Goal: Task Accomplishment & Management: Complete application form

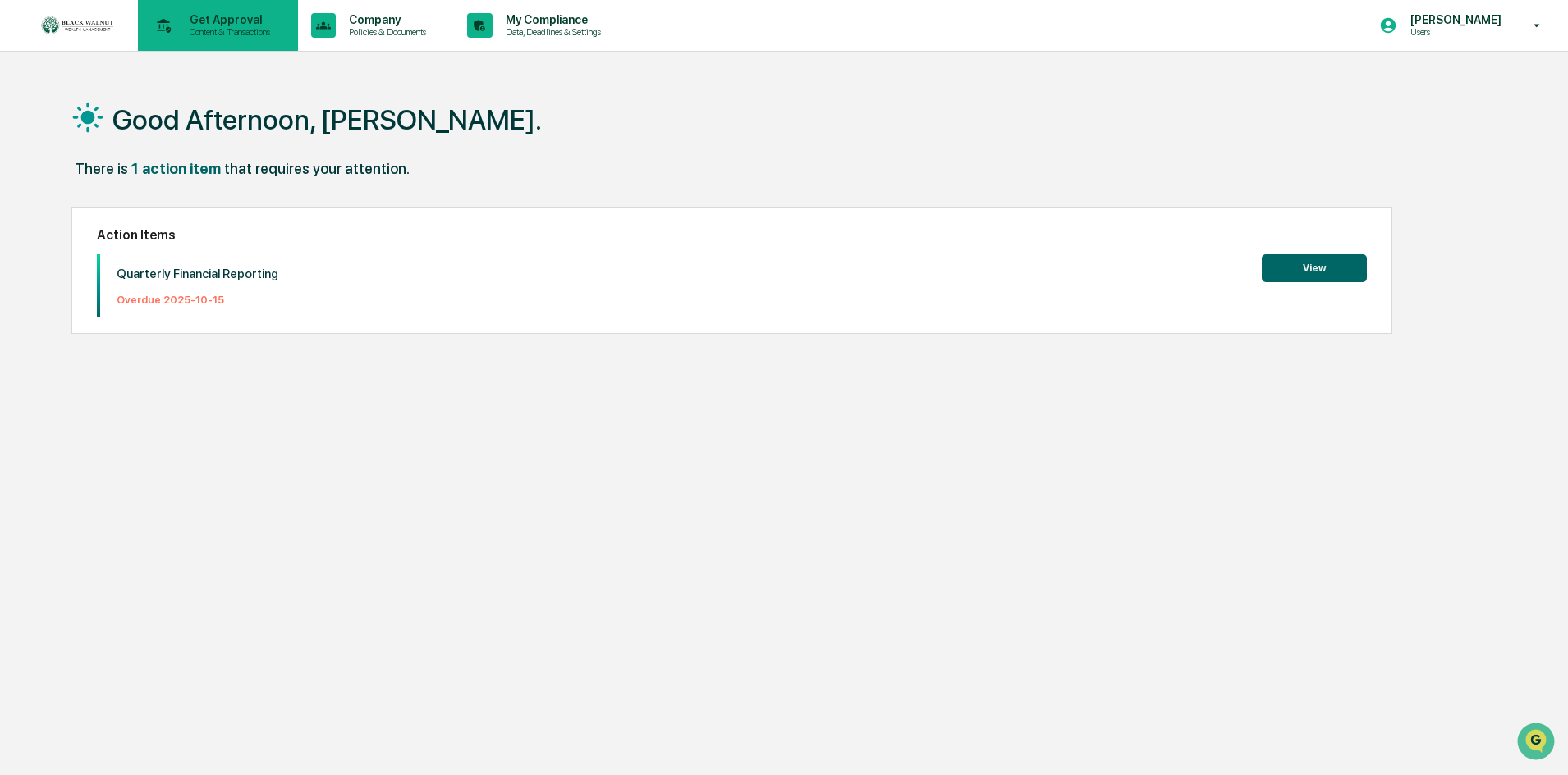
click at [229, 20] on p "Get Approval" at bounding box center [227, 19] width 101 height 13
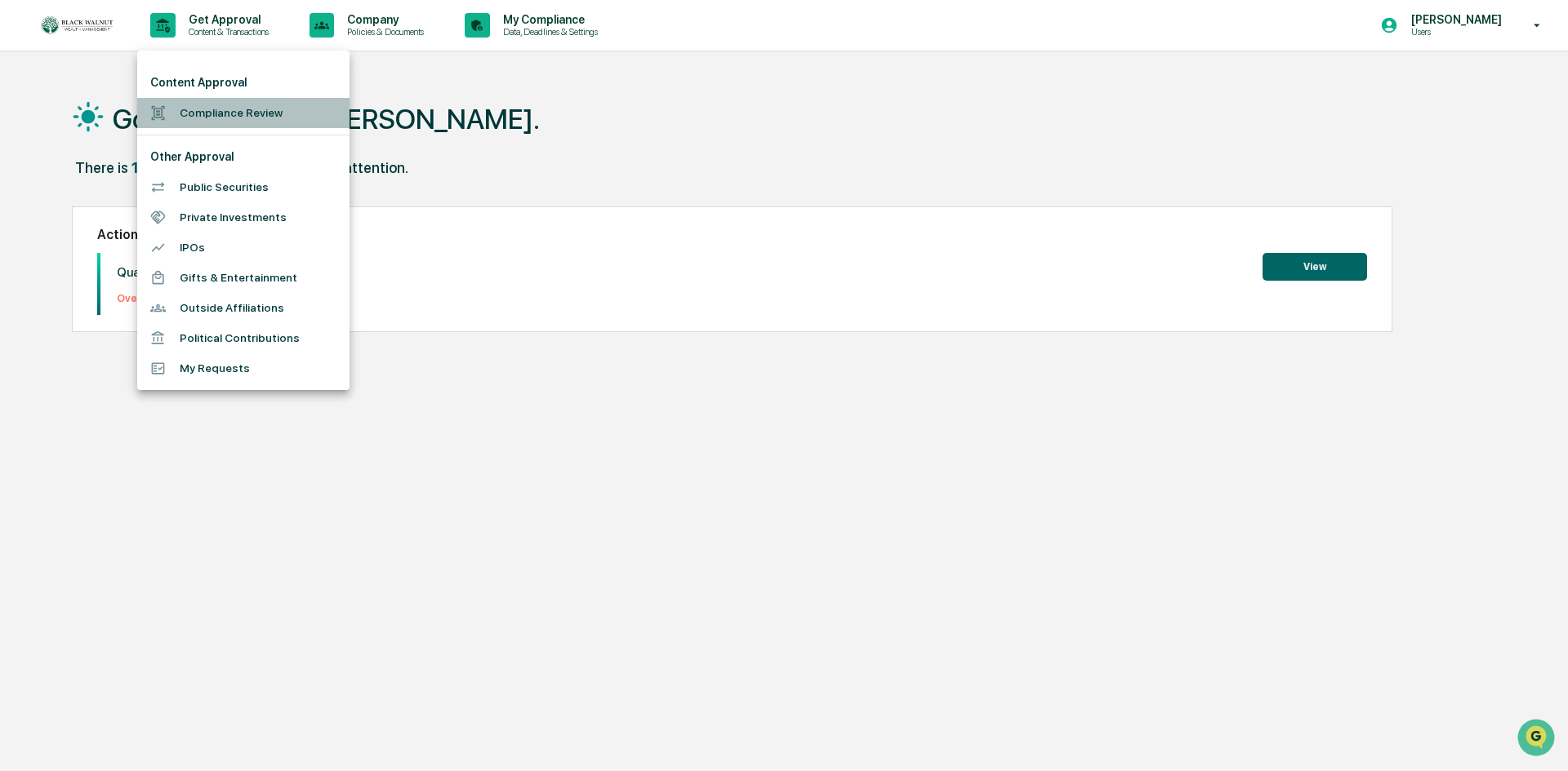
click at [250, 106] on li "Compliance Review" at bounding box center [243, 114] width 212 height 31
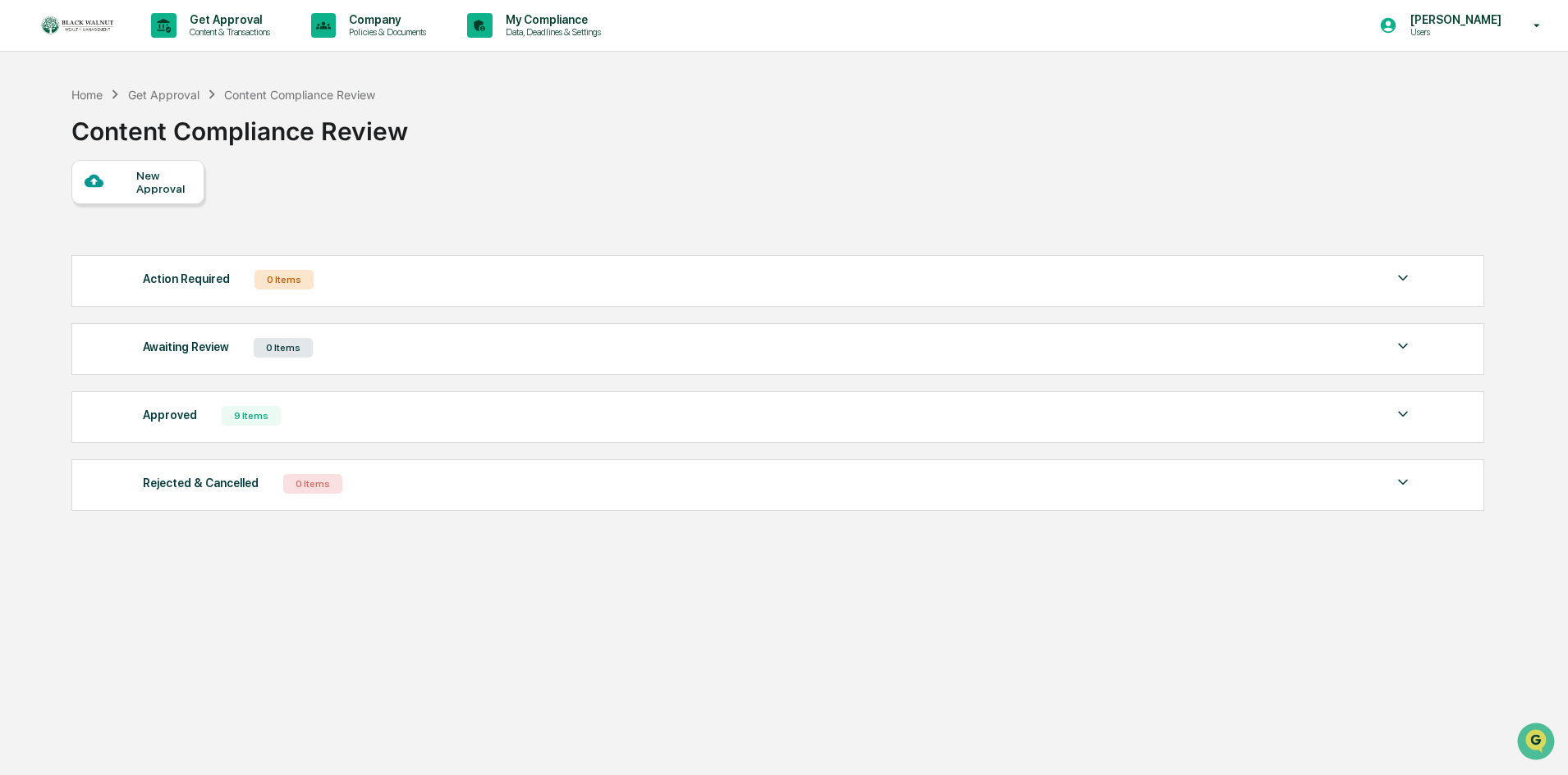
click at [136, 172] on div "New Approval" at bounding box center [164, 181] width 55 height 26
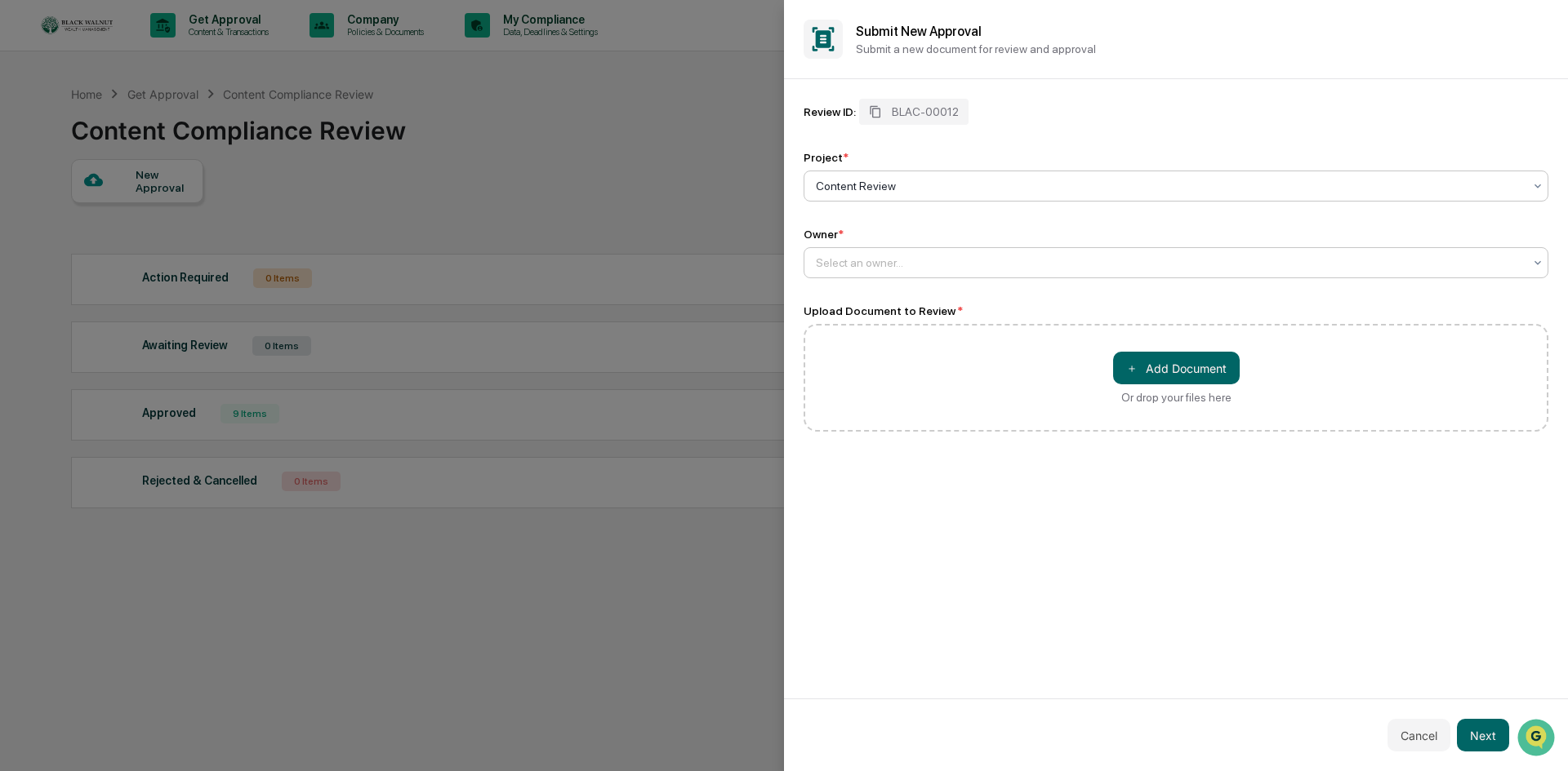
click at [948, 263] on div at bounding box center [1169, 263] width 707 height 16
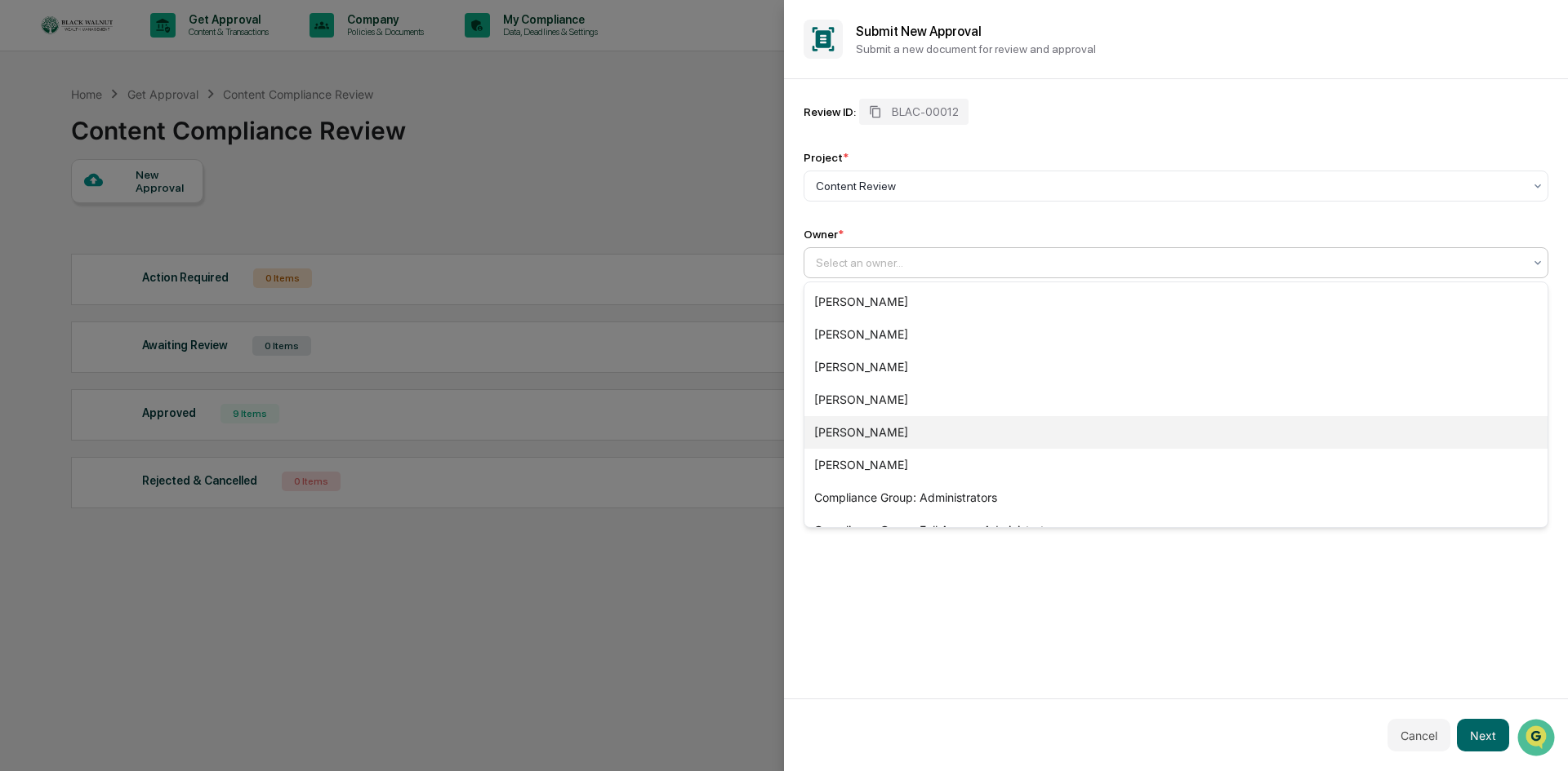
scroll to position [56, 0]
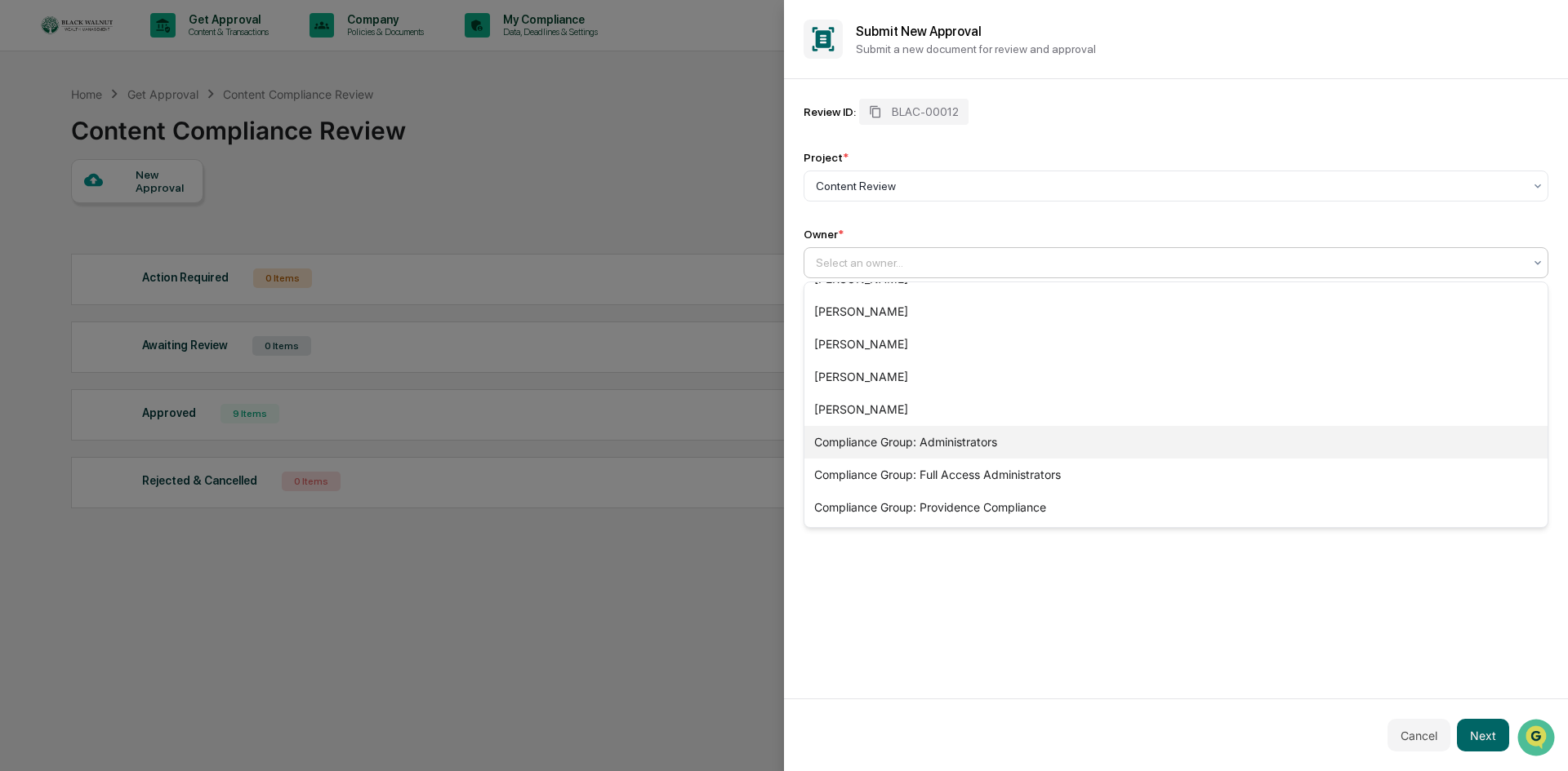
click at [943, 444] on div "Compliance Group: Administrators" at bounding box center [1176, 442] width 743 height 33
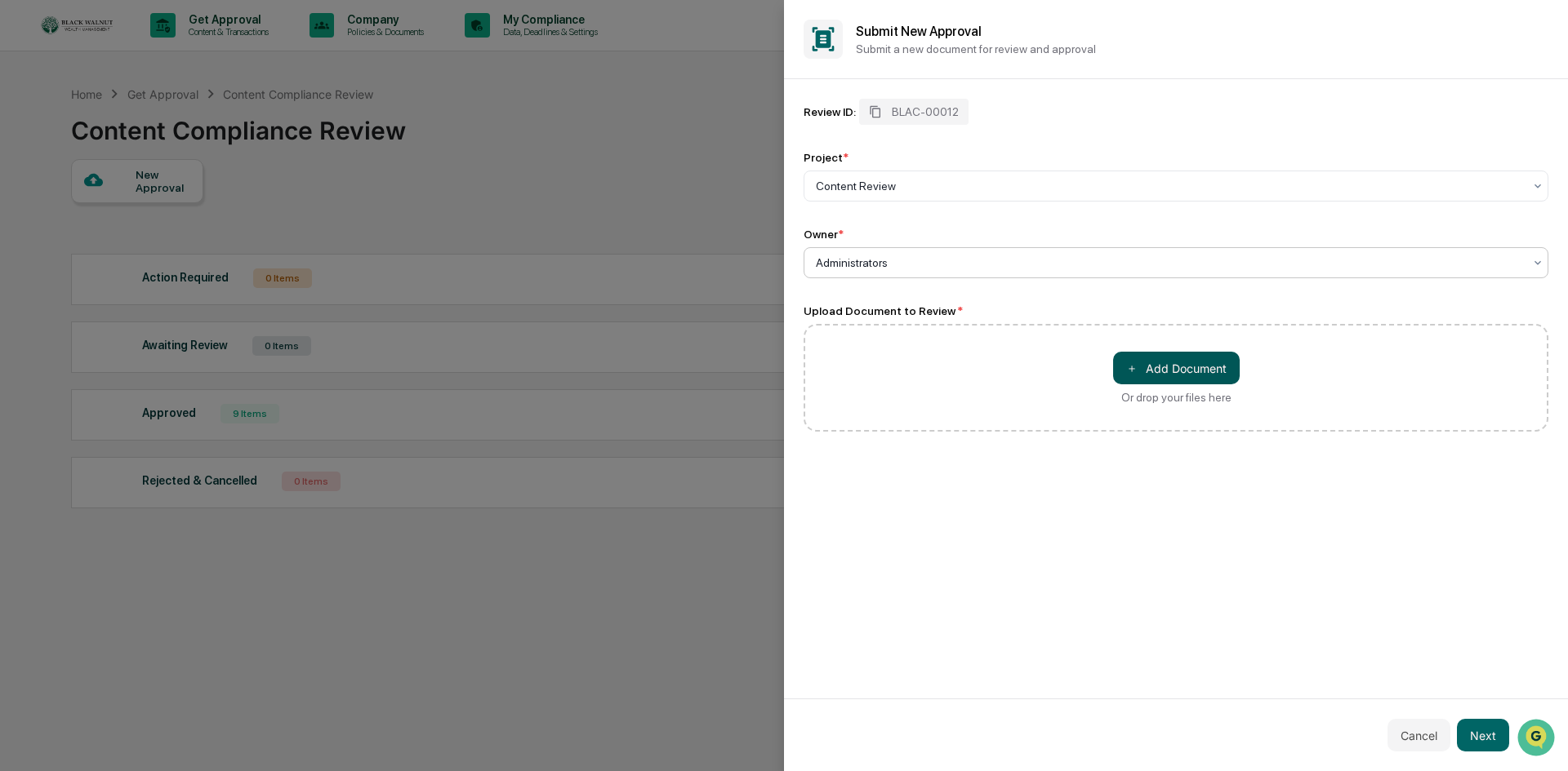
click at [1187, 369] on button "＋ Add Document" at bounding box center [1176, 368] width 126 height 33
click at [1170, 373] on button "＋ Add Document" at bounding box center [1176, 368] width 126 height 33
click at [1164, 369] on button "＋ Add Document" at bounding box center [1176, 368] width 126 height 33
type input "**********"
click at [1473, 729] on button "Next" at bounding box center [1483, 735] width 53 height 33
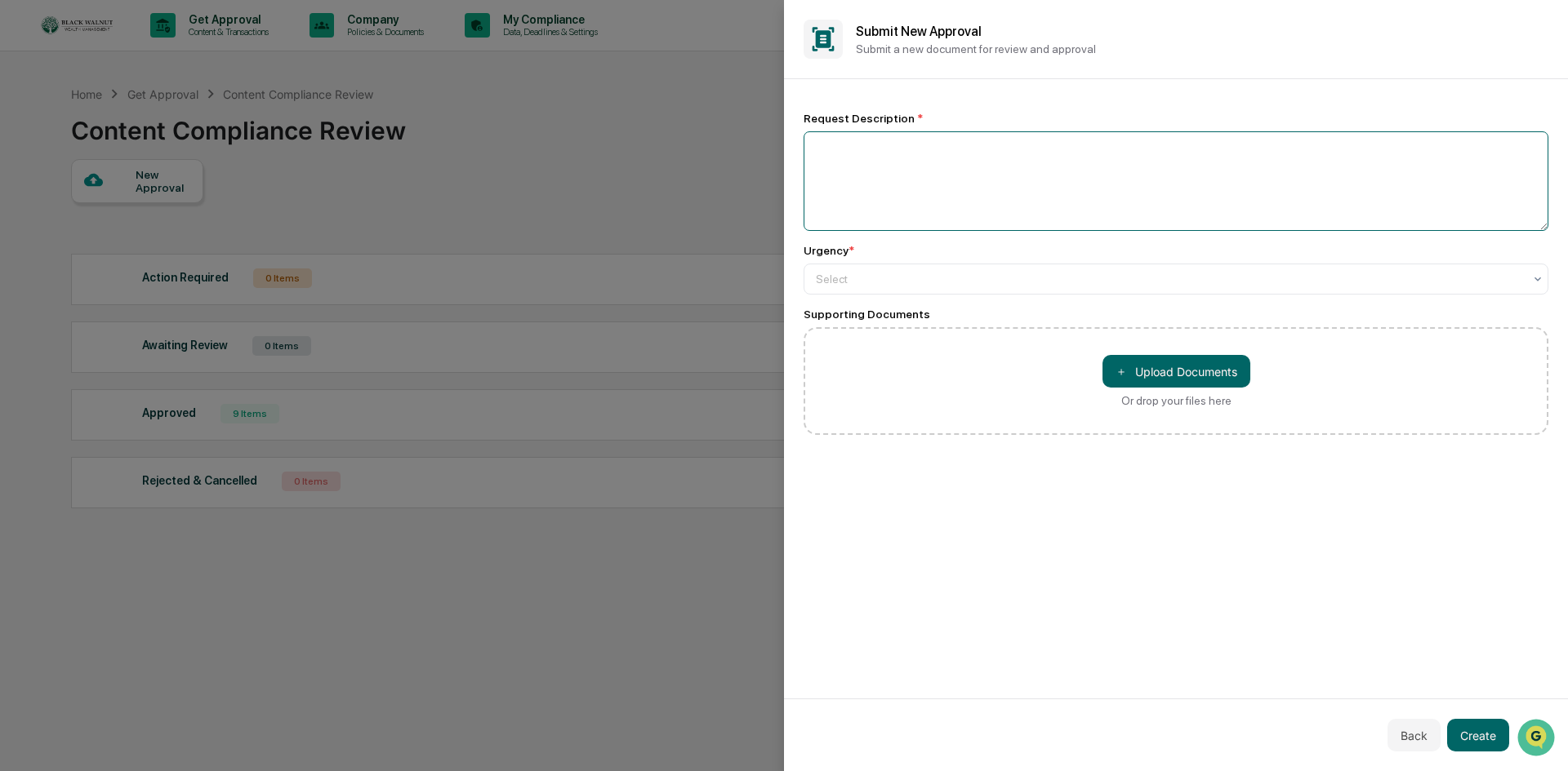
click at [1004, 189] on textarea at bounding box center [1176, 181] width 745 height 100
click at [1425, 733] on button "Back" at bounding box center [1414, 735] width 53 height 33
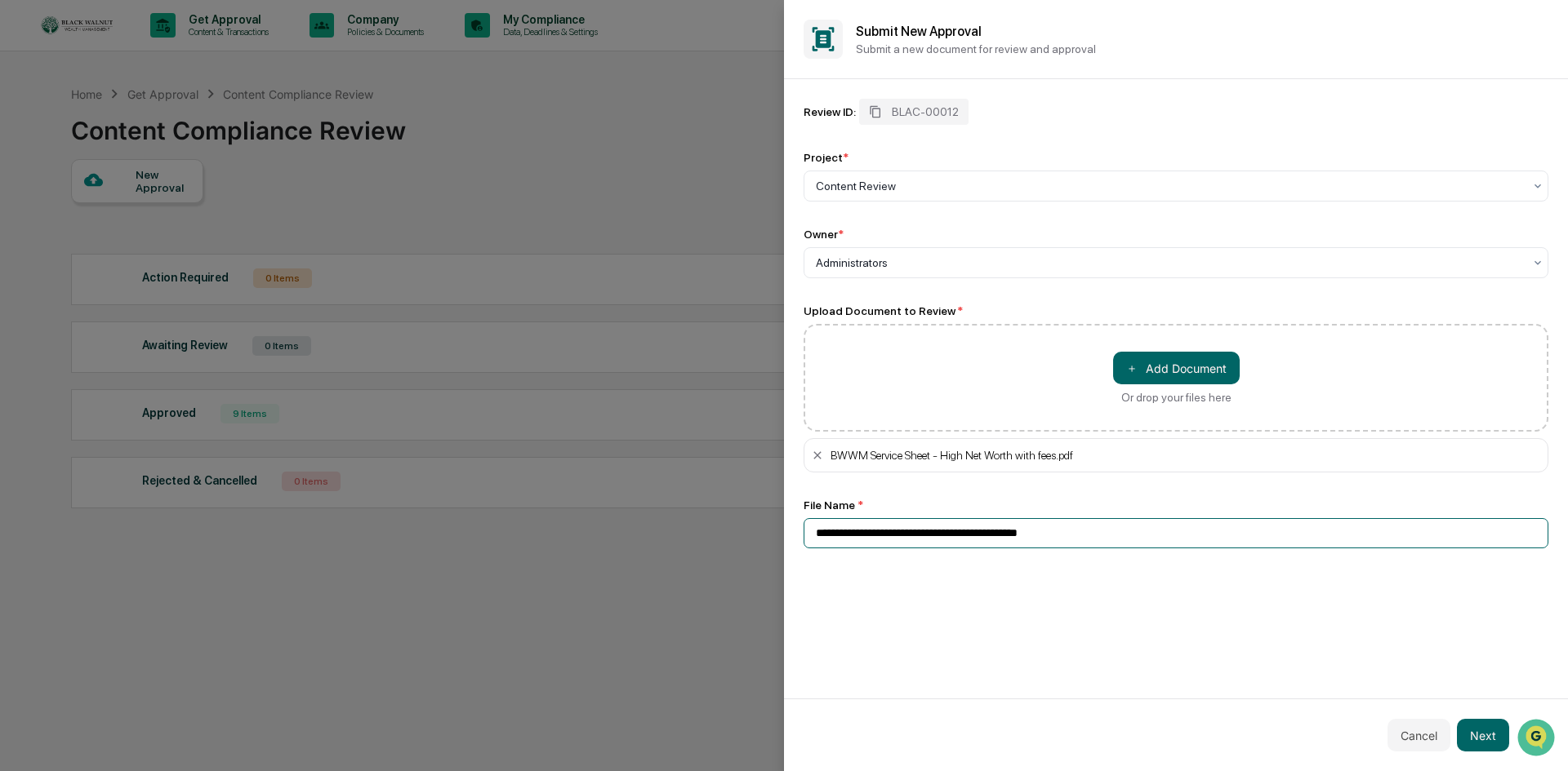
drag, startPoint x: 1106, startPoint y: 531, endPoint x: 1071, endPoint y: 532, distance: 35.0
click at [1071, 532] on input "**********" at bounding box center [1176, 534] width 745 height 31
click at [1138, 534] on input "**********" at bounding box center [1176, 534] width 745 height 31
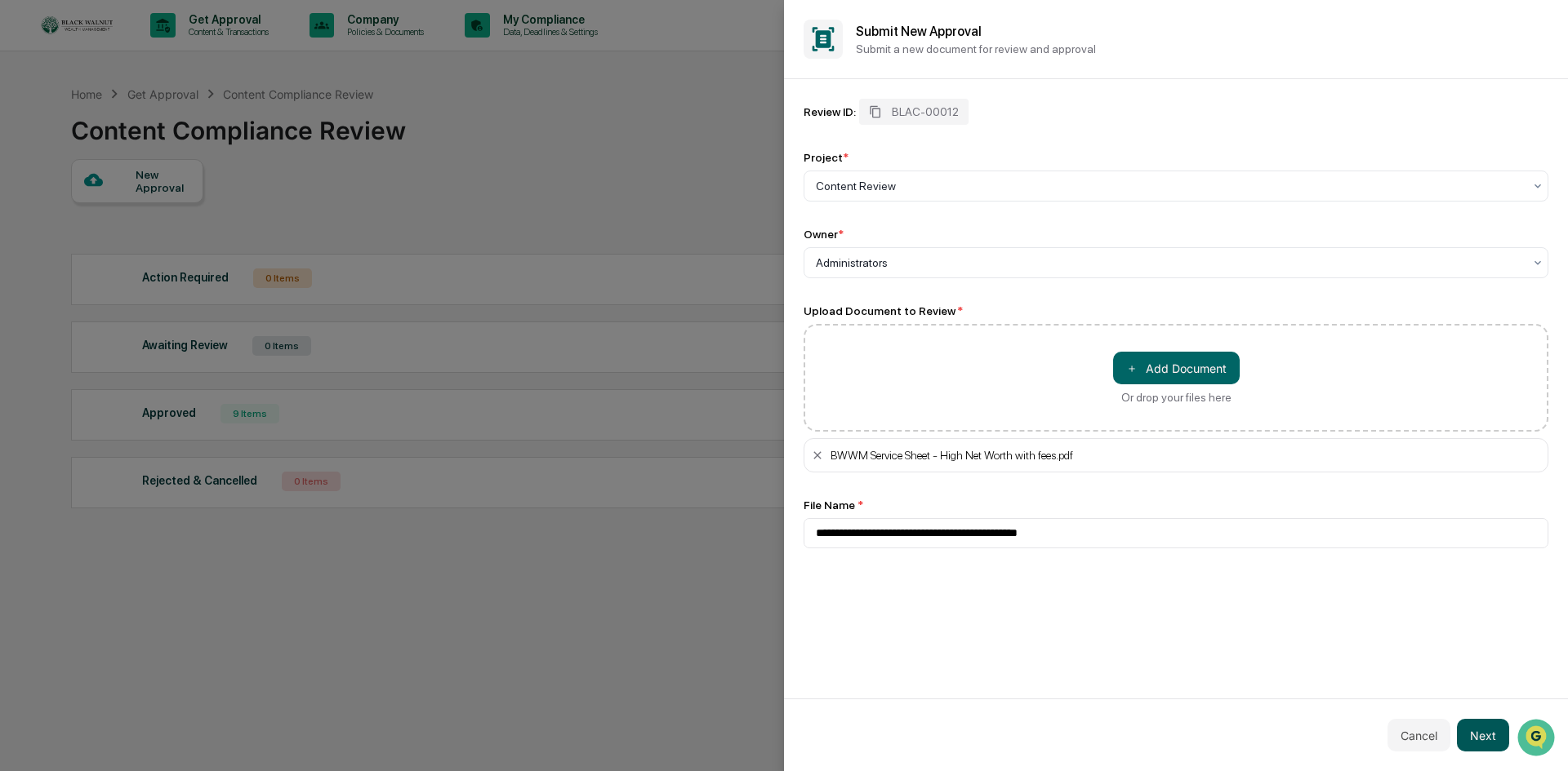
click at [1482, 740] on button "Next" at bounding box center [1483, 735] width 53 height 33
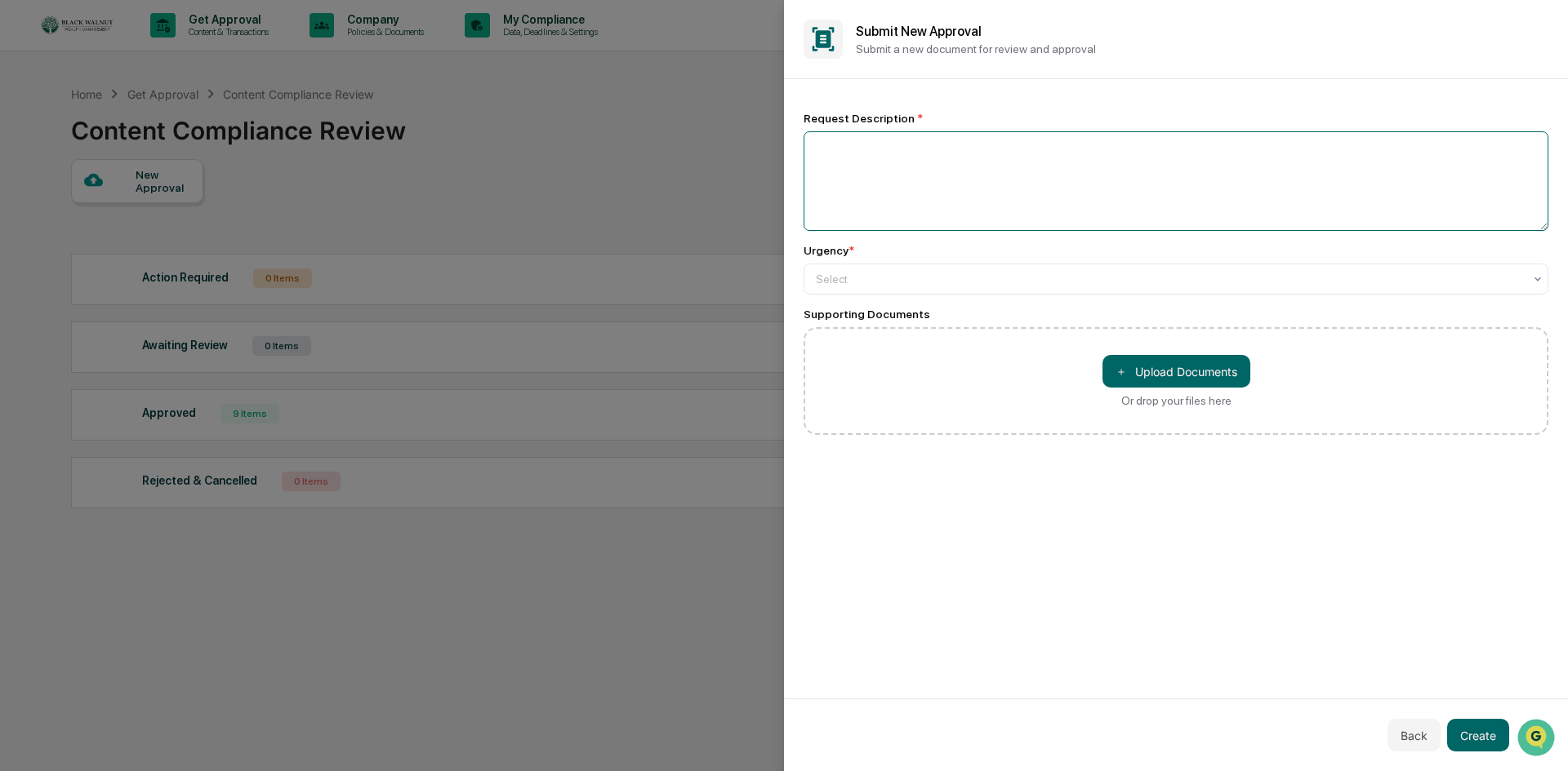
click at [982, 157] on textarea at bounding box center [1176, 181] width 745 height 100
click at [966, 275] on div at bounding box center [1169, 279] width 707 height 16
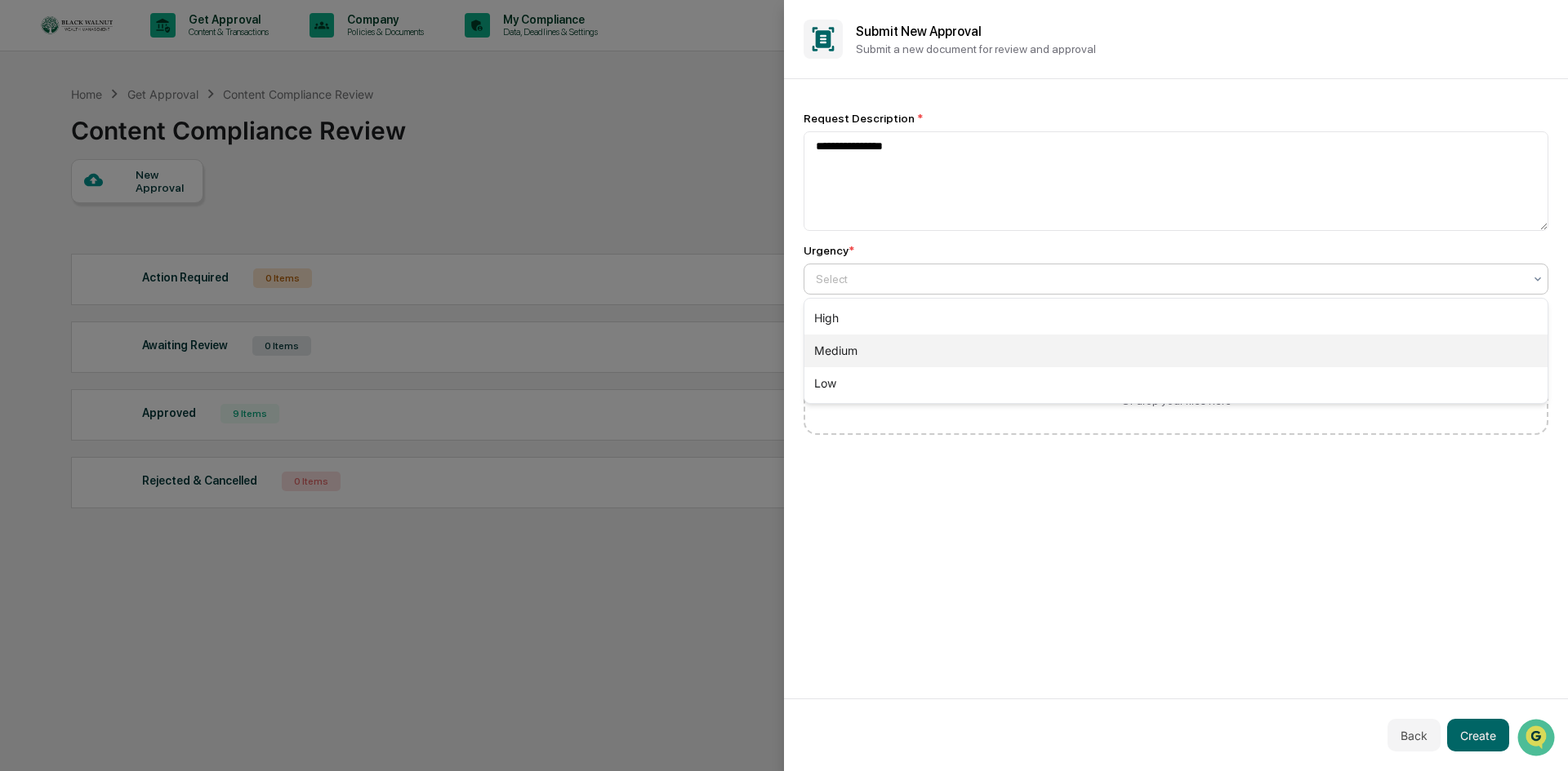
click at [891, 344] on div "Medium" at bounding box center [1176, 351] width 743 height 33
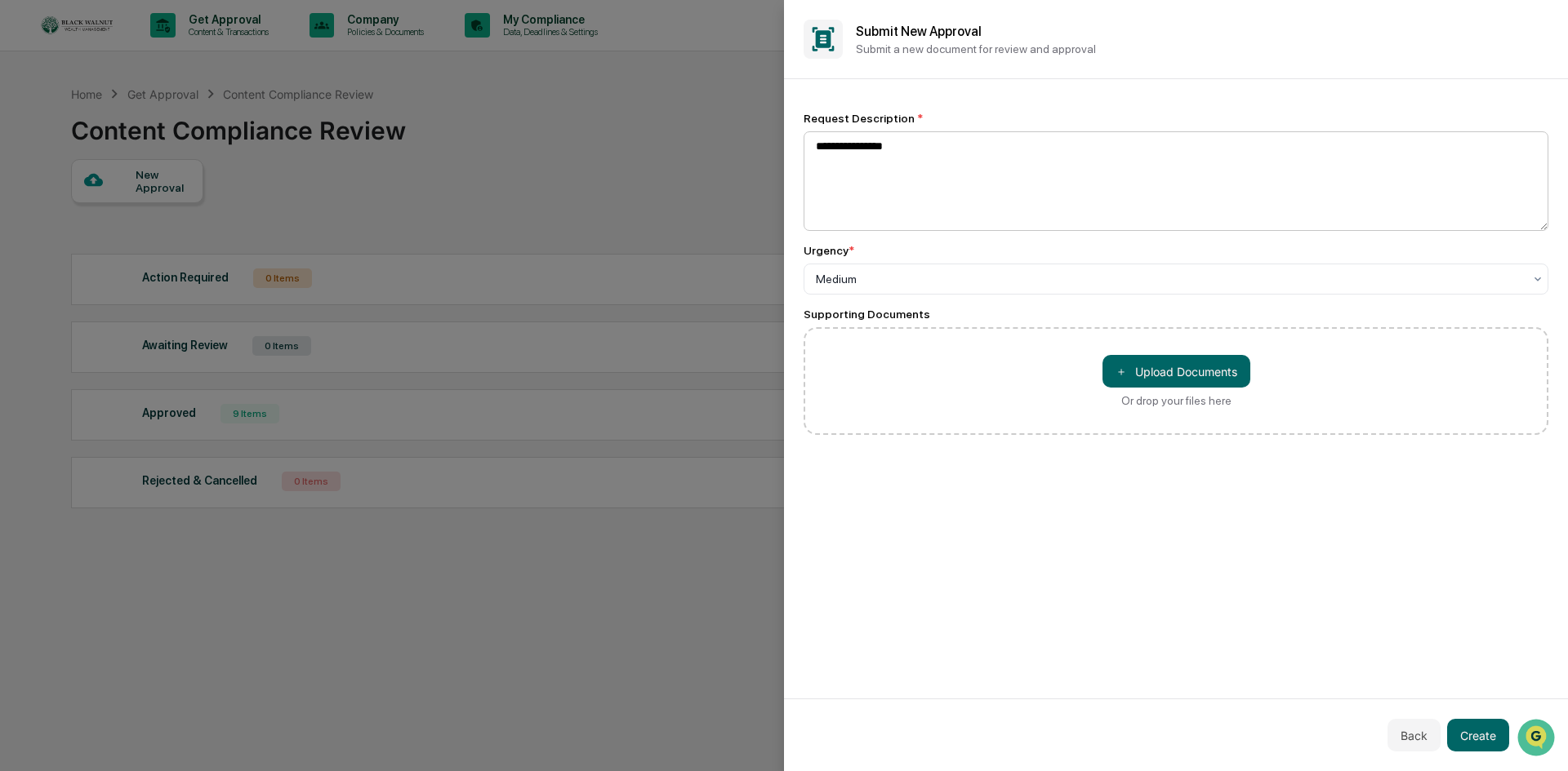
drag, startPoint x: 932, startPoint y: 142, endPoint x: 860, endPoint y: 146, distance: 72.1
click at [860, 146] on textarea "**********" at bounding box center [1176, 181] width 745 height 100
drag, startPoint x: 860, startPoint y: 146, endPoint x: 923, endPoint y: 147, distance: 63.0
click at [923, 147] on textarea "**********" at bounding box center [1176, 181] width 745 height 100
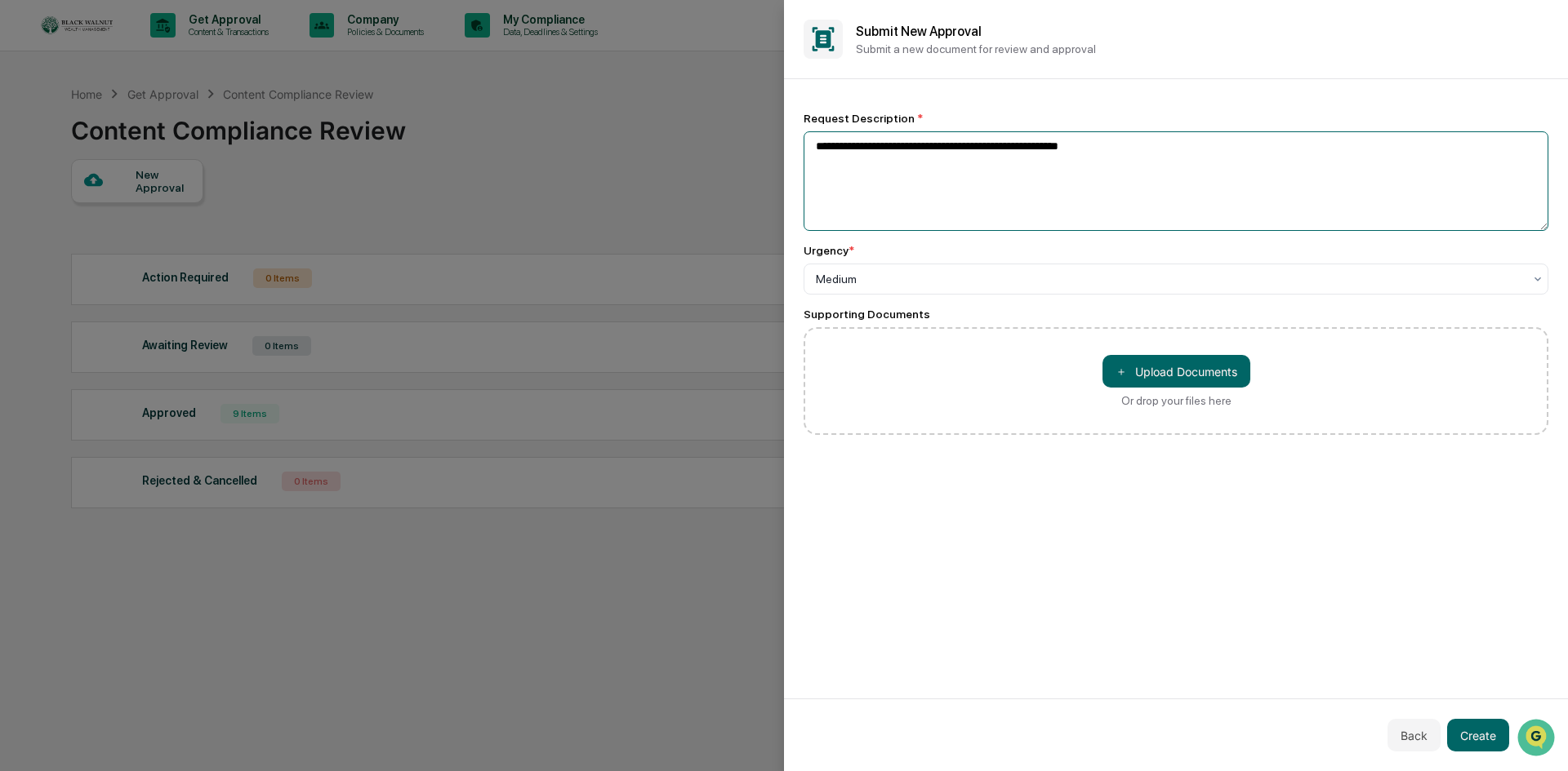
click at [923, 147] on textarea "**********" at bounding box center [1176, 181] width 745 height 100
type textarea "**********"
click at [1479, 735] on button "Create" at bounding box center [1477, 735] width 62 height 33
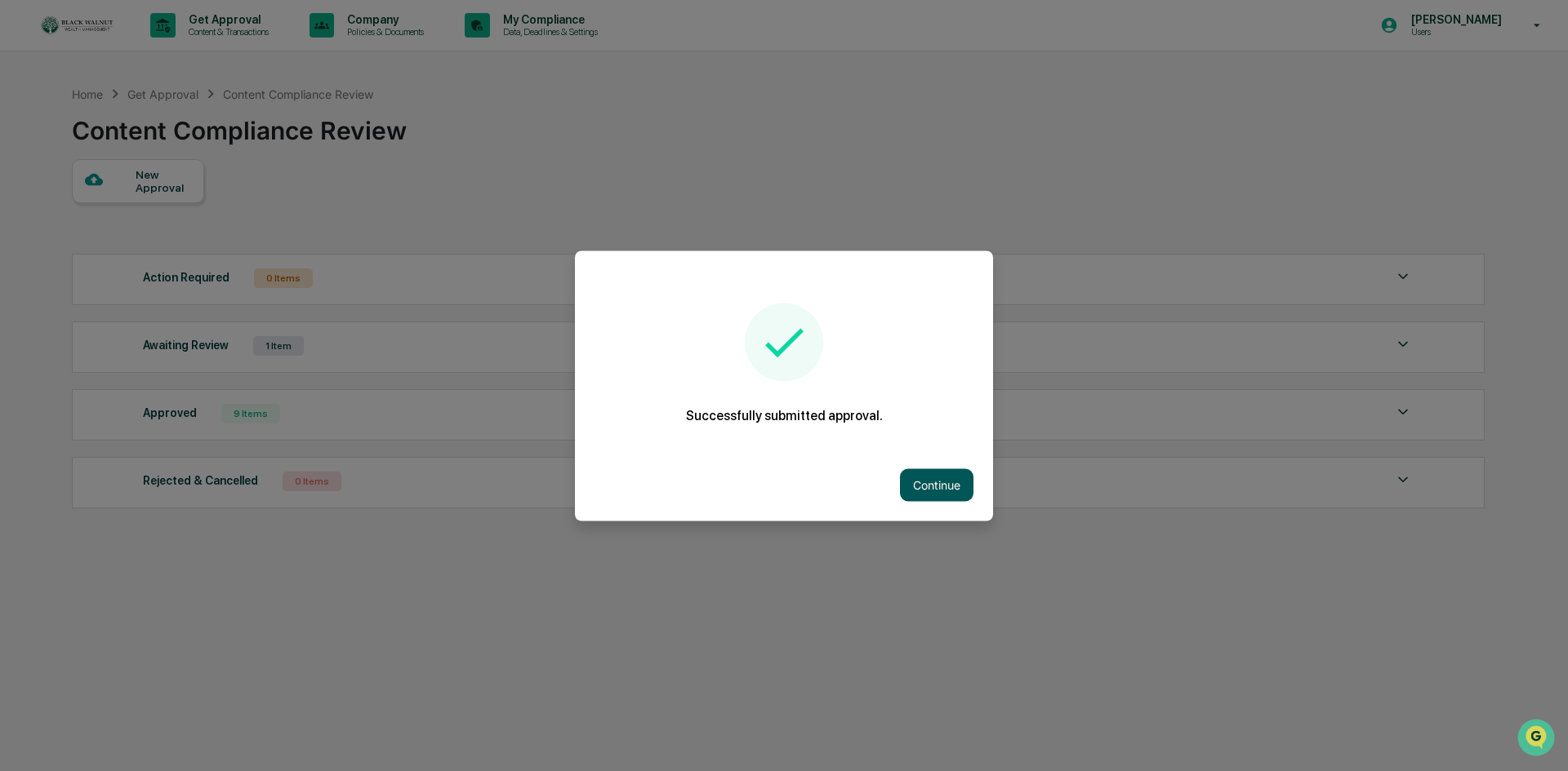
click at [937, 480] on button "Continue" at bounding box center [937, 485] width 74 height 33
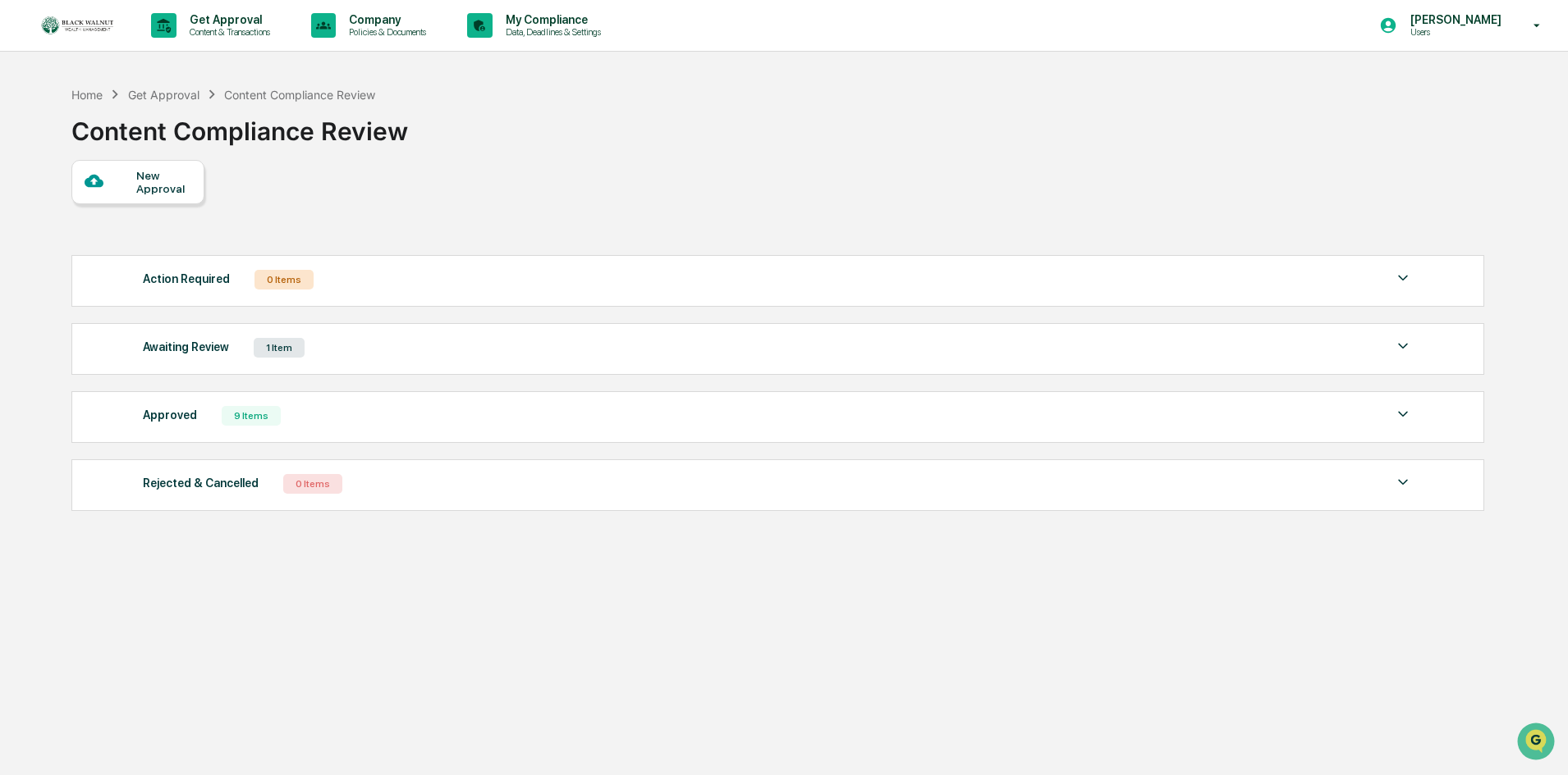
click at [164, 182] on div "New Approval" at bounding box center [164, 181] width 55 height 26
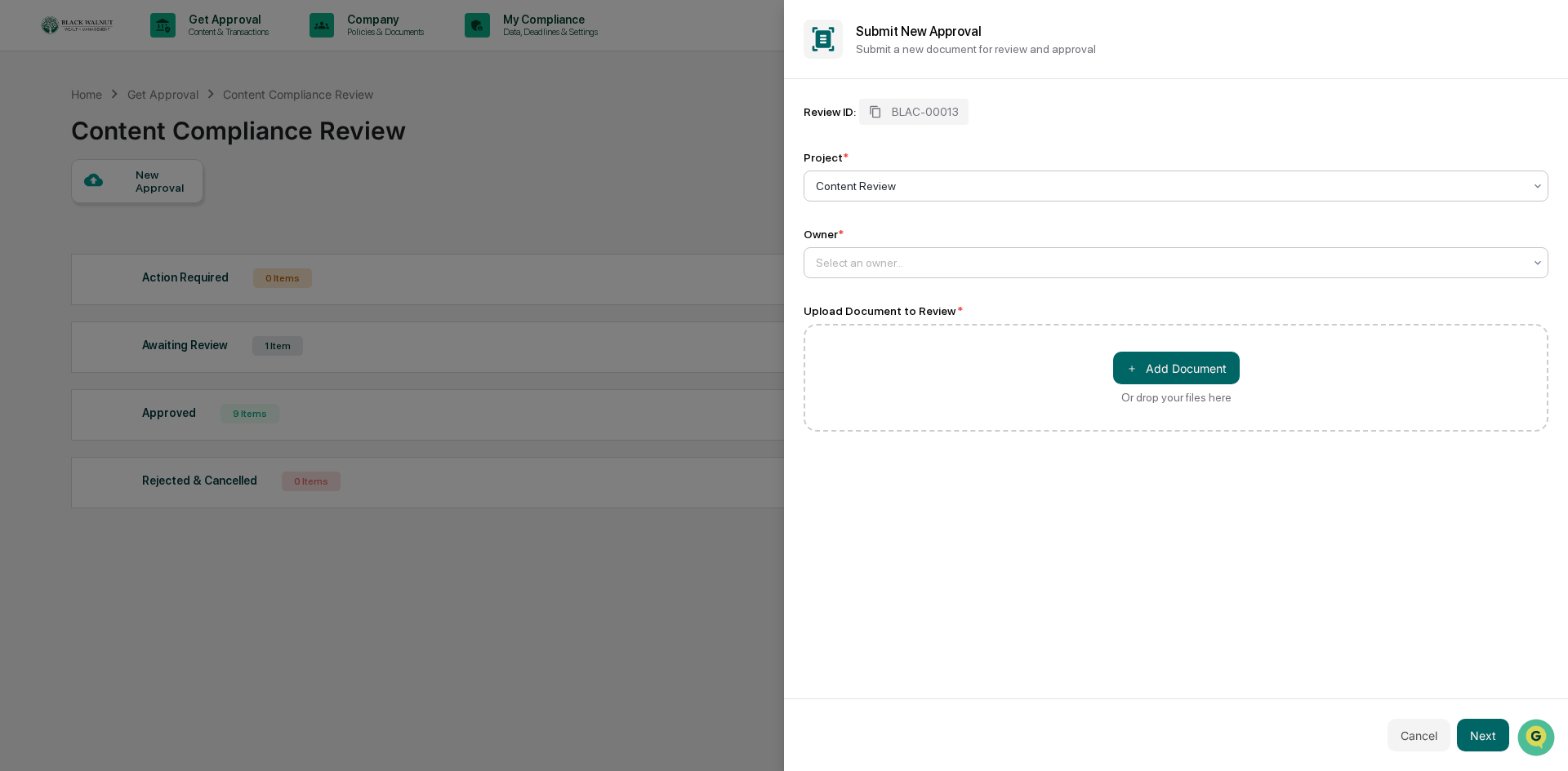
click at [997, 272] on div "Select an owner..." at bounding box center [1169, 263] width 723 height 23
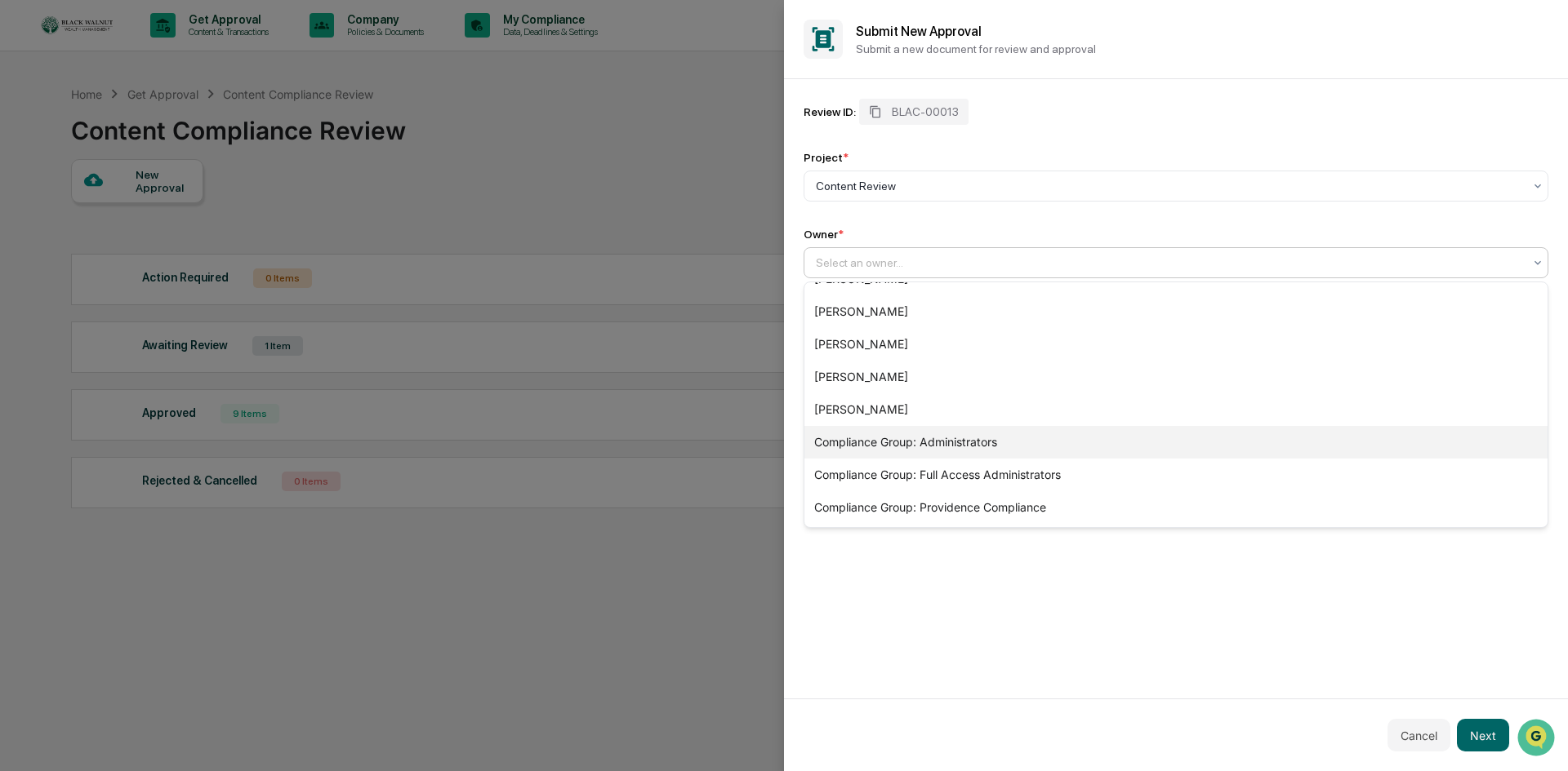
click at [951, 442] on div "Compliance Group: Administrators" at bounding box center [1176, 442] width 743 height 33
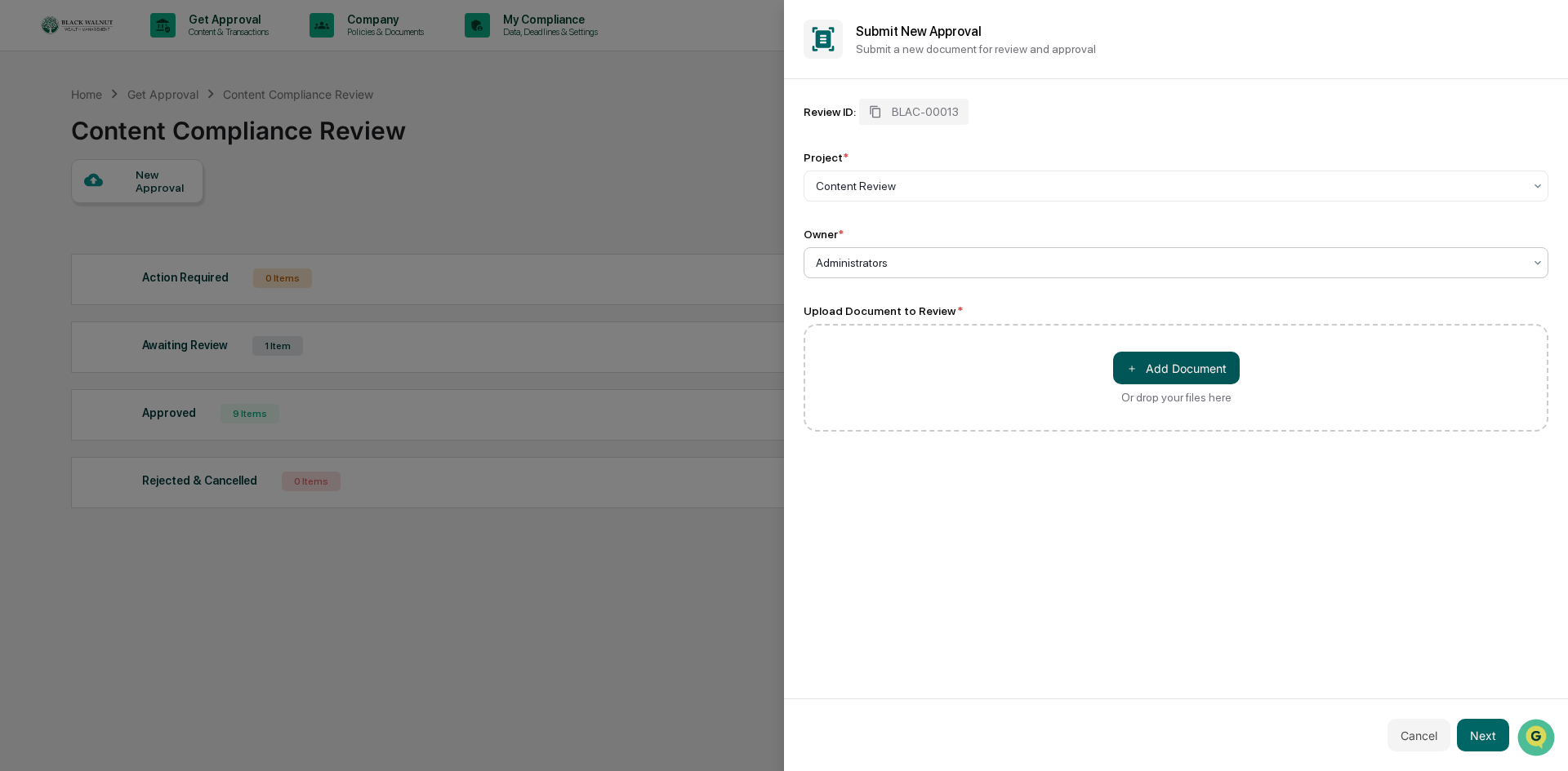
click at [1181, 363] on button "＋ Add Document" at bounding box center [1176, 368] width 126 height 33
click at [1482, 733] on button "Next" at bounding box center [1483, 735] width 53 height 33
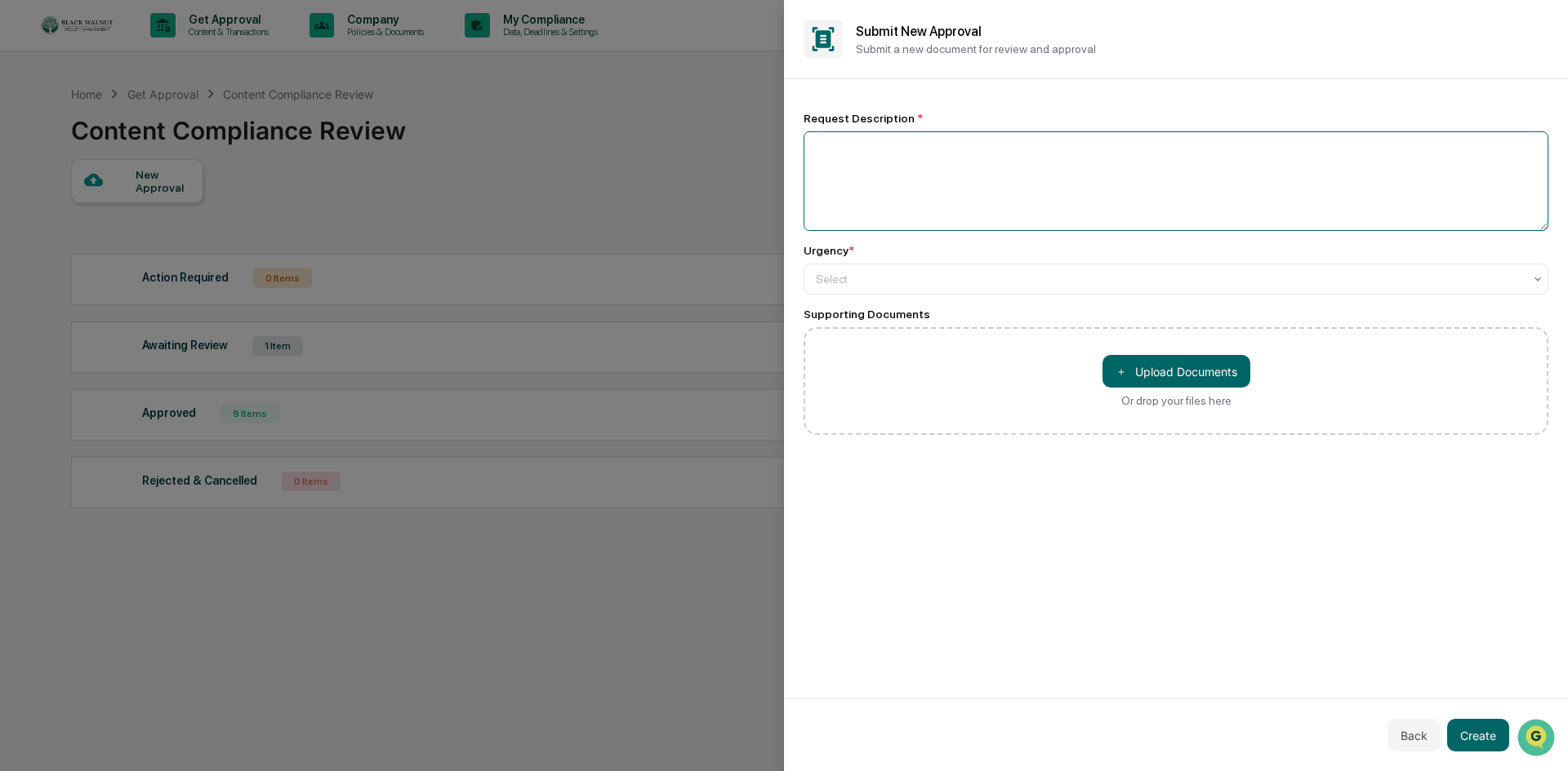
click at [1025, 180] on textarea at bounding box center [1176, 181] width 745 height 100
paste textarea "**********"
type textarea "**********"
click at [948, 280] on div at bounding box center [1169, 279] width 707 height 16
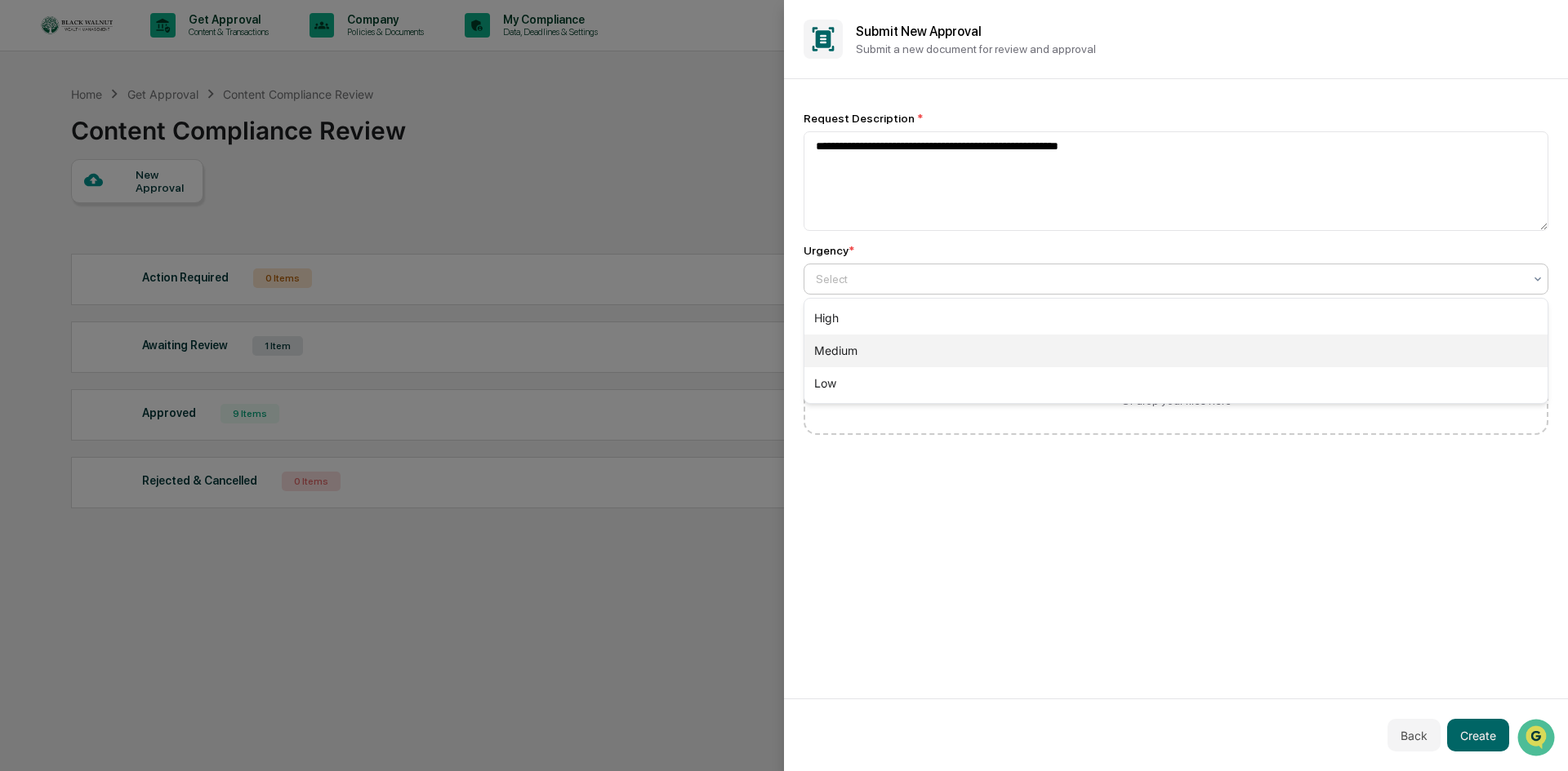
click at [912, 342] on div "Medium" at bounding box center [1176, 351] width 743 height 33
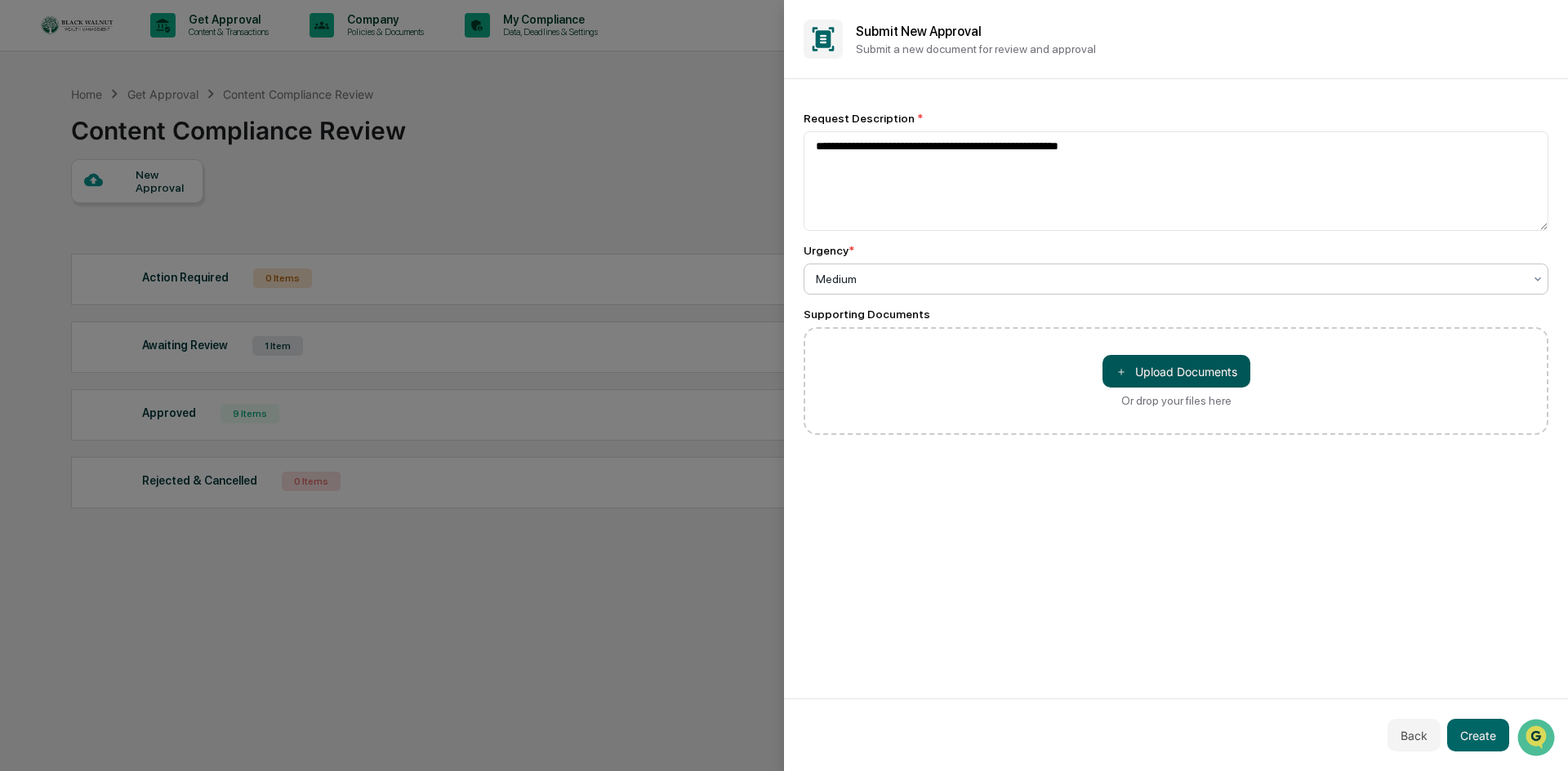
click at [1159, 374] on button "＋ Upload Documents" at bounding box center [1176, 371] width 147 height 33
click at [1498, 732] on button "Create" at bounding box center [1477, 735] width 62 height 33
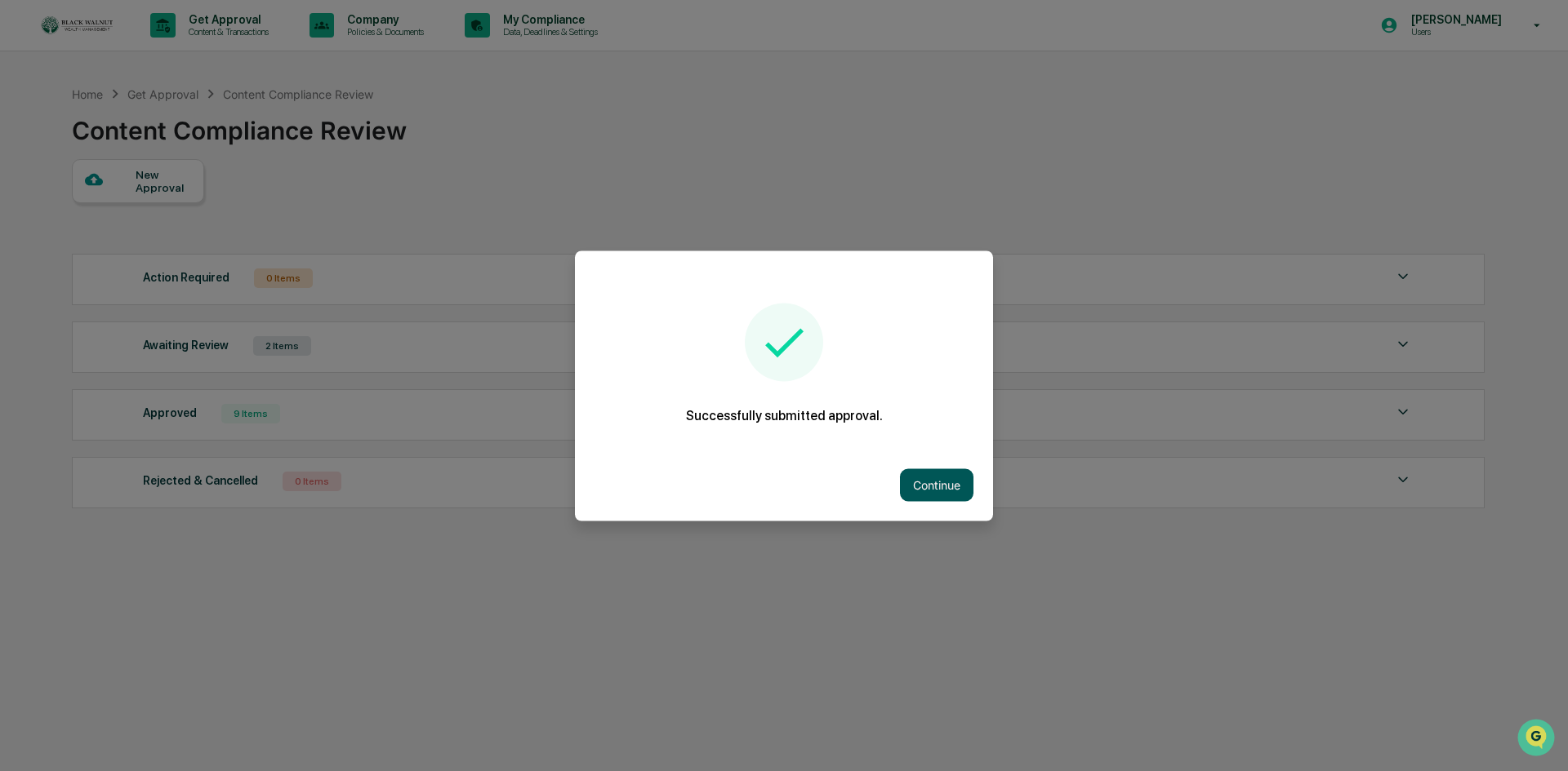
click at [934, 482] on button "Continue" at bounding box center [937, 485] width 74 height 33
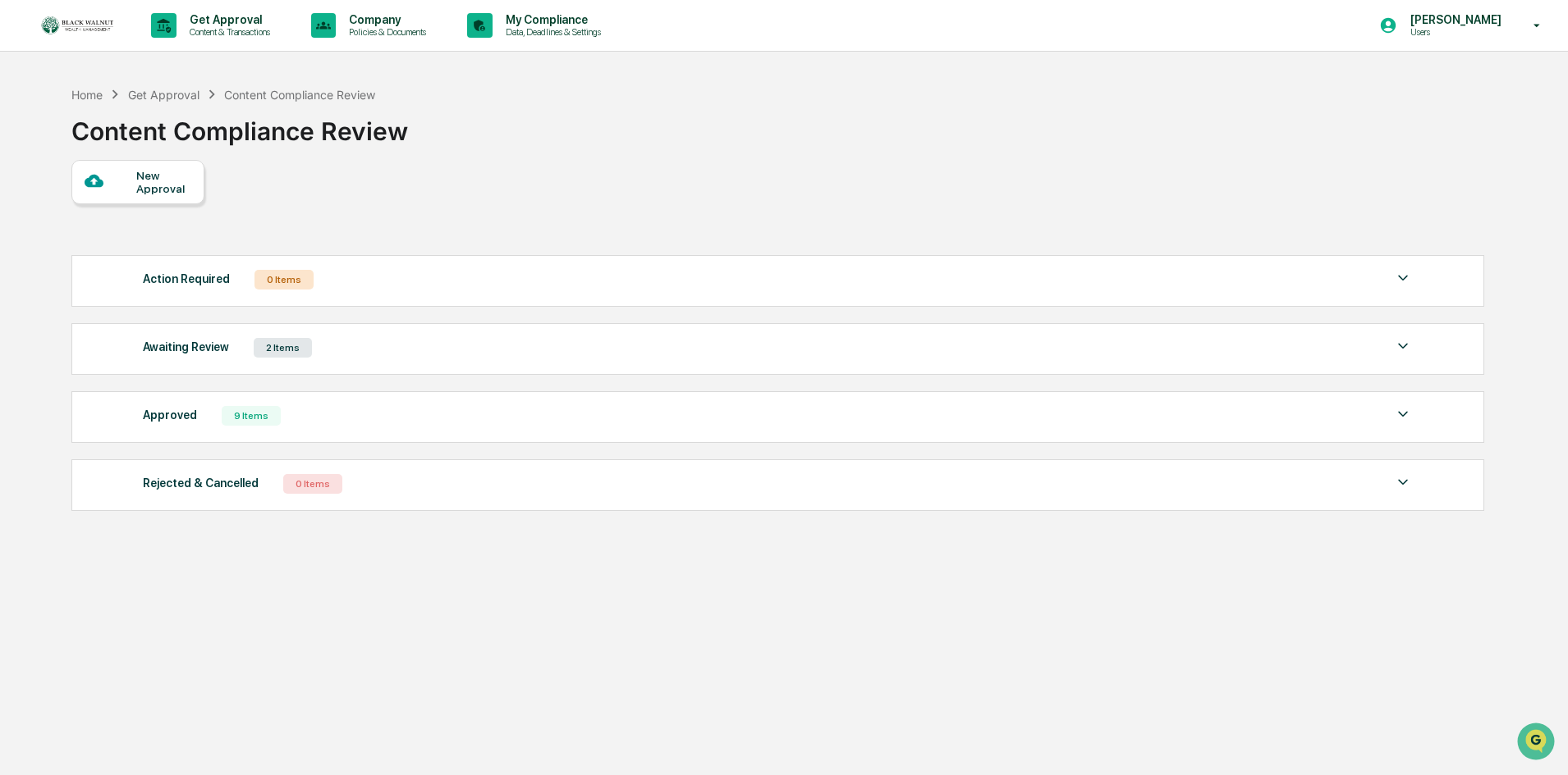
click at [363, 353] on div "Awaiting Review 2 Items" at bounding box center [778, 347] width 1270 height 23
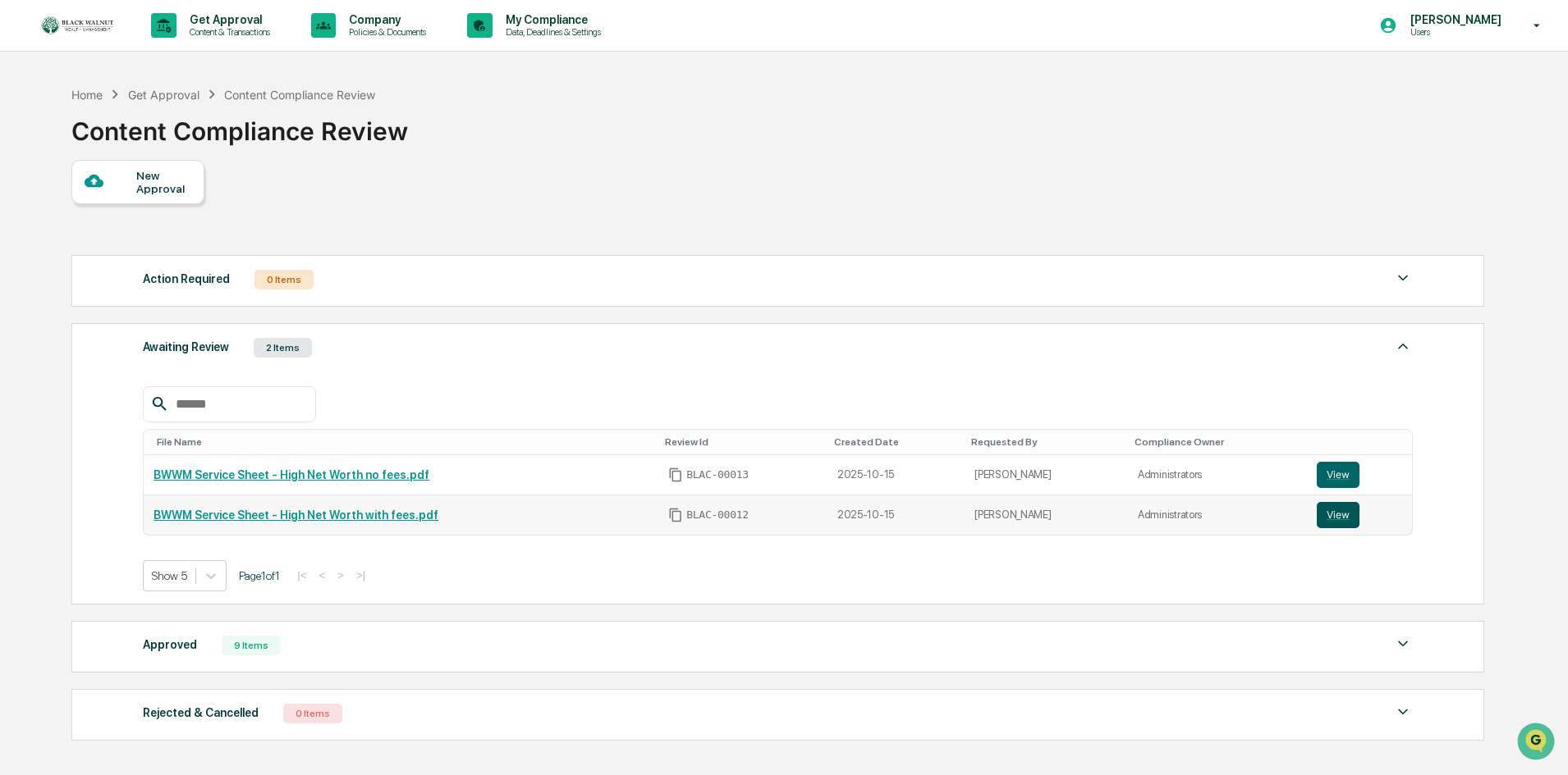
click at [1323, 516] on button "View" at bounding box center [1338, 515] width 43 height 26
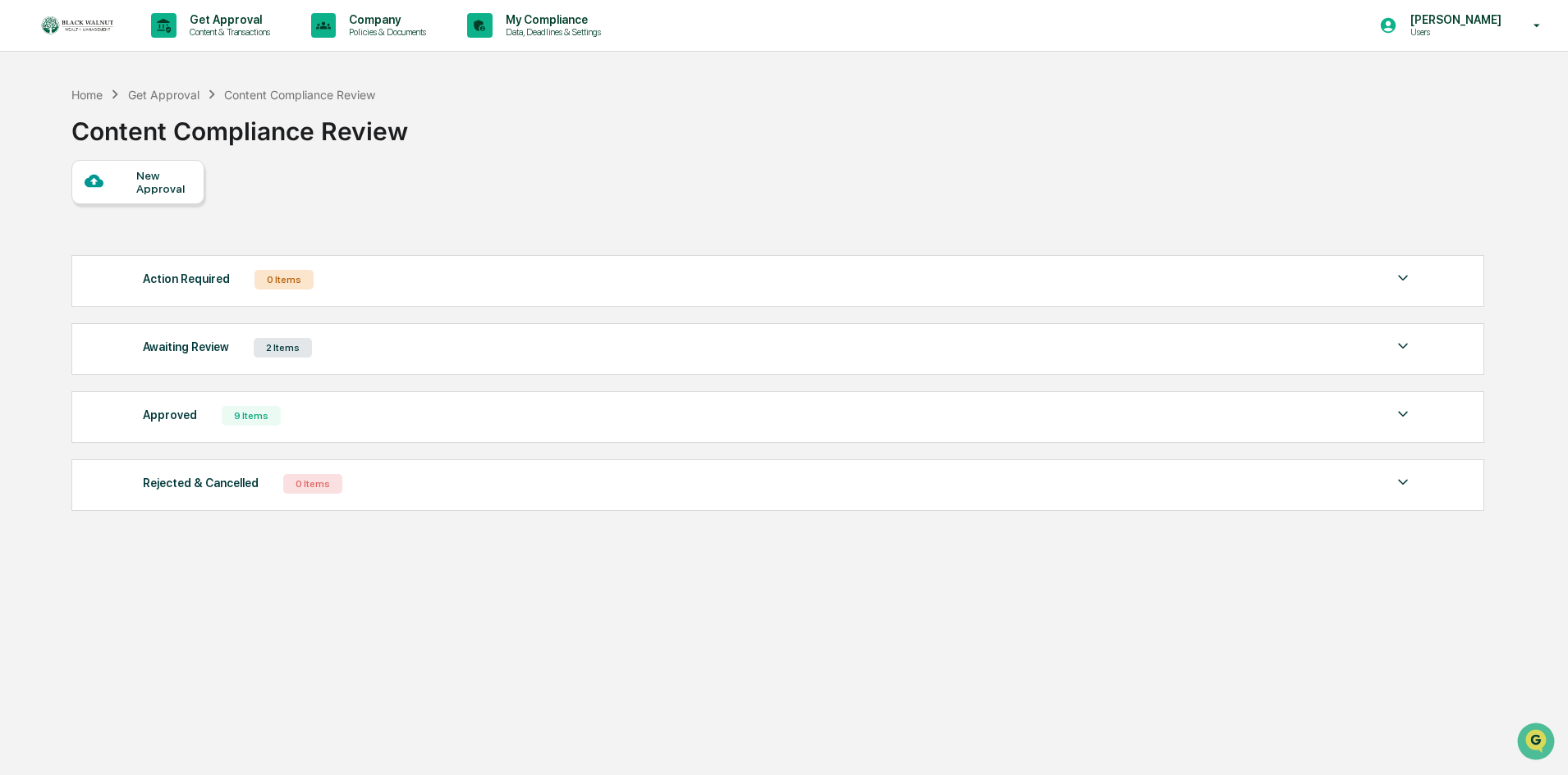
click at [838, 347] on div "Awaiting Review 2 Items" at bounding box center [778, 347] width 1270 height 23
click at [356, 349] on div "Awaiting Review 2 Items" at bounding box center [778, 347] width 1270 height 23
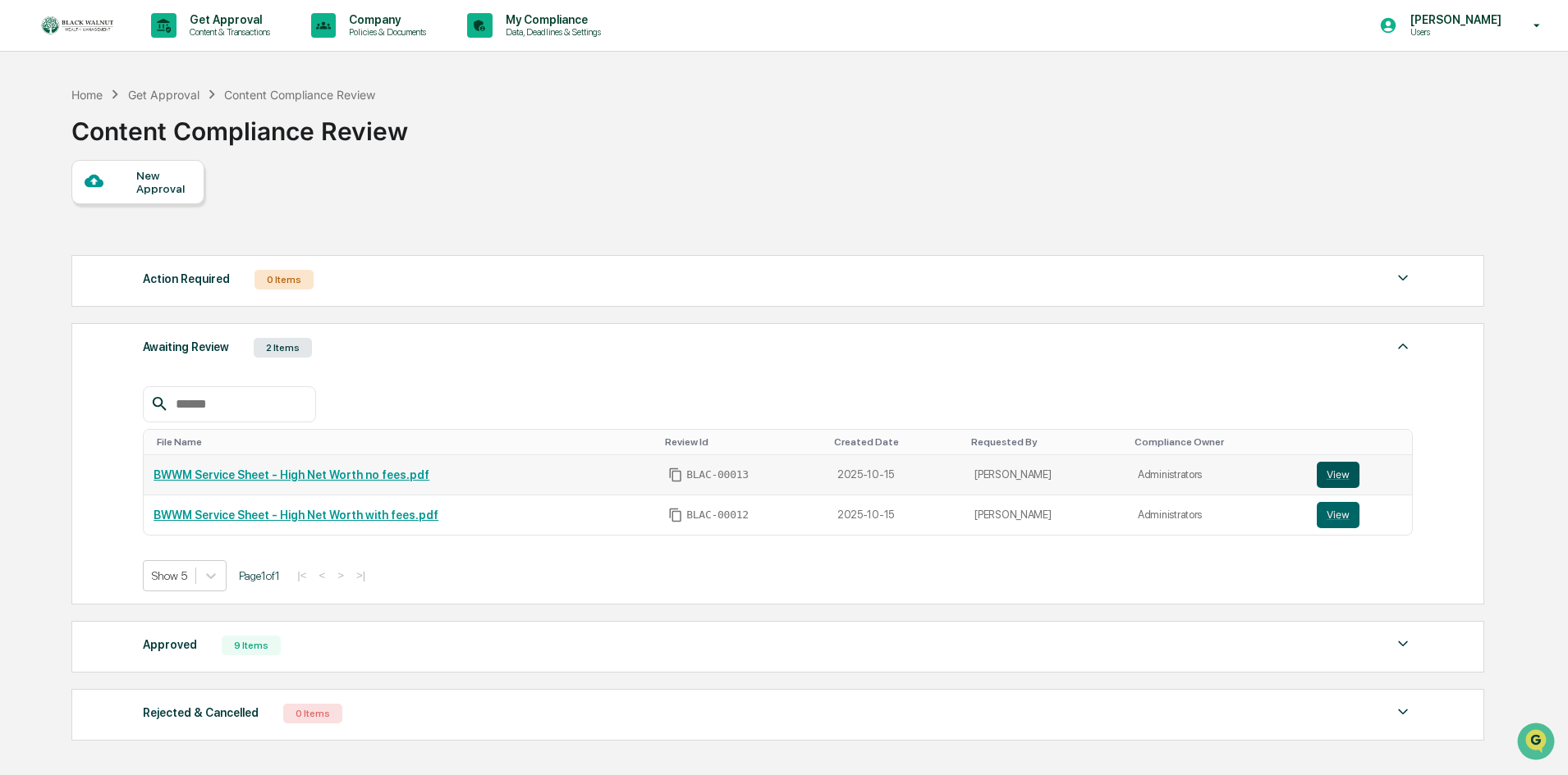
click at [1334, 479] on button "View" at bounding box center [1338, 474] width 43 height 26
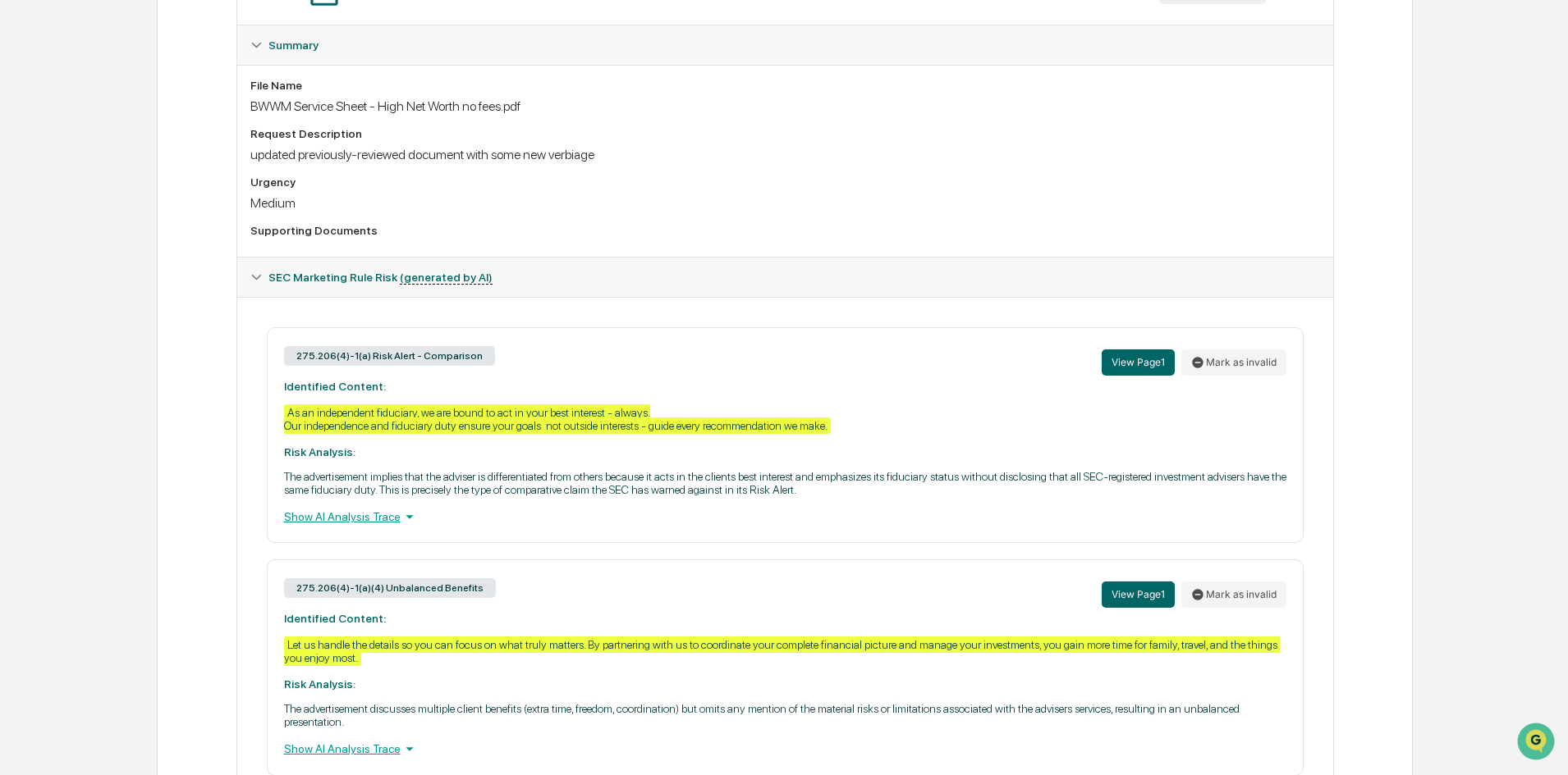
scroll to position [483, 0]
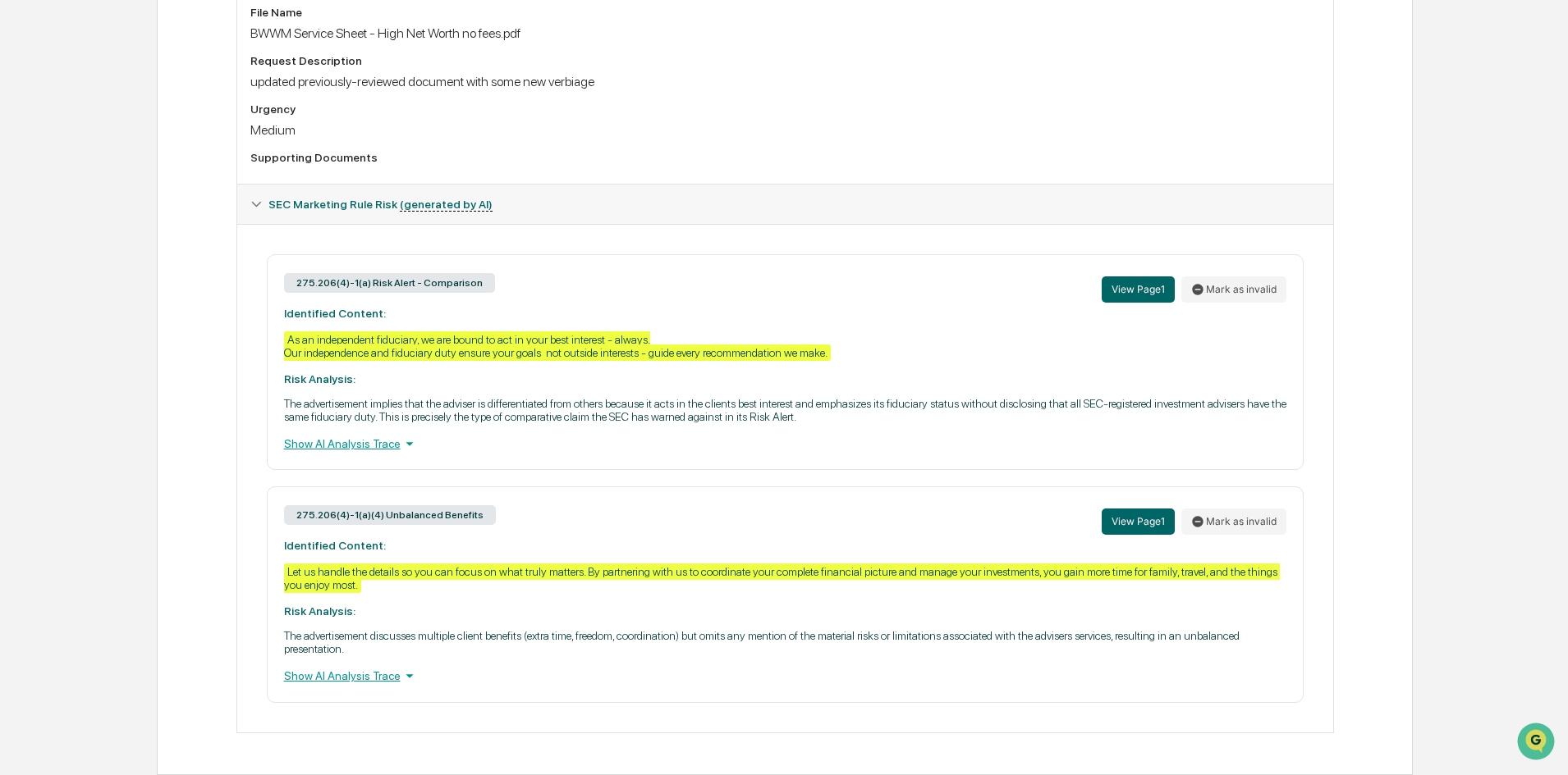
click at [355, 445] on div "Show AI Analysis Trace" at bounding box center [785, 444] width 1002 height 18
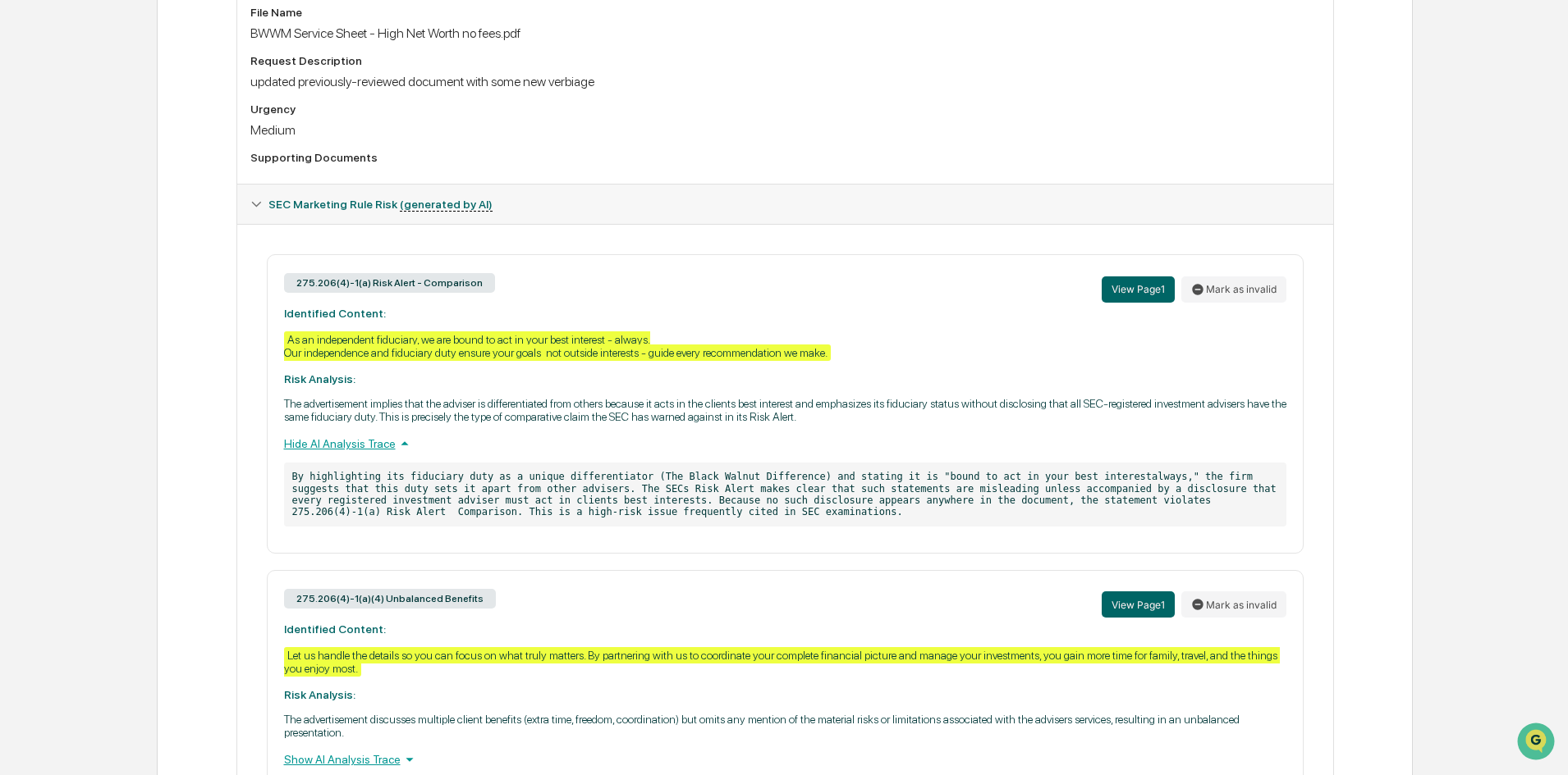
scroll to position [566, 0]
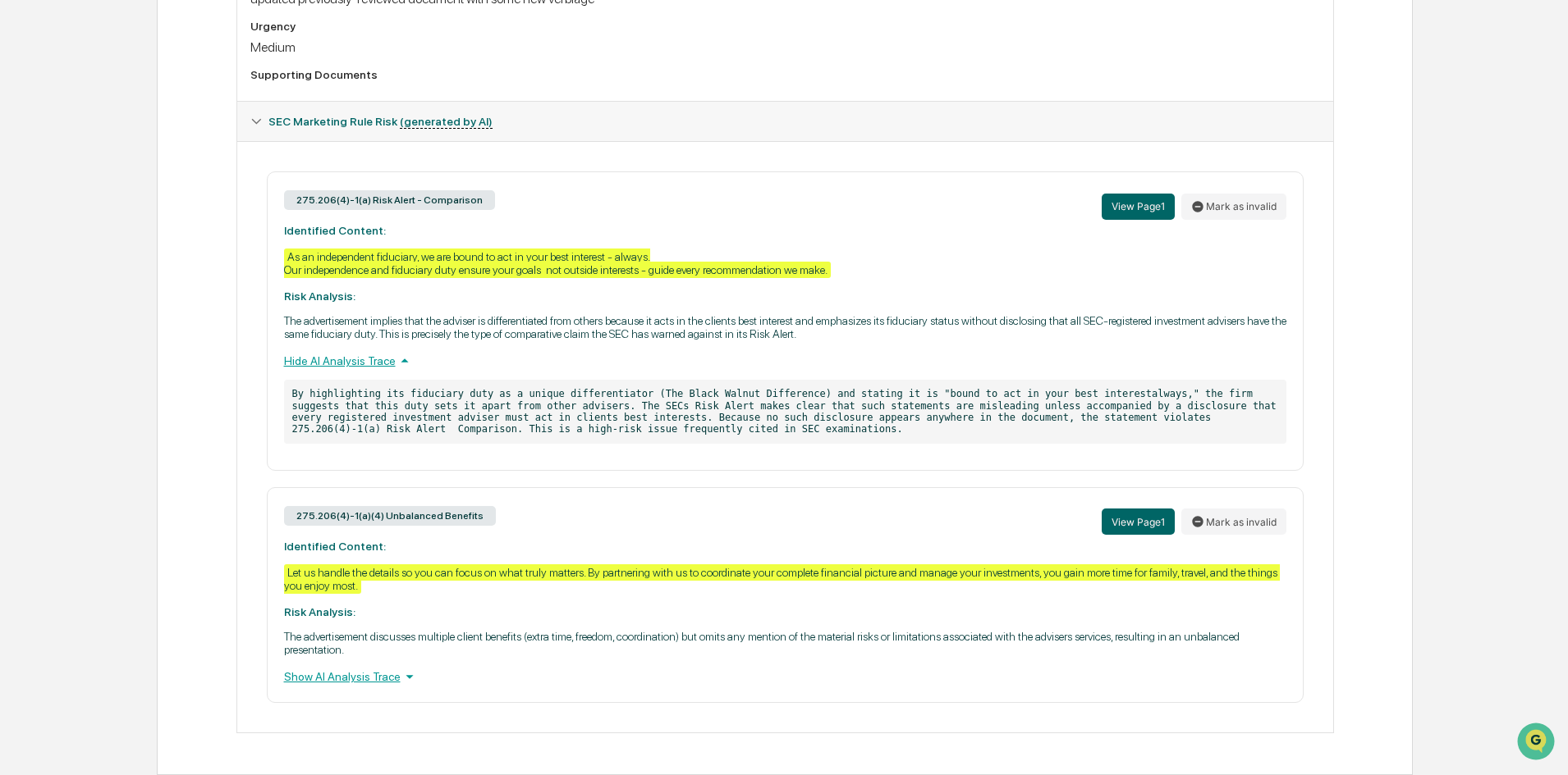
click at [349, 680] on div "Show AI Analysis Trace" at bounding box center [785, 676] width 1002 height 18
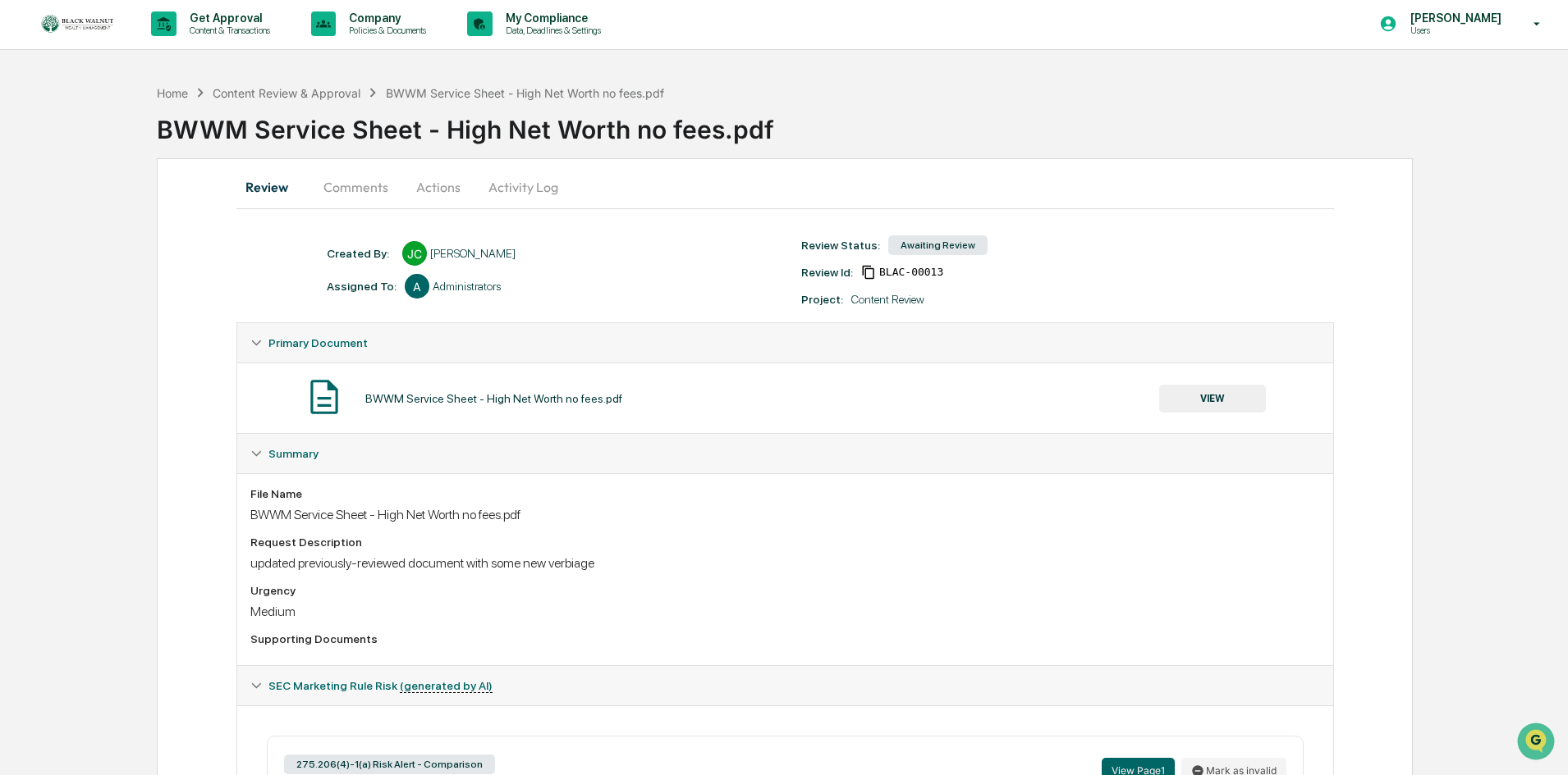
scroll to position [0, 0]
click at [325, 96] on div "Content Review & Approval" at bounding box center [285, 95] width 147 height 14
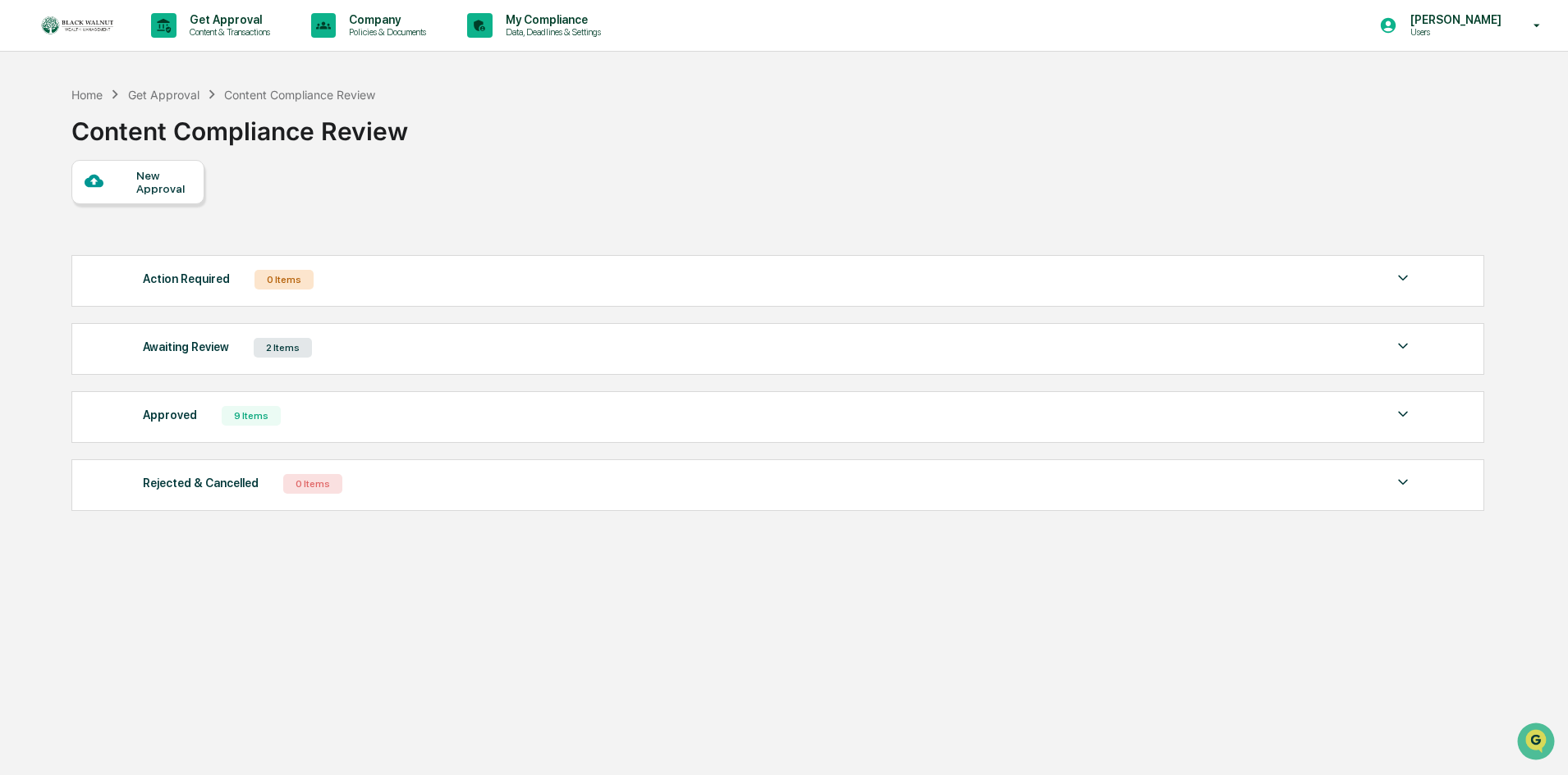
click at [480, 343] on div "Awaiting Review 2 Items" at bounding box center [778, 347] width 1270 height 23
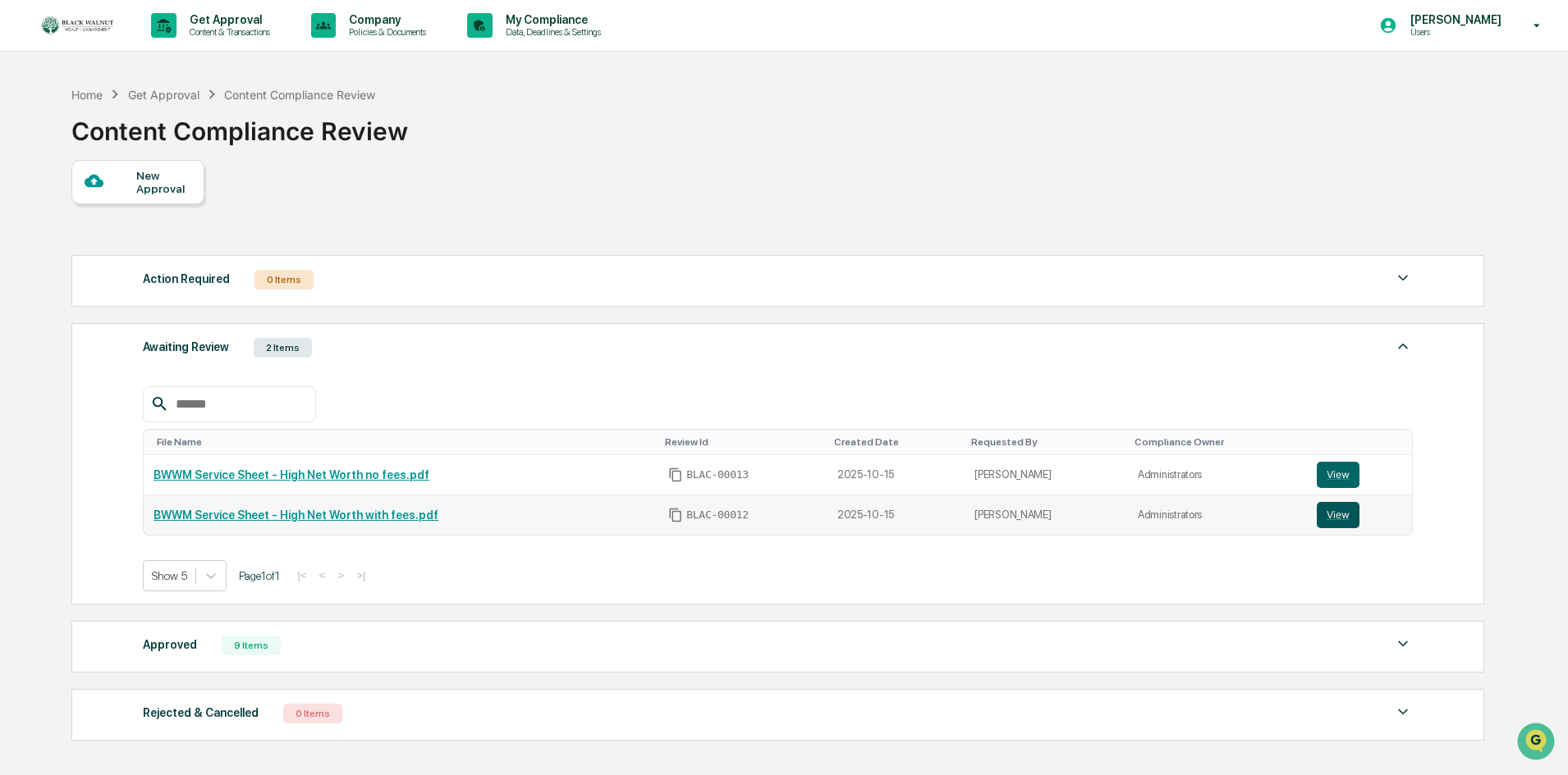
click at [1340, 515] on button "View" at bounding box center [1338, 515] width 43 height 26
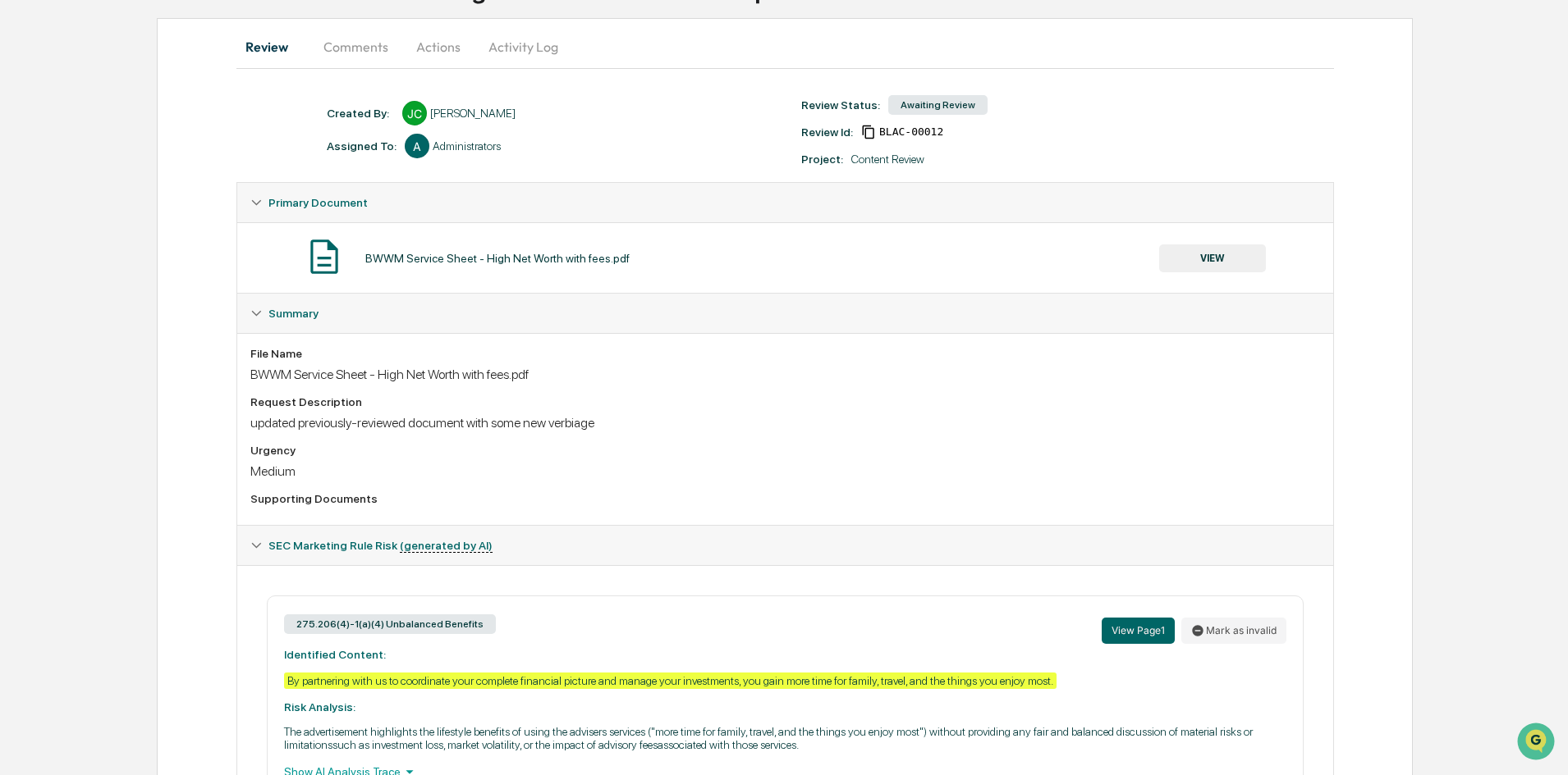
scroll to position [237, 0]
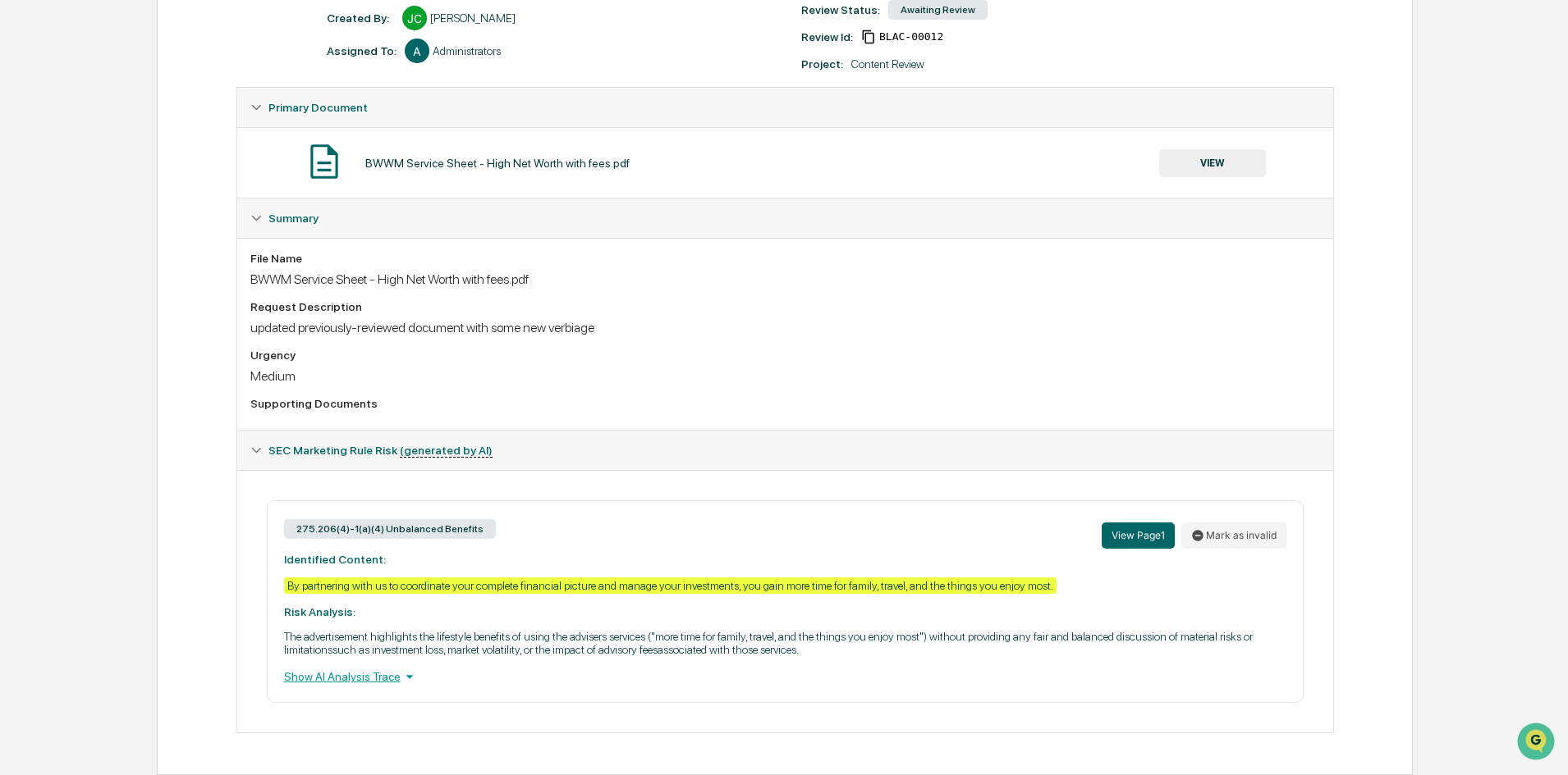
click at [321, 680] on div "Show AI Analysis Trace" at bounding box center [785, 676] width 1002 height 18
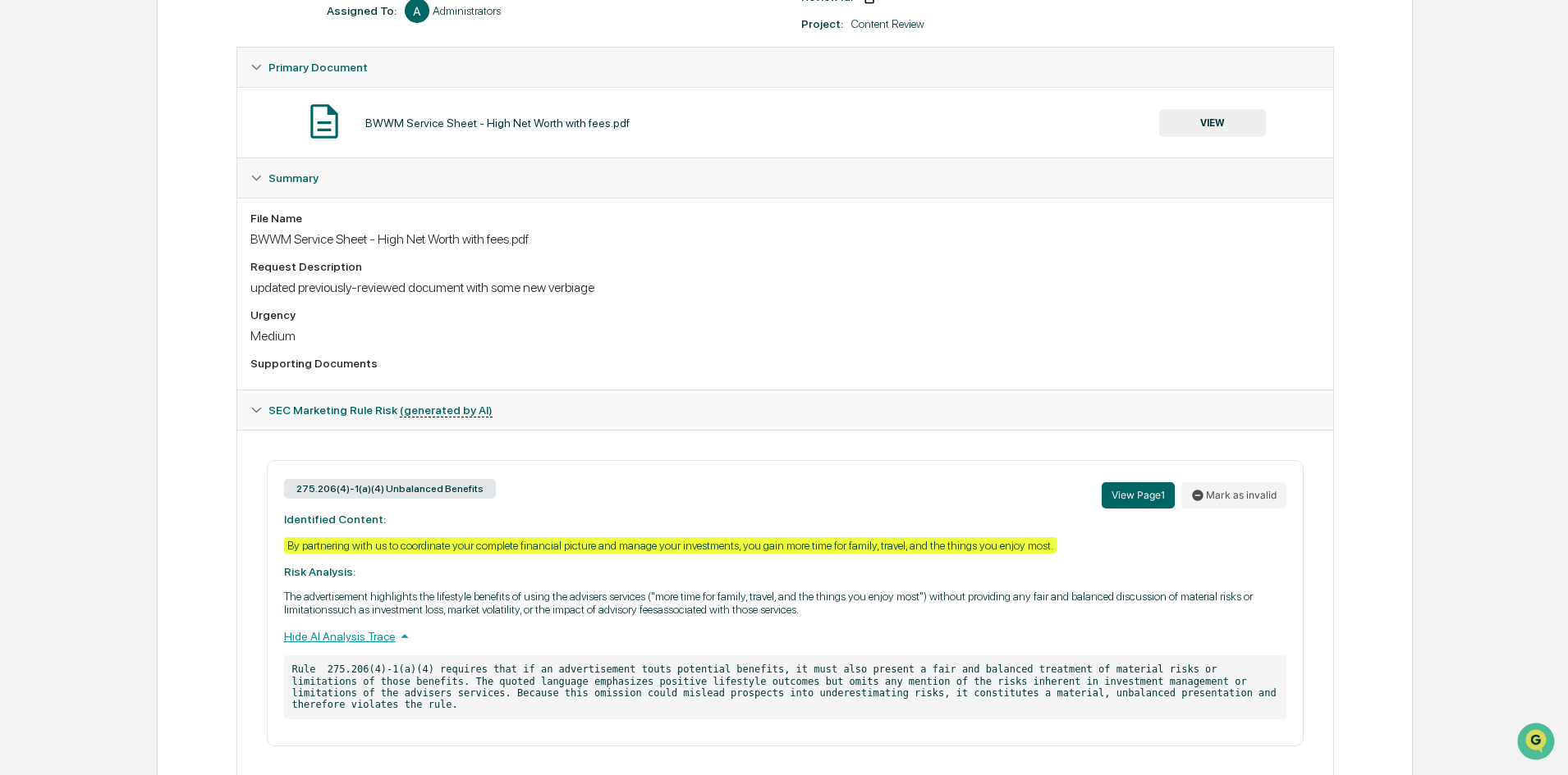
scroll to position [308, 0]
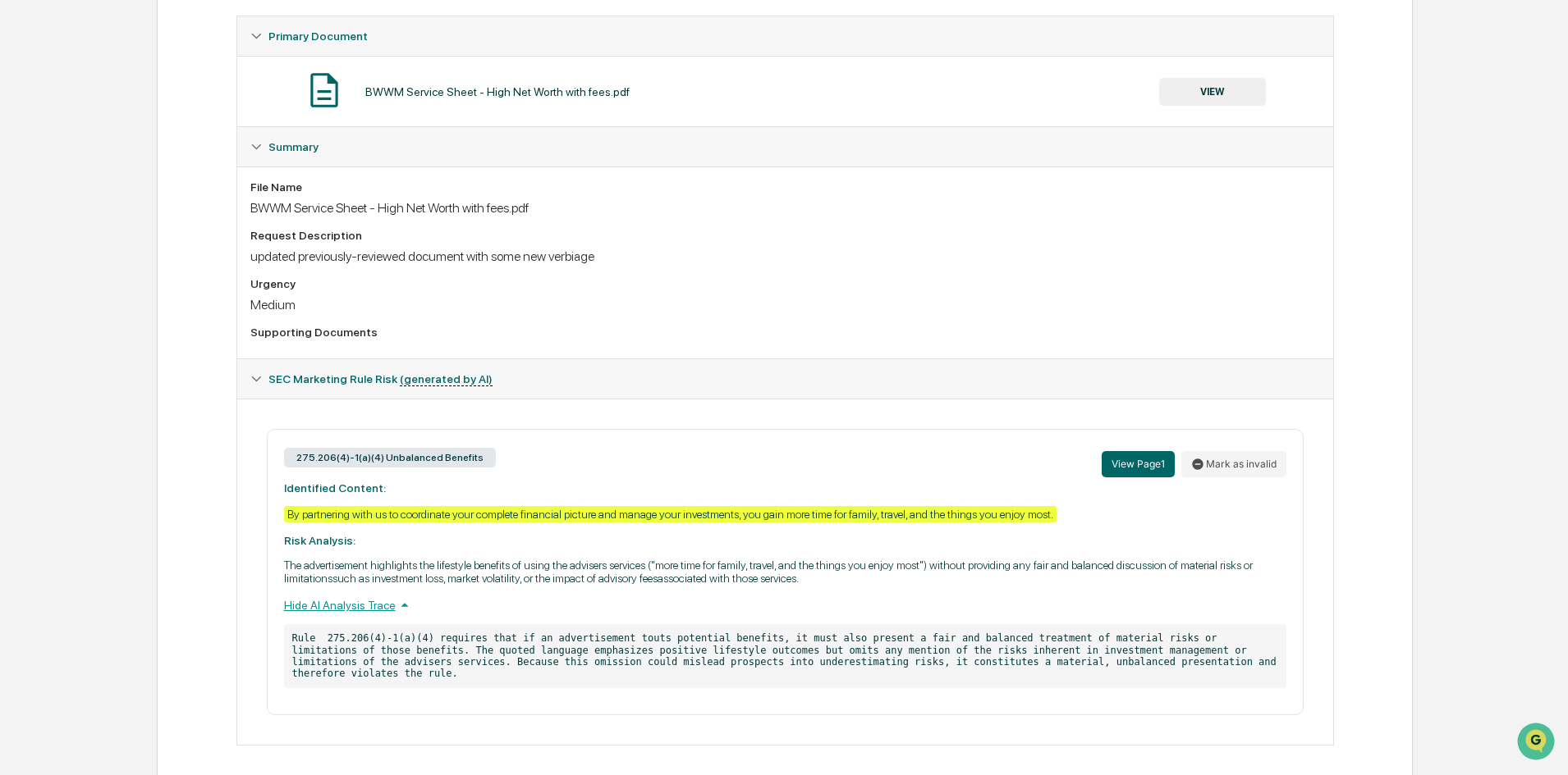
click at [780, 577] on p "The advertisement highlights the lifestyle benefits of using the advisers servi…" at bounding box center [785, 571] width 1002 height 26
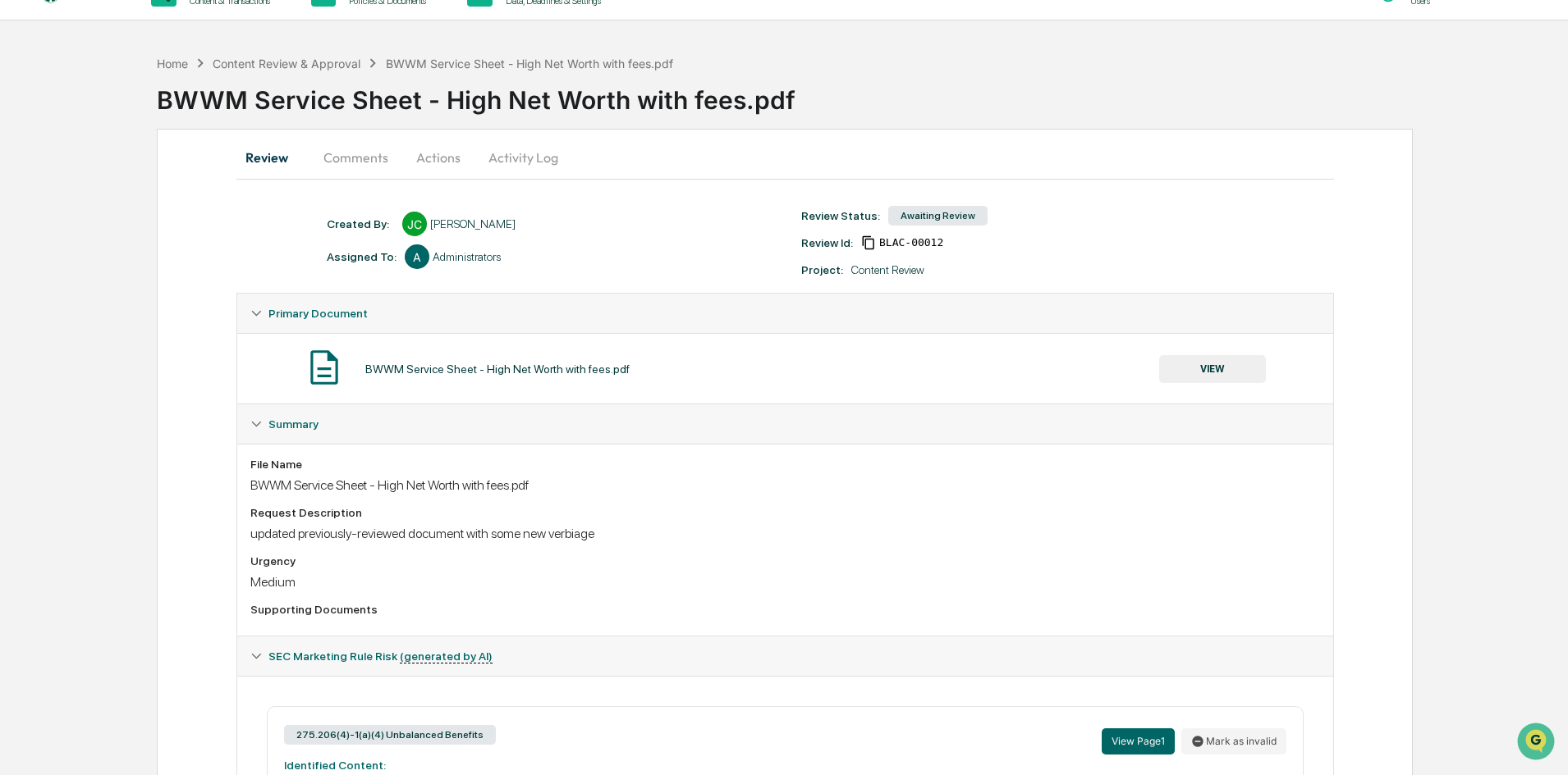
scroll to position [0, 0]
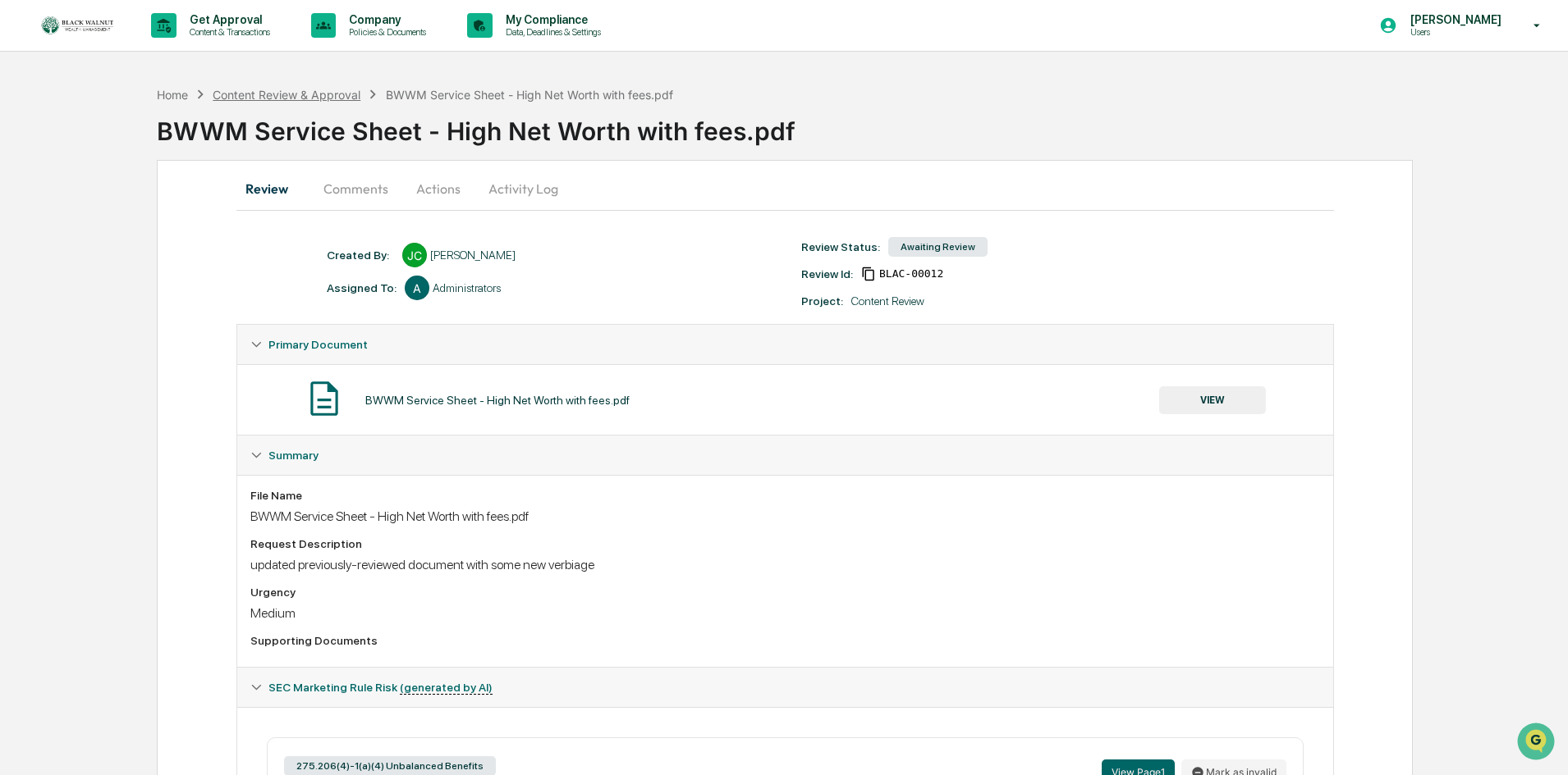
click at [314, 93] on div "Content Review & Approval" at bounding box center [285, 95] width 147 height 14
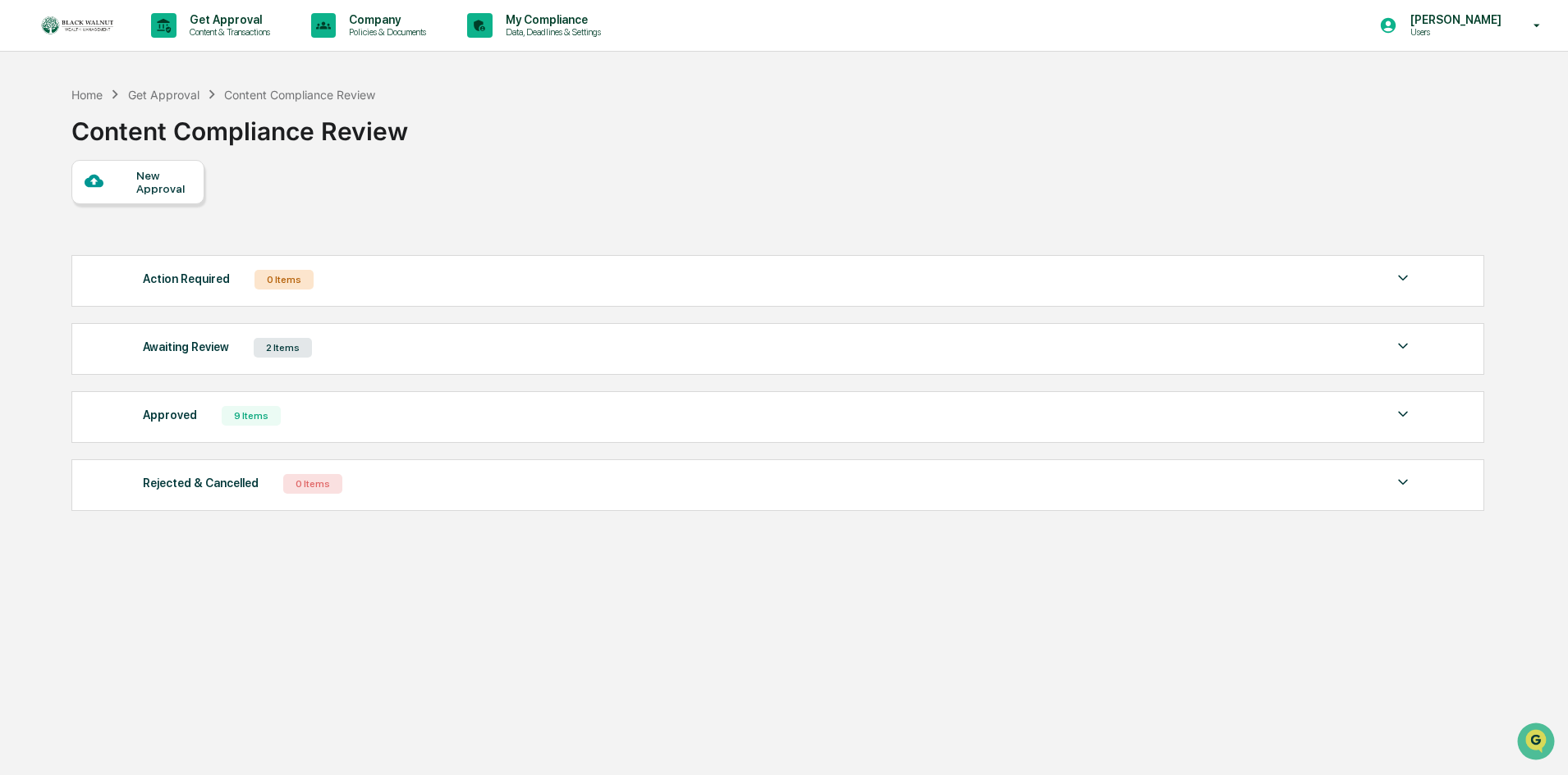
click at [835, 349] on div "Awaiting Review 2 Items" at bounding box center [778, 347] width 1270 height 23
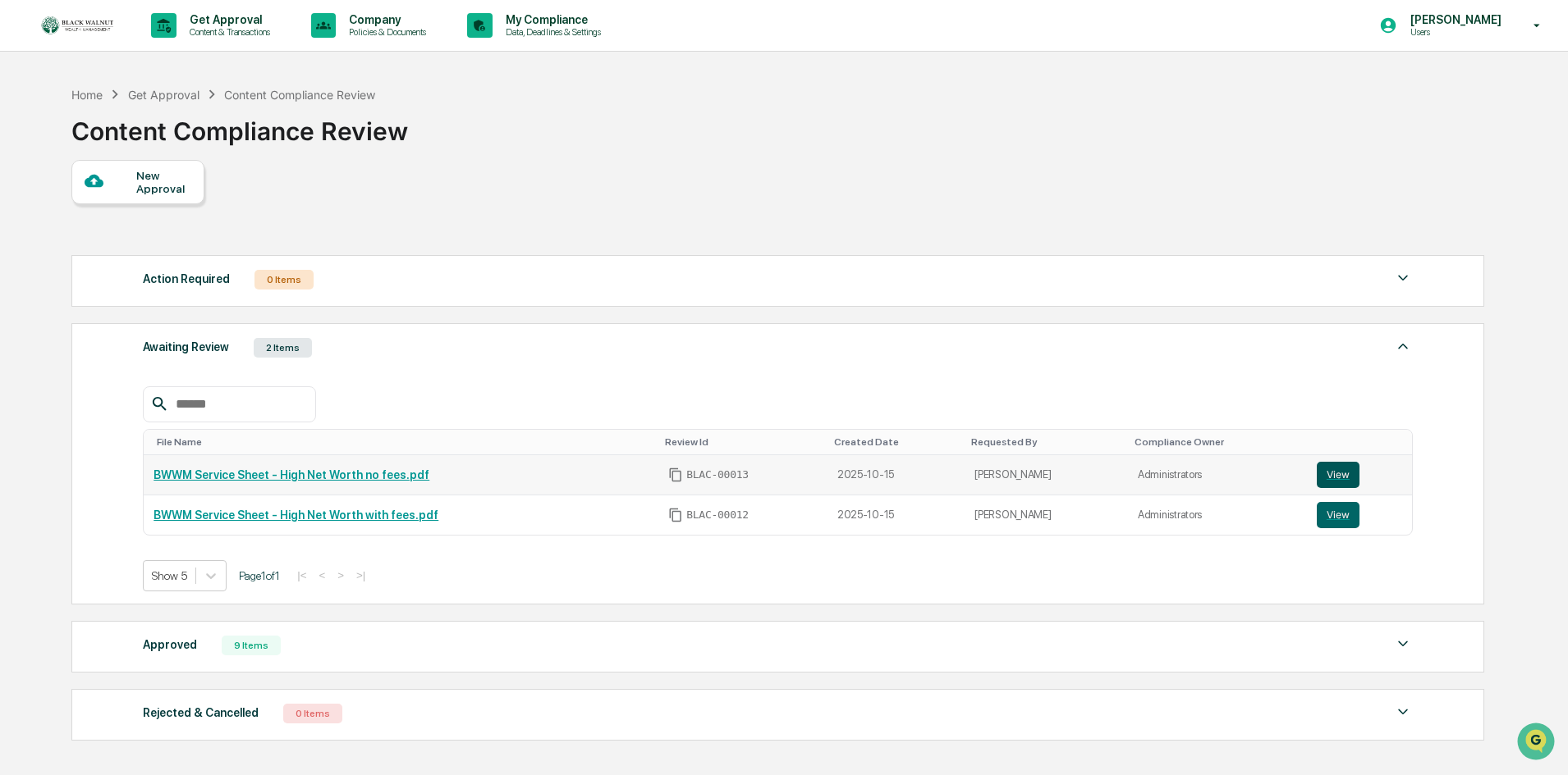
click at [1320, 473] on button "View" at bounding box center [1338, 474] width 43 height 26
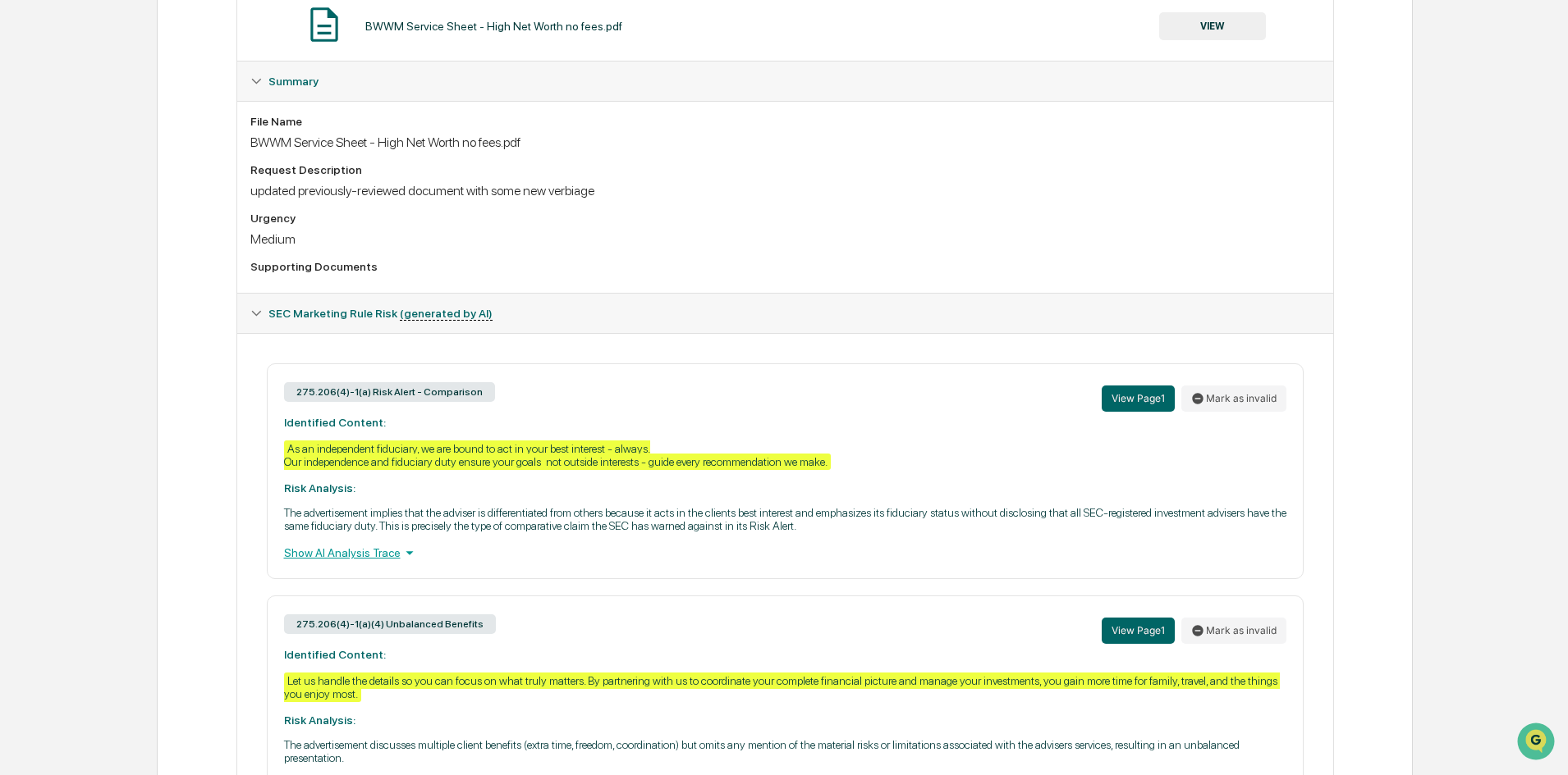
scroll to position [410, 0]
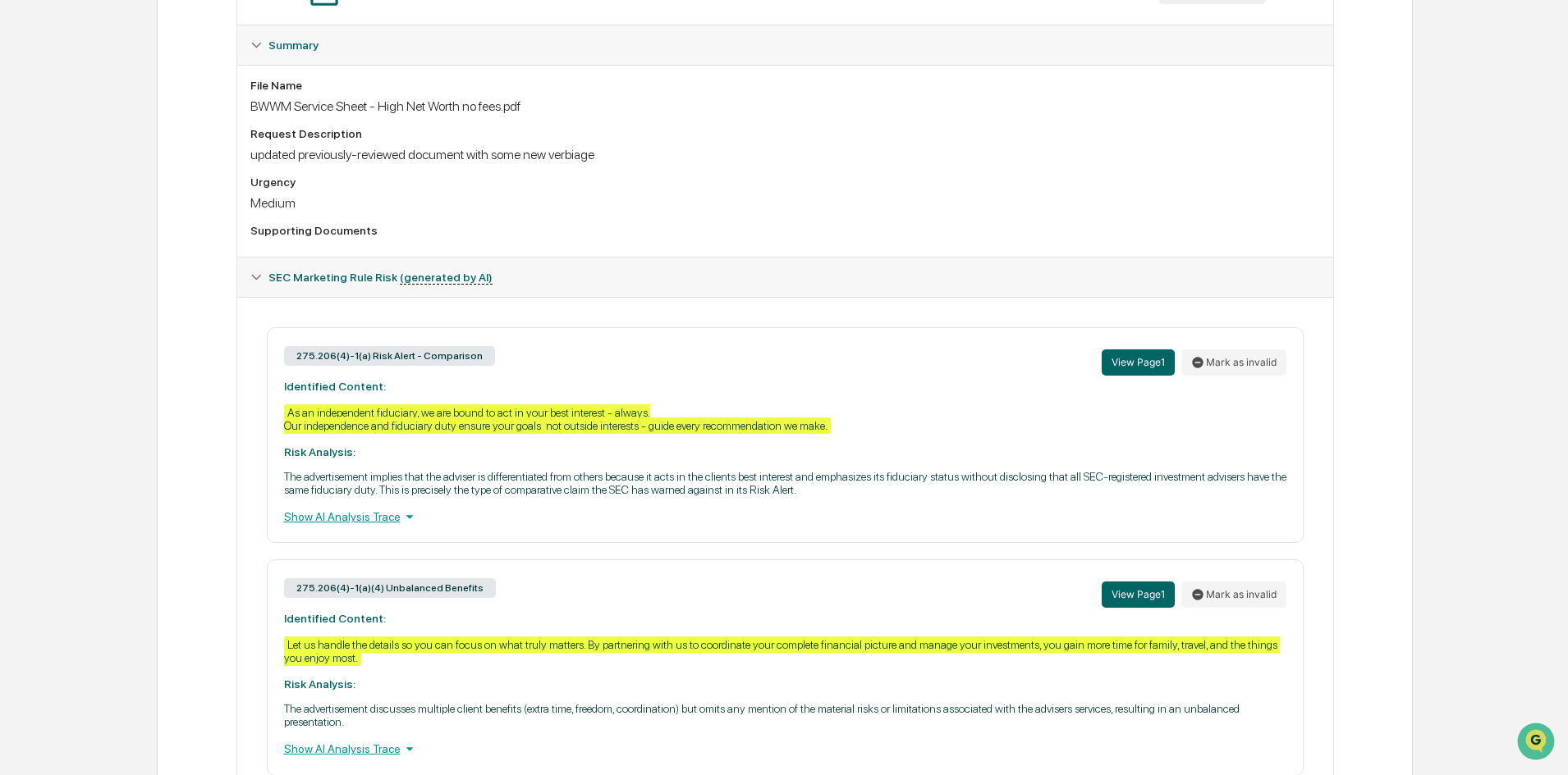
click at [355, 518] on div "Show AI Analysis Trace" at bounding box center [785, 516] width 1002 height 18
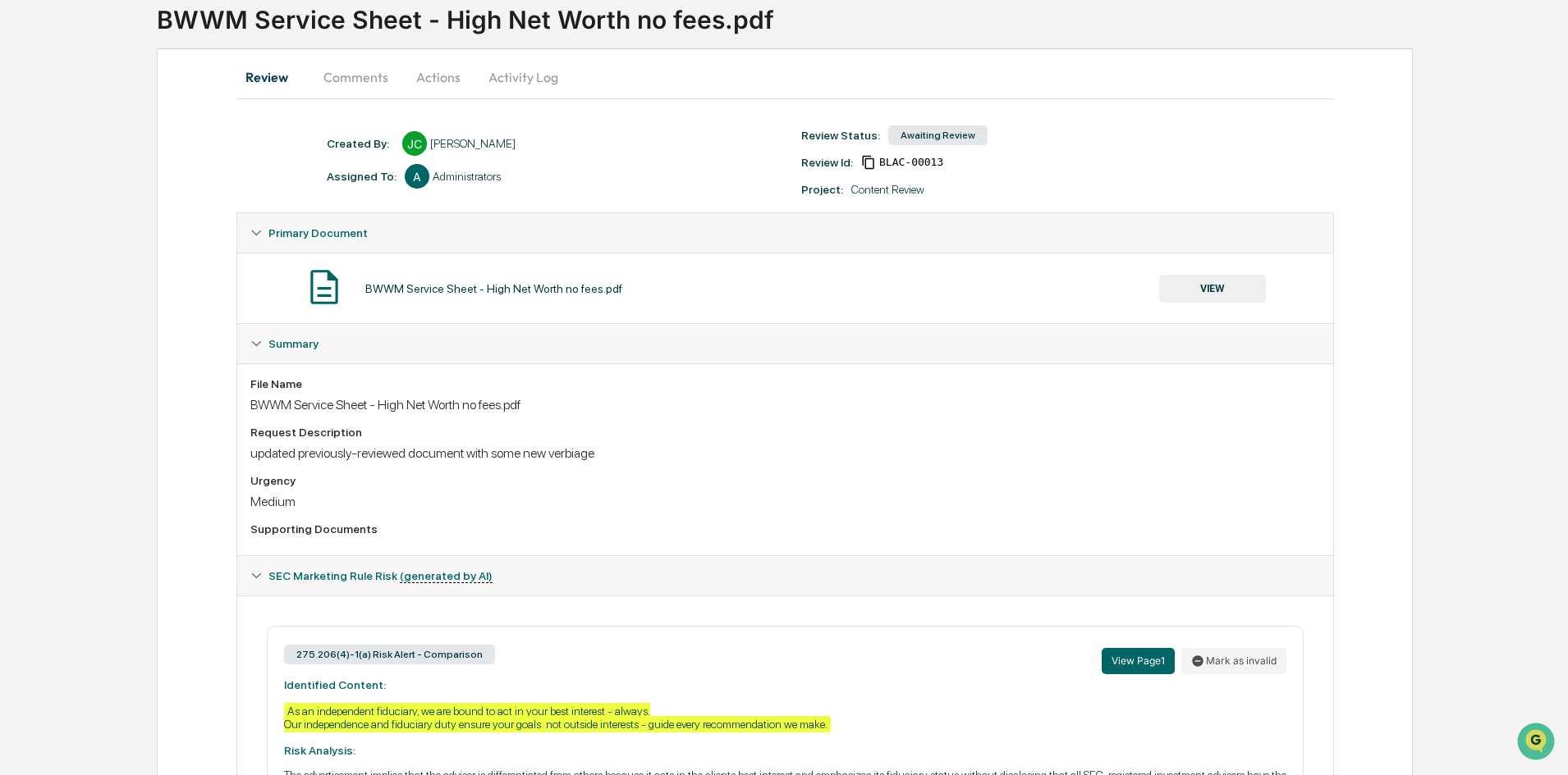
scroll to position [492, 0]
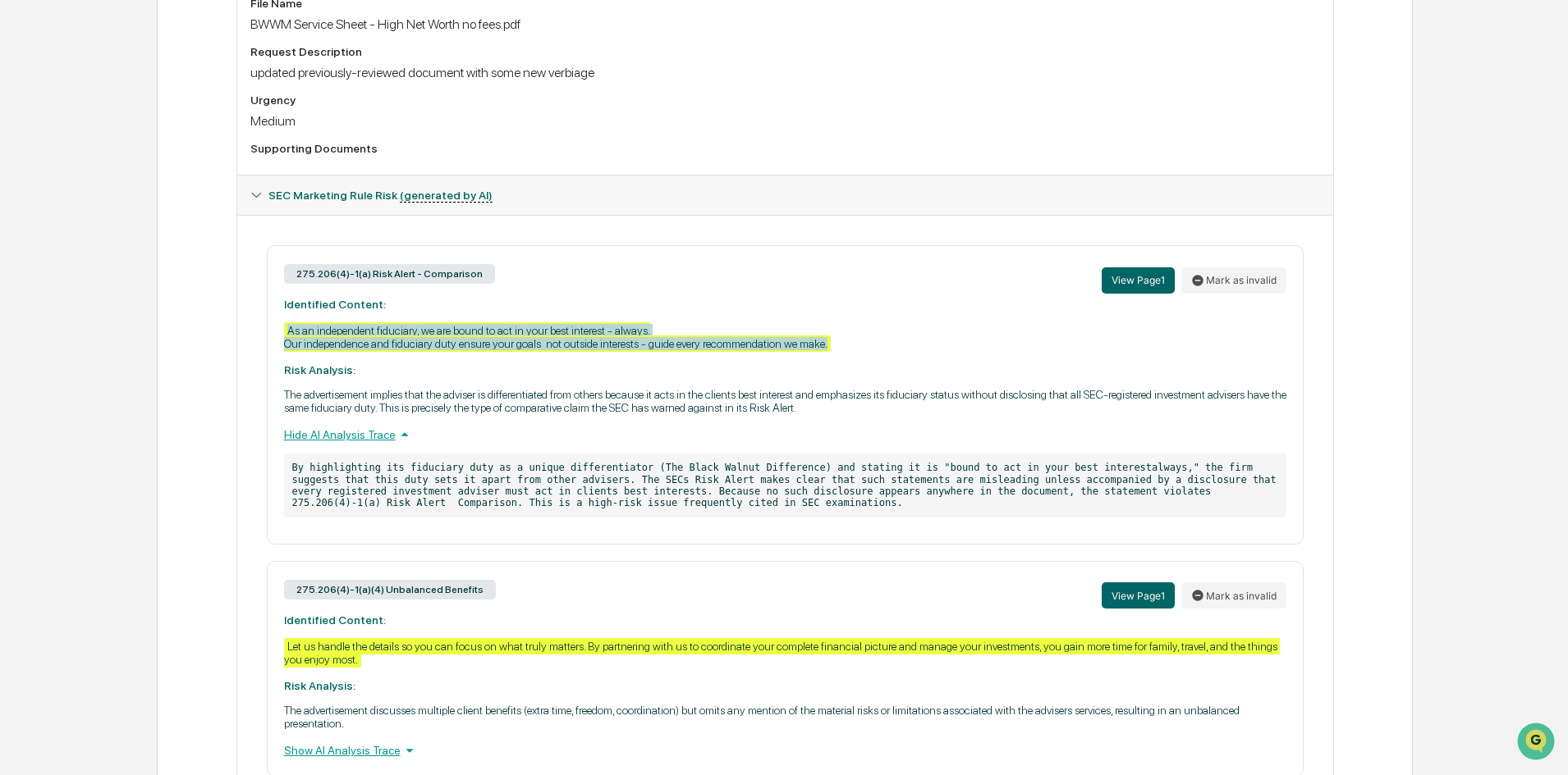
drag, startPoint x: 833, startPoint y: 342, endPoint x: 288, endPoint y: 336, distance: 545.0
click at [288, 336] on div "As an independent fiduciary, we are bound to act in your best interest - always…" at bounding box center [557, 337] width 547 height 30
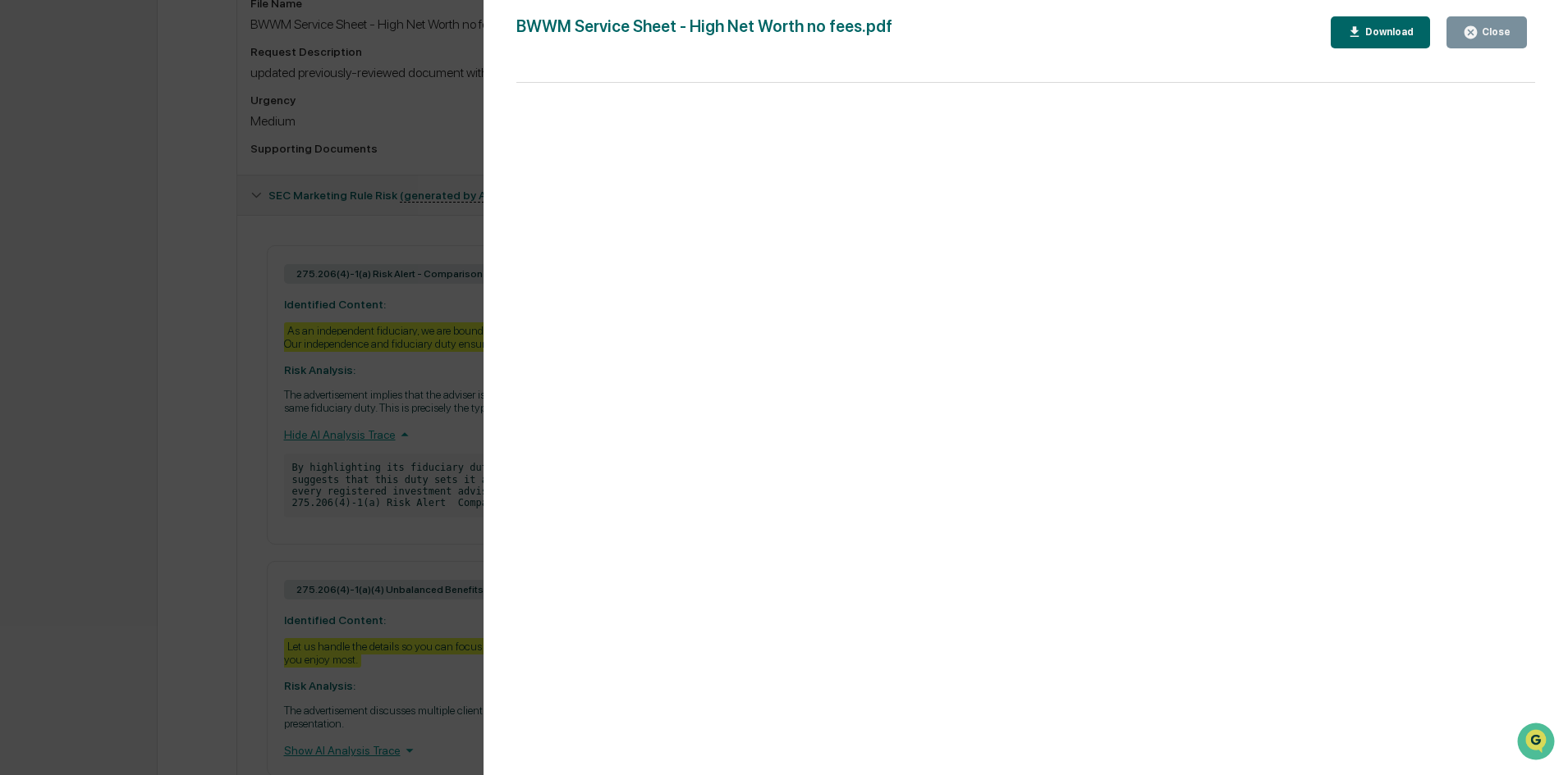
copy div "As an independent fiduciary, we are bound to act in your best interest - always…"
click at [1513, 28] on button "Close" at bounding box center [1486, 32] width 80 height 32
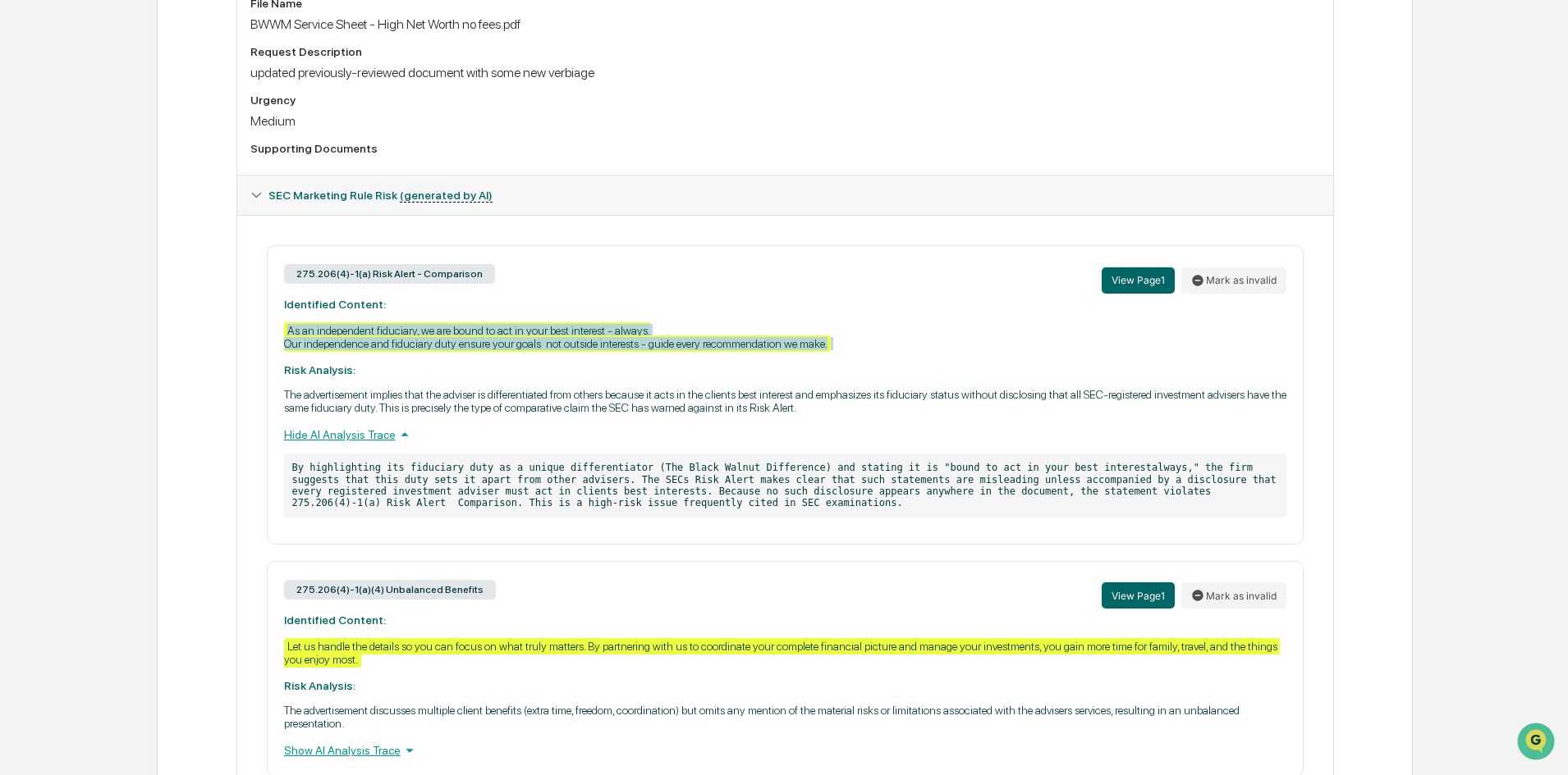
drag, startPoint x: 285, startPoint y: 332, endPoint x: 835, endPoint y: 353, distance: 550.4
click at [835, 353] on div "275.206(4)-1(a) Risk Alert - Comparison View Page 1 Mark as invalid Identified …" at bounding box center [785, 395] width 1037 height 300
copy div "As an independent fiduciary, we are bound to act in your best interest - always…"
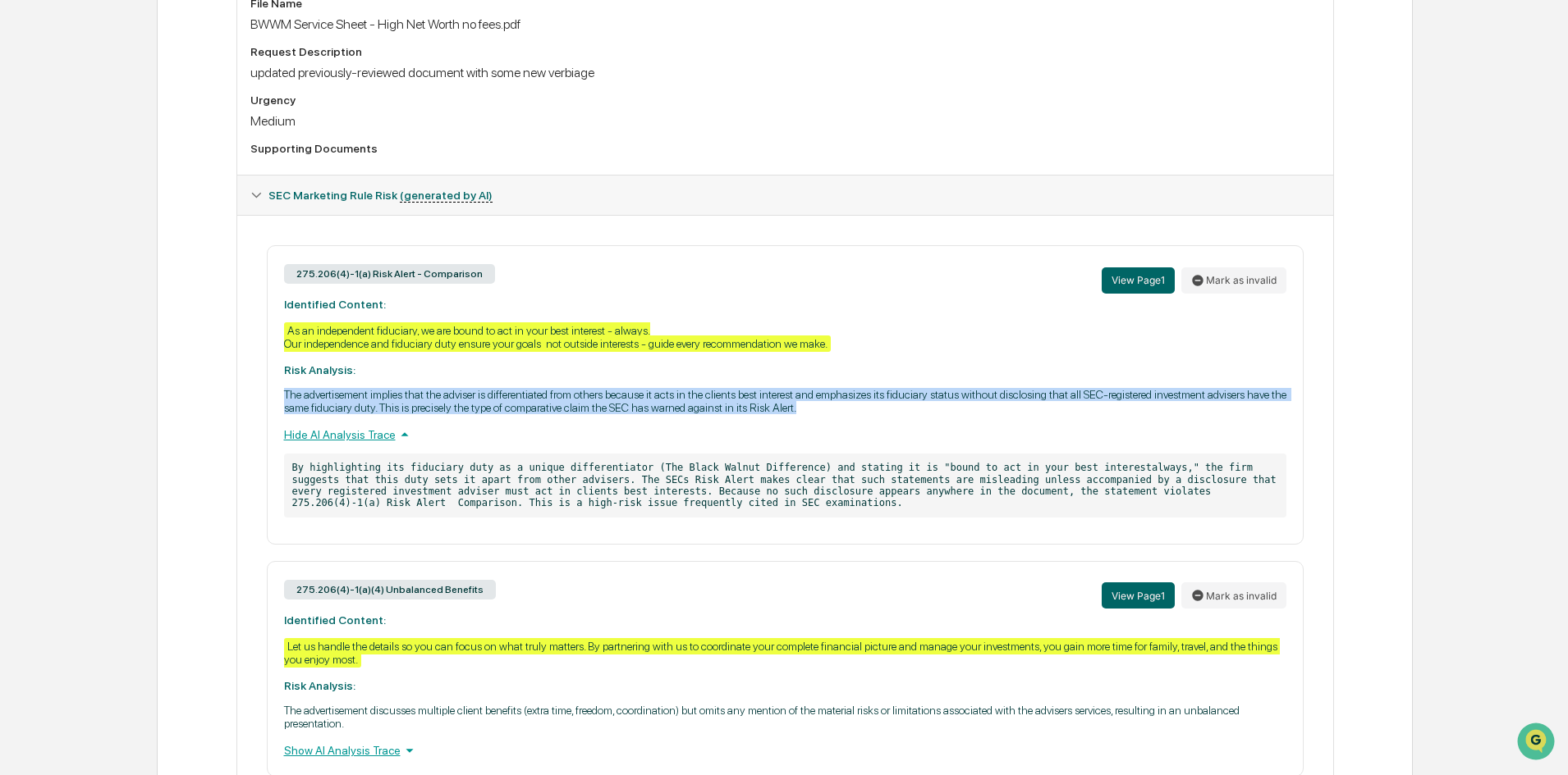
drag, startPoint x: 283, startPoint y: 393, endPoint x: 839, endPoint y: 409, distance: 556.2
click at [839, 409] on p "The advertisement implies that the adviser is differentiated from others becaus…" at bounding box center [785, 401] width 1002 height 26
copy p "The advertisement implies that the adviser is differentiated from others becaus…"
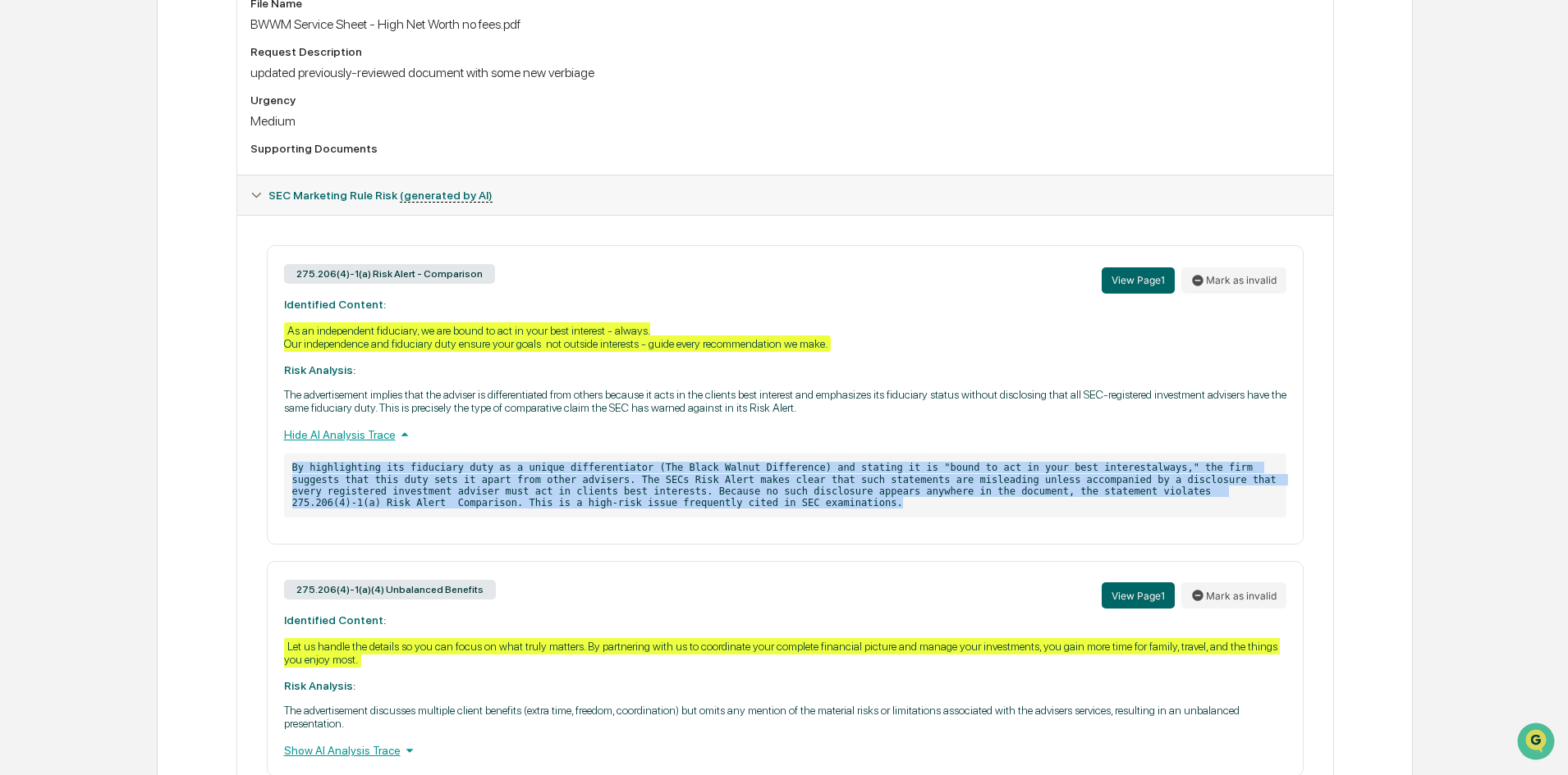
drag, startPoint x: 293, startPoint y: 464, endPoint x: 612, endPoint y: 514, distance: 322.9
click at [612, 514] on p "By highlighting its fiduciary duty as a unique differentiator (The Black Walnut…" at bounding box center [785, 485] width 1002 height 64
copy p "By highlighting its fiduciary duty as a unique differentiator (The Black Walnut…"
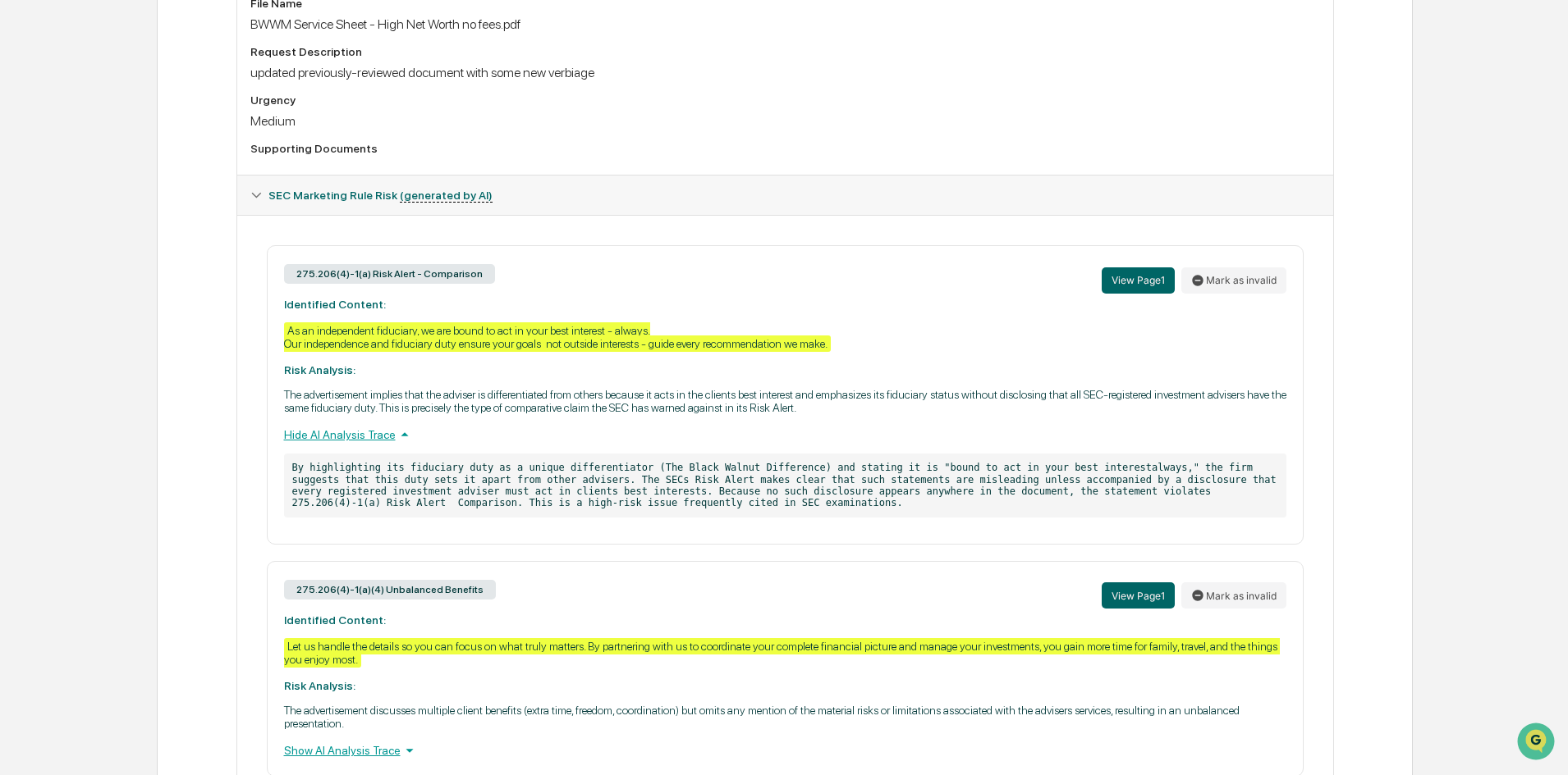
click at [1331, 322] on div "275.206(4)-1(a) Risk Alert - Comparison View Page 1 Mark as invalid Identified …" at bounding box center [785, 510] width 1096 height 592
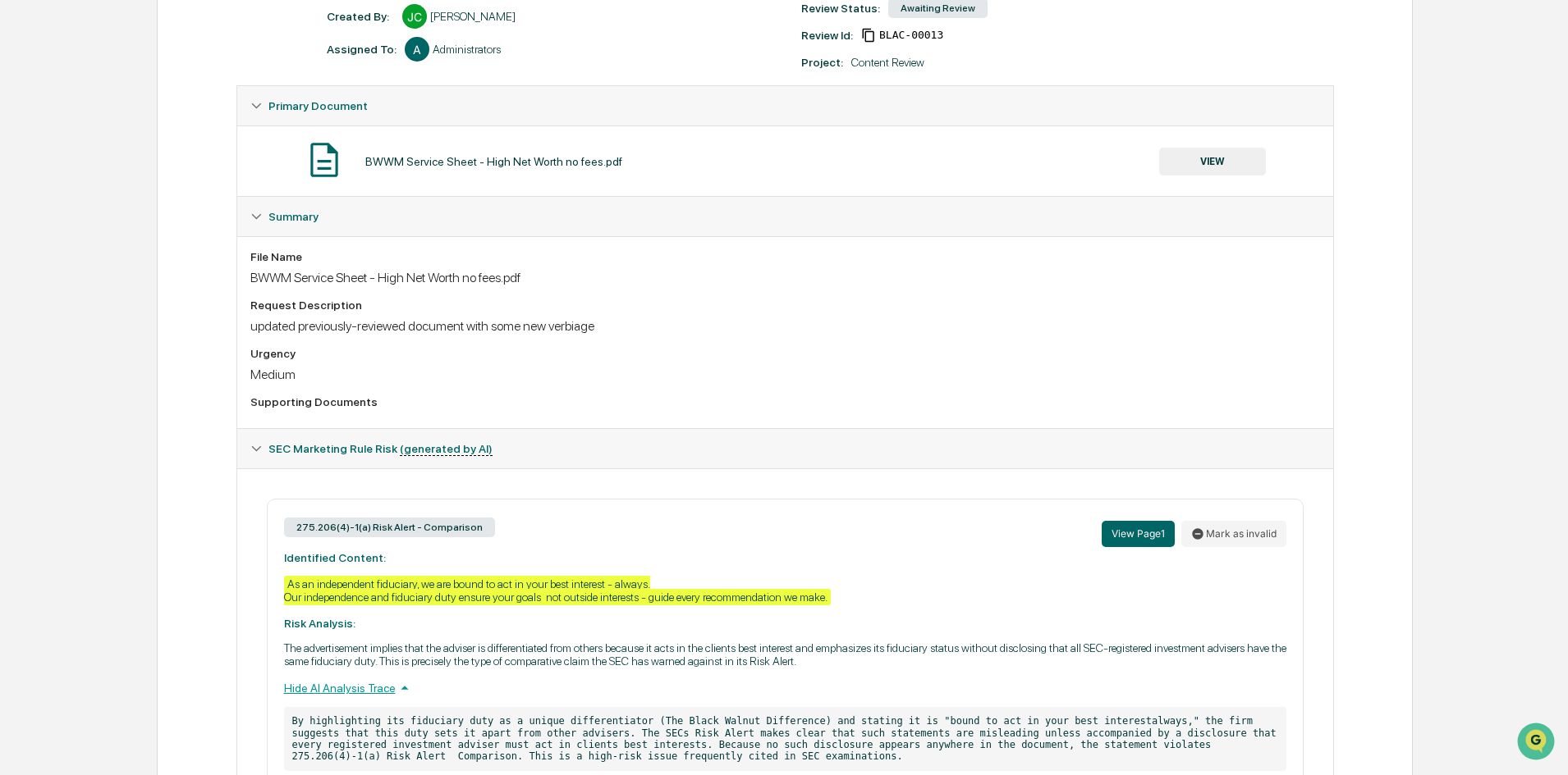
scroll to position [0, 0]
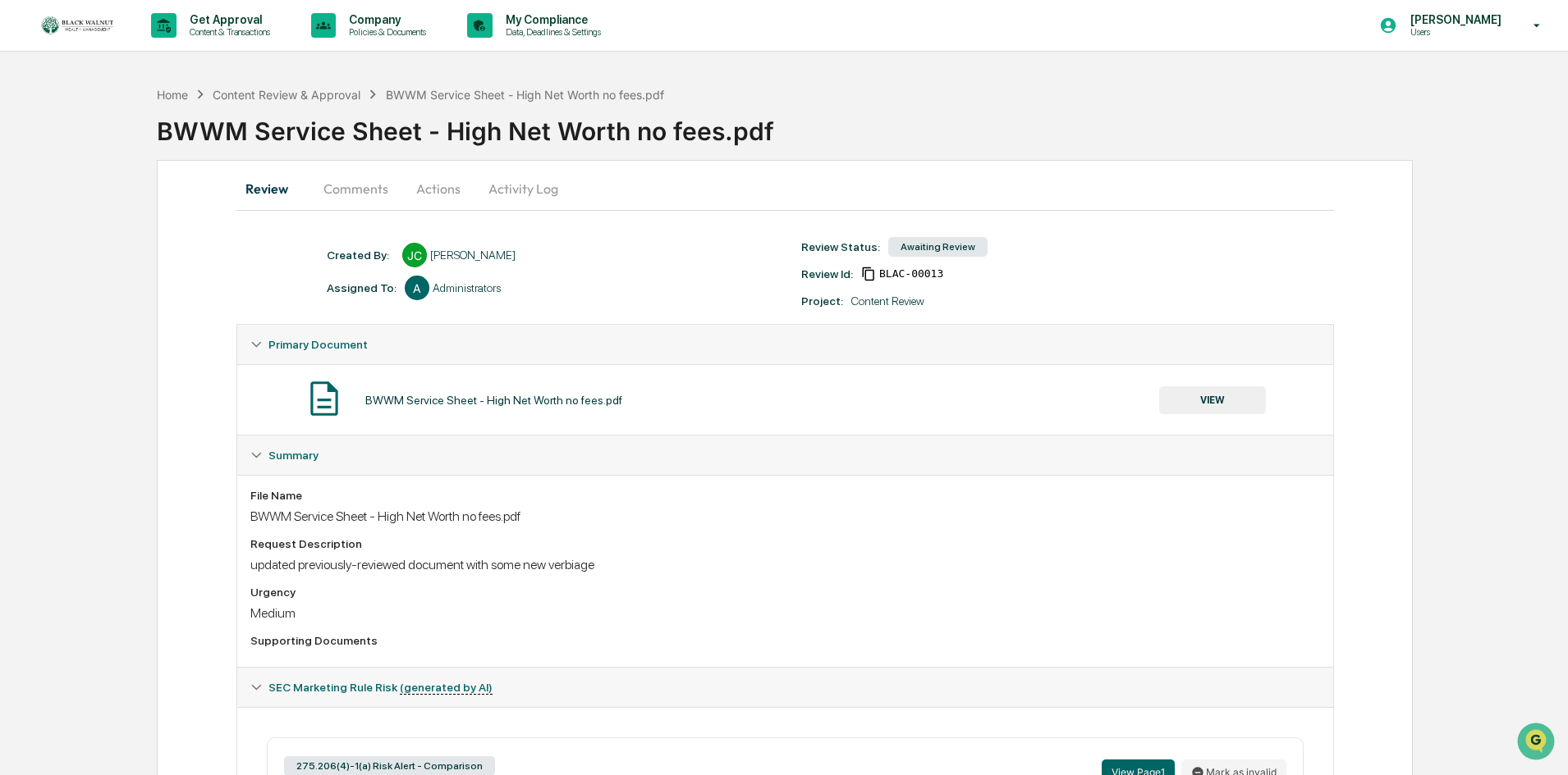
click at [421, 187] on button "Actions" at bounding box center [438, 188] width 74 height 39
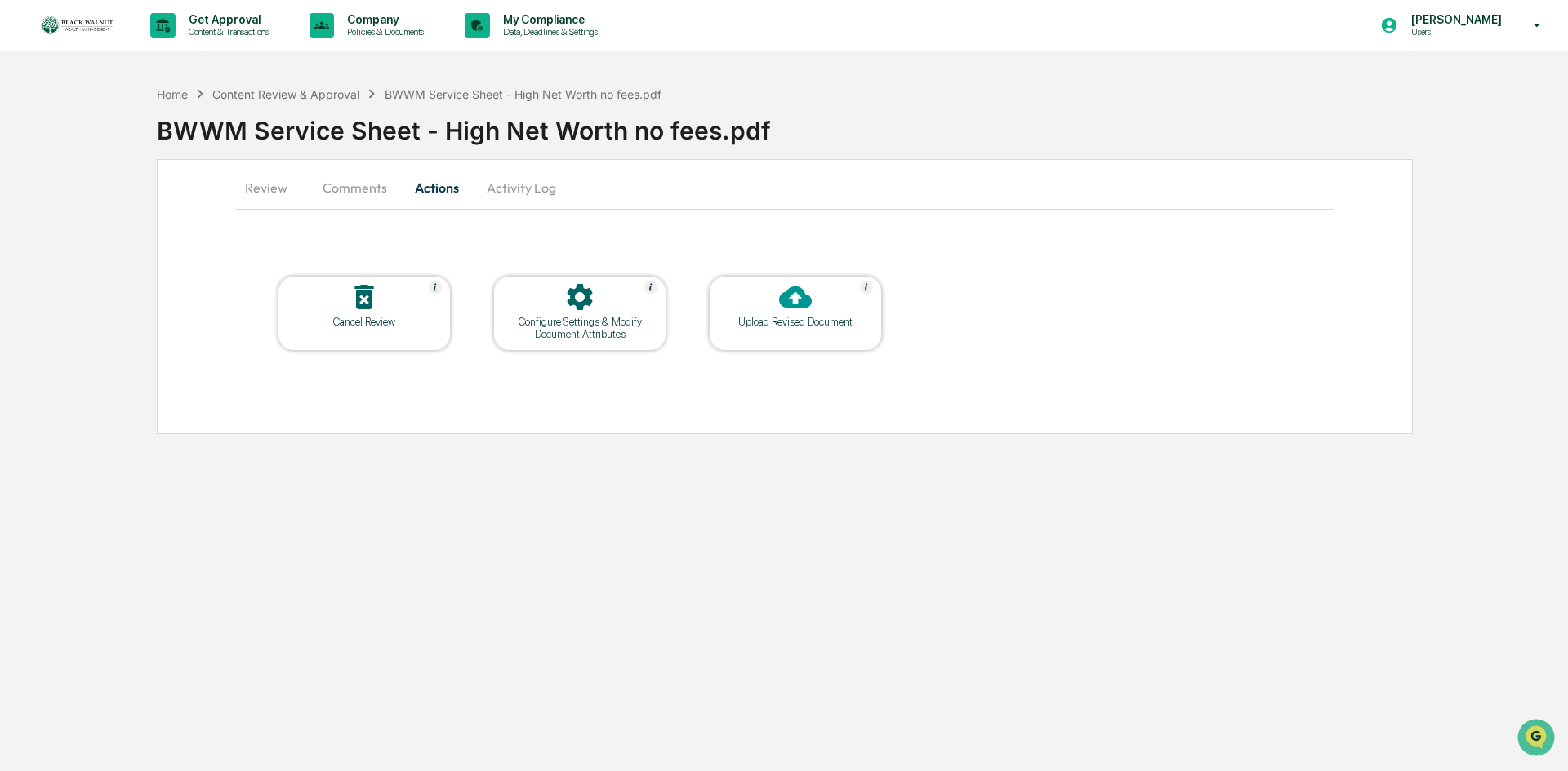
click at [772, 297] on div at bounding box center [795, 297] width 164 height 35
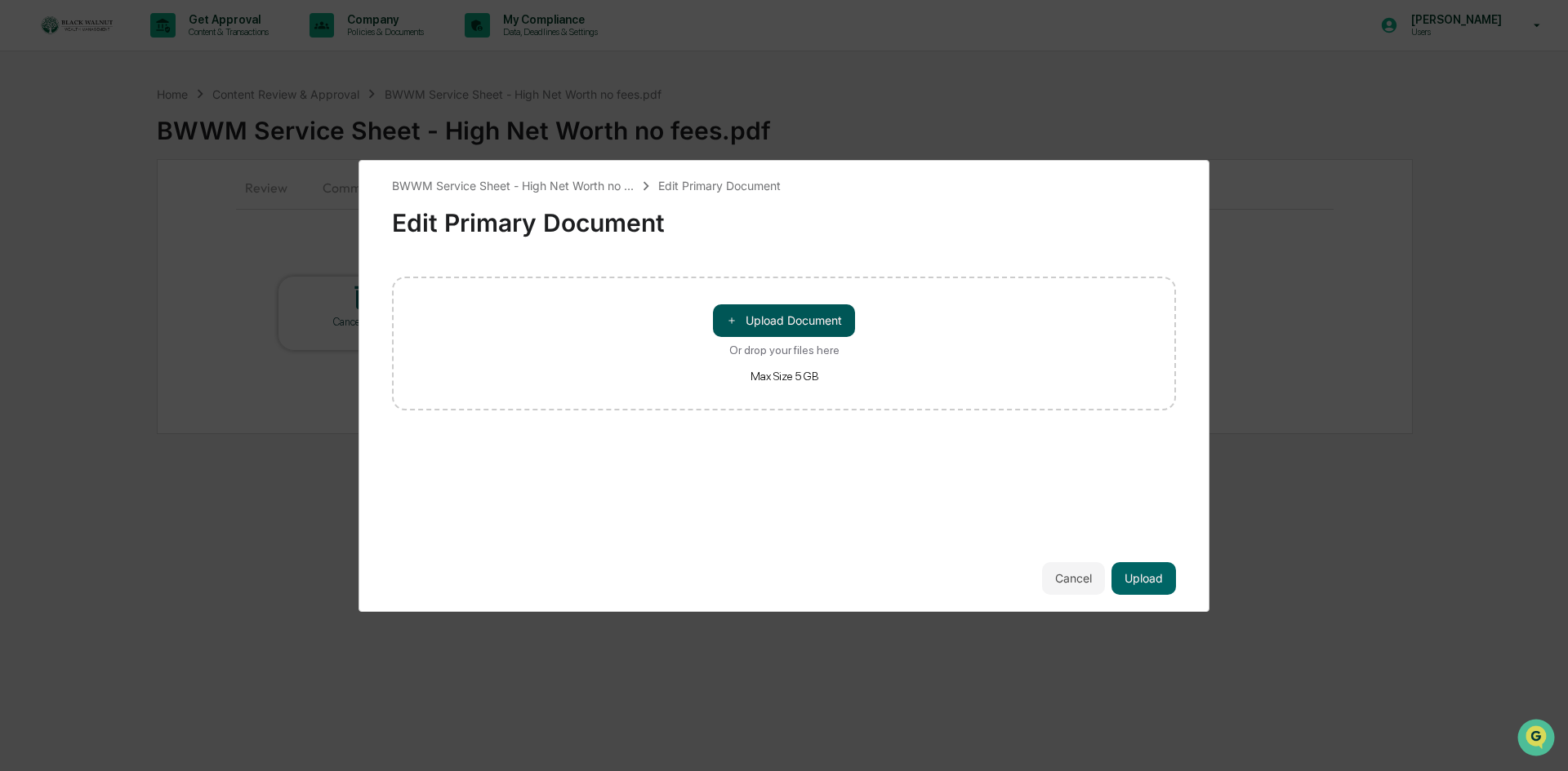
click at [801, 335] on button "＋ Upload Document" at bounding box center [784, 320] width 142 height 33
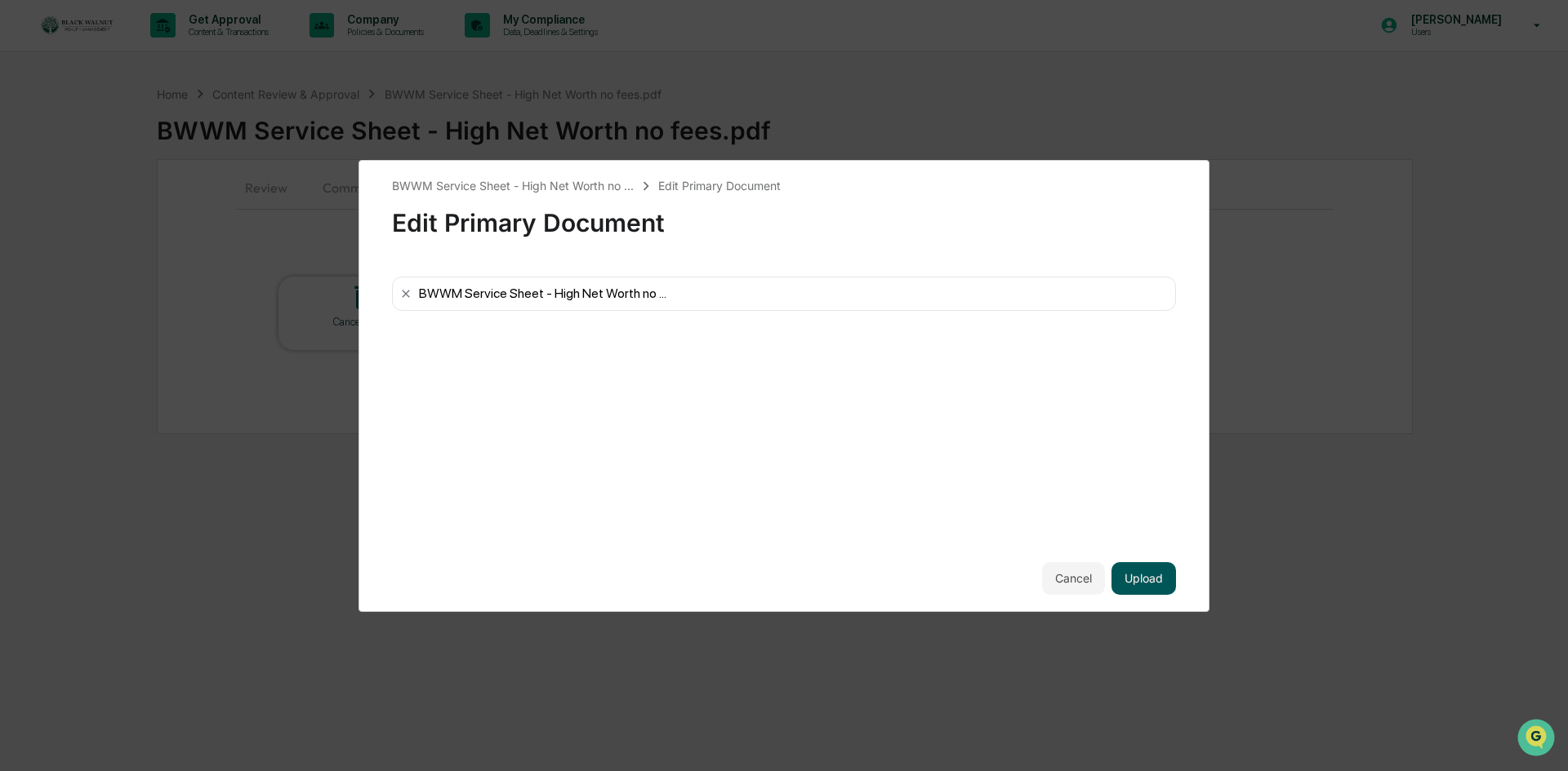
click at [1136, 576] on button "Upload" at bounding box center [1143, 579] width 64 height 33
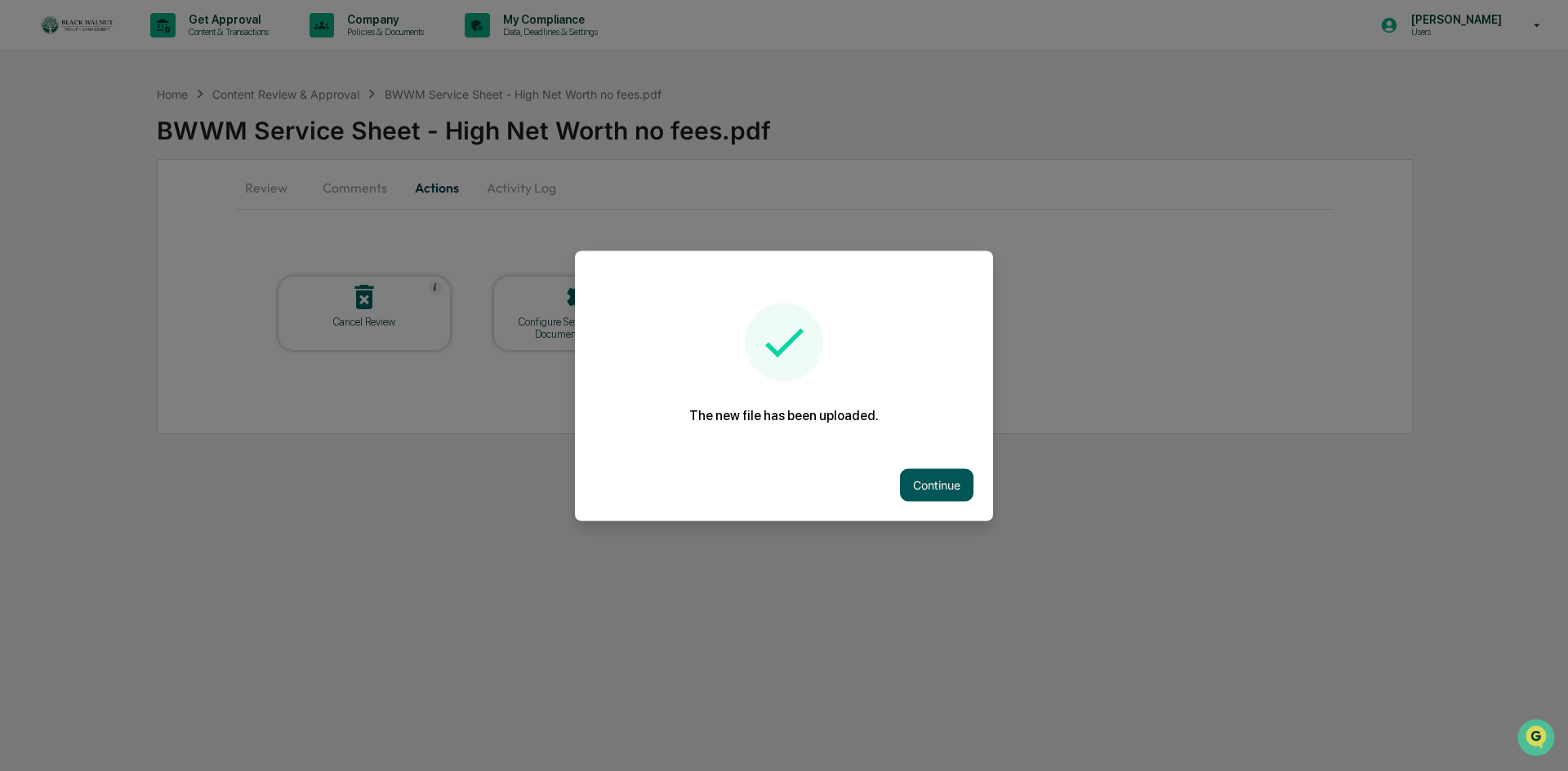
click at [935, 490] on button "Continue" at bounding box center [937, 485] width 74 height 33
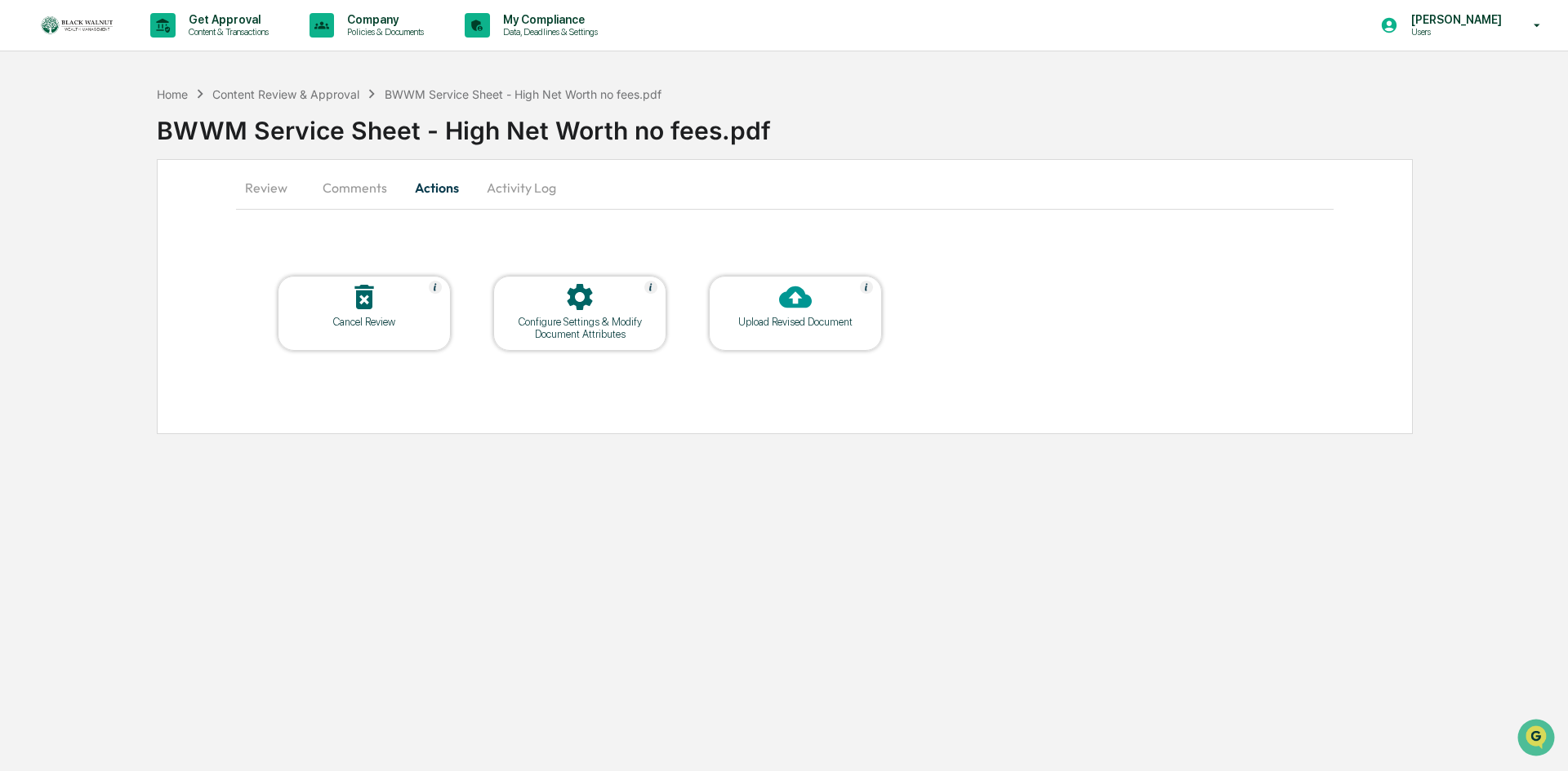
click at [363, 192] on button "Comments" at bounding box center [354, 187] width 91 height 39
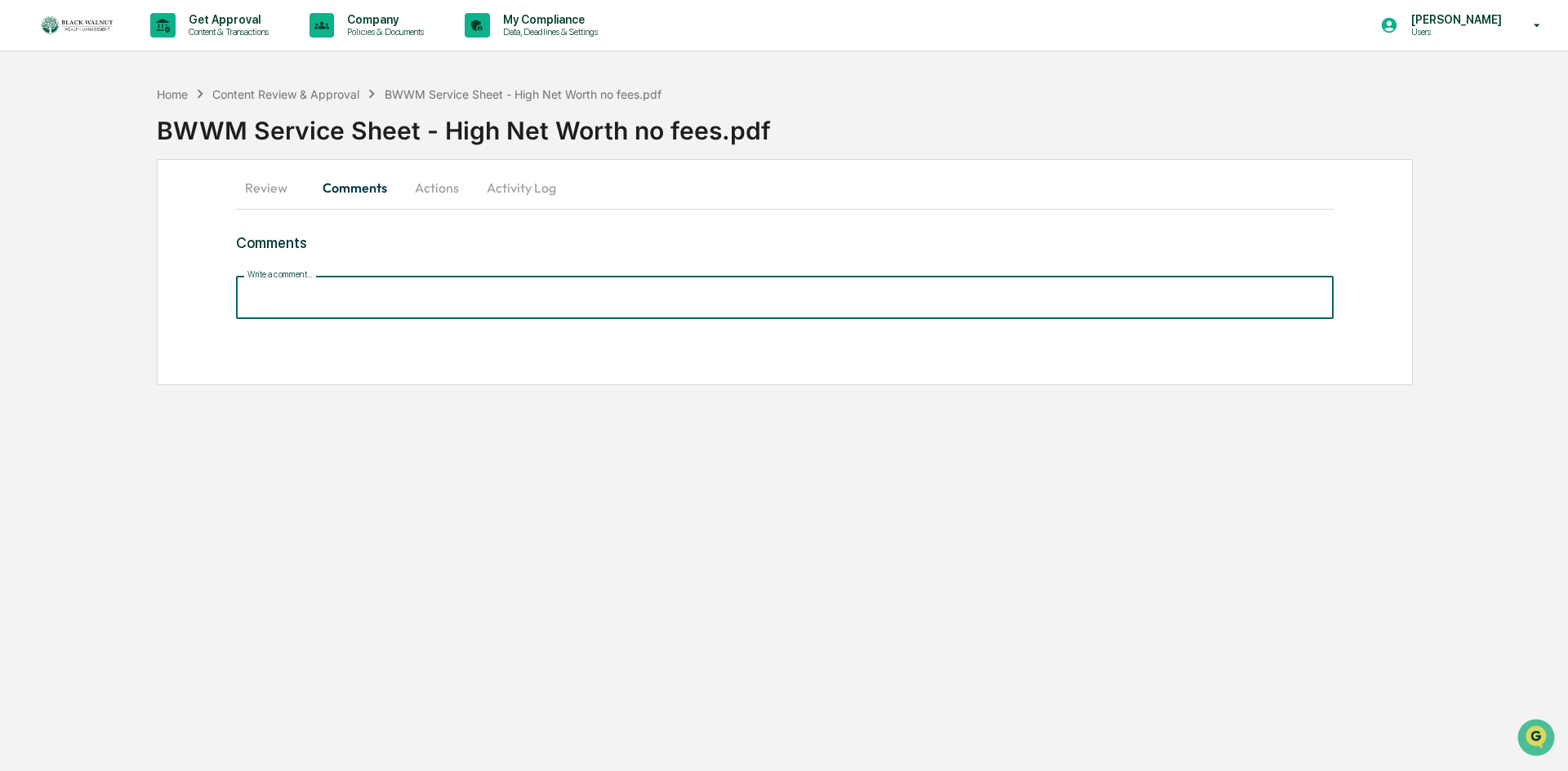
click at [478, 298] on input "Write a comment..." at bounding box center [784, 297] width 1098 height 43
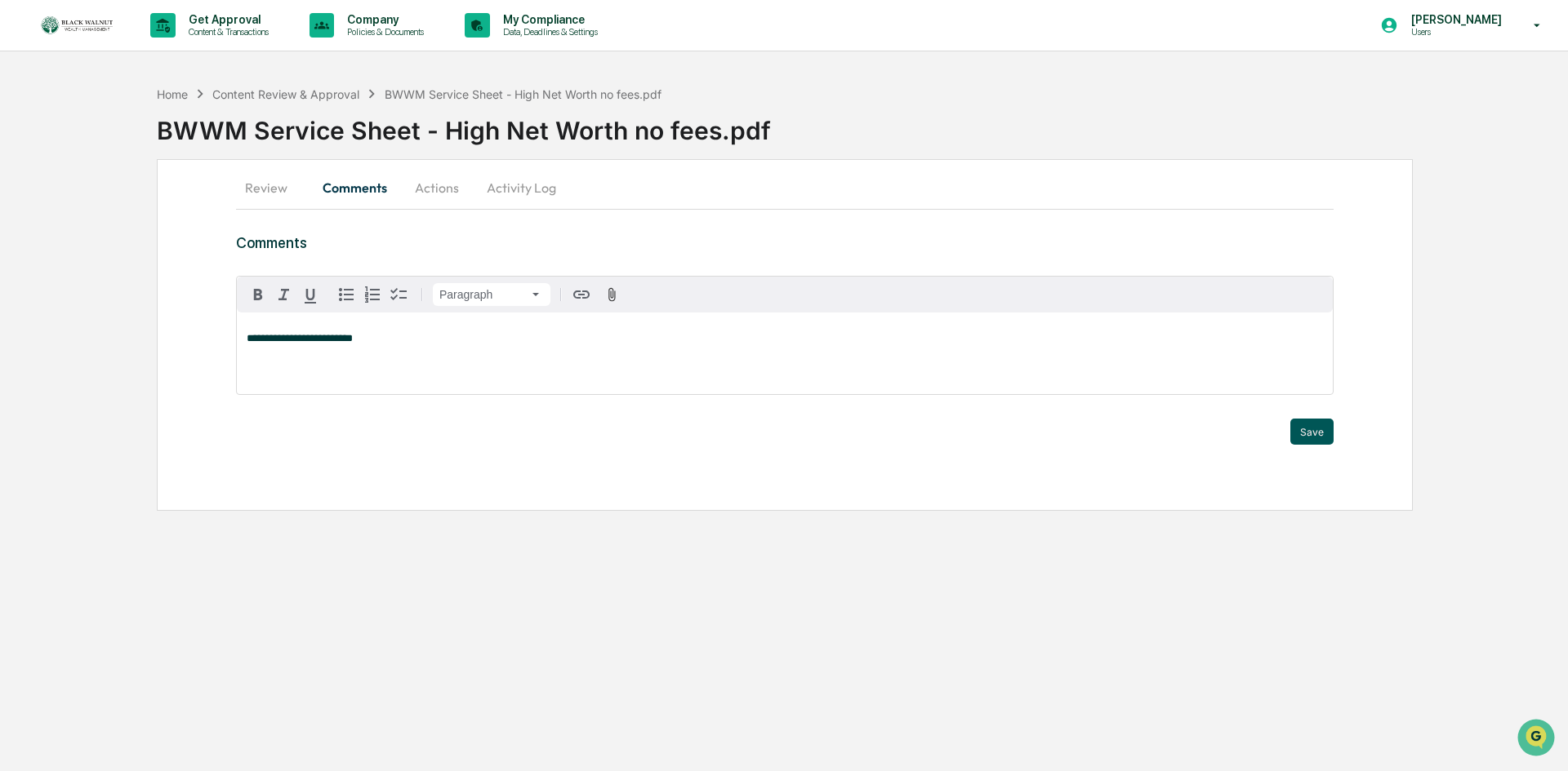
click at [1316, 424] on button "Save" at bounding box center [1311, 431] width 43 height 26
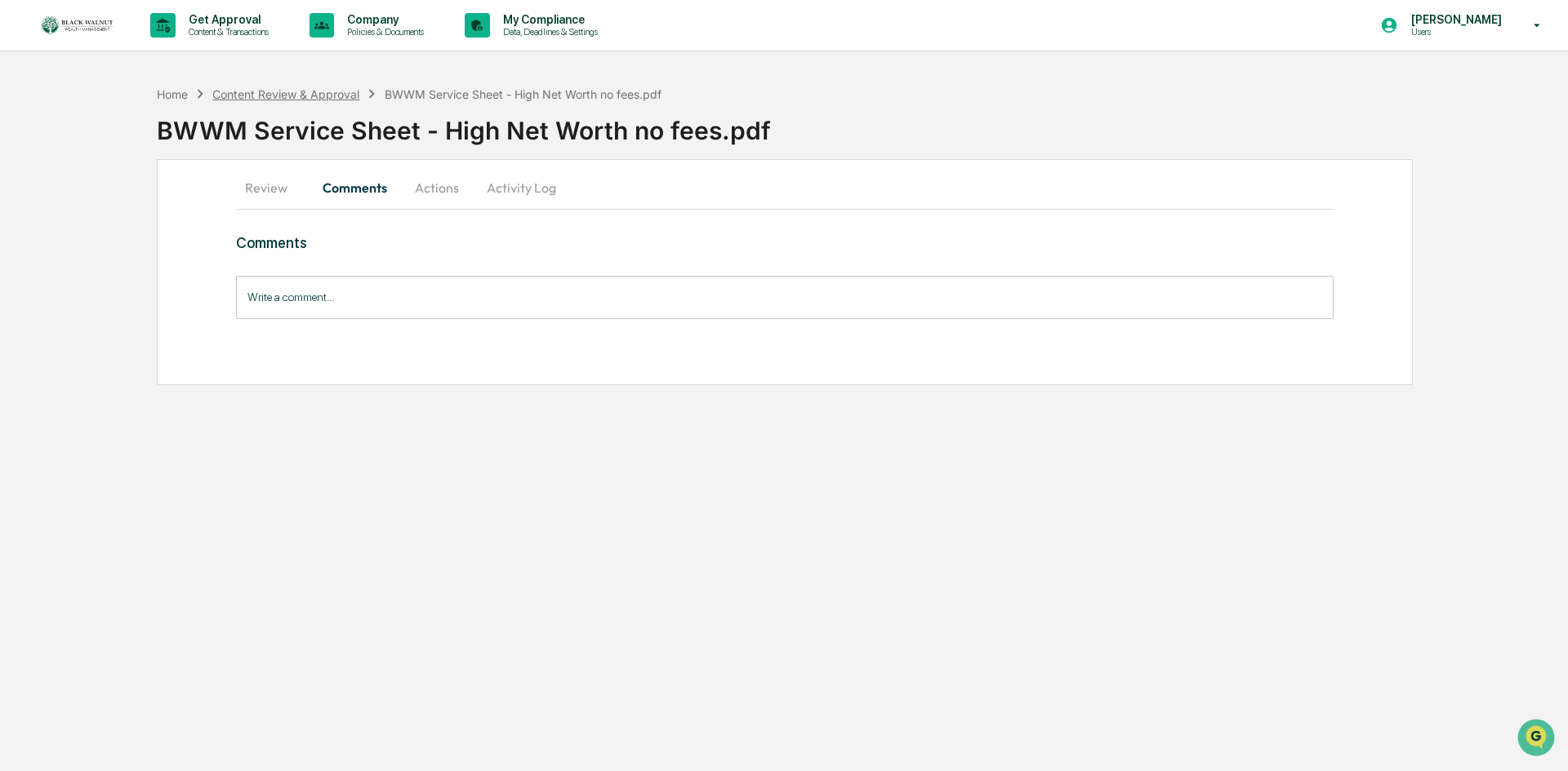
click at [312, 94] on div "Content Review & Approval" at bounding box center [285, 94] width 147 height 14
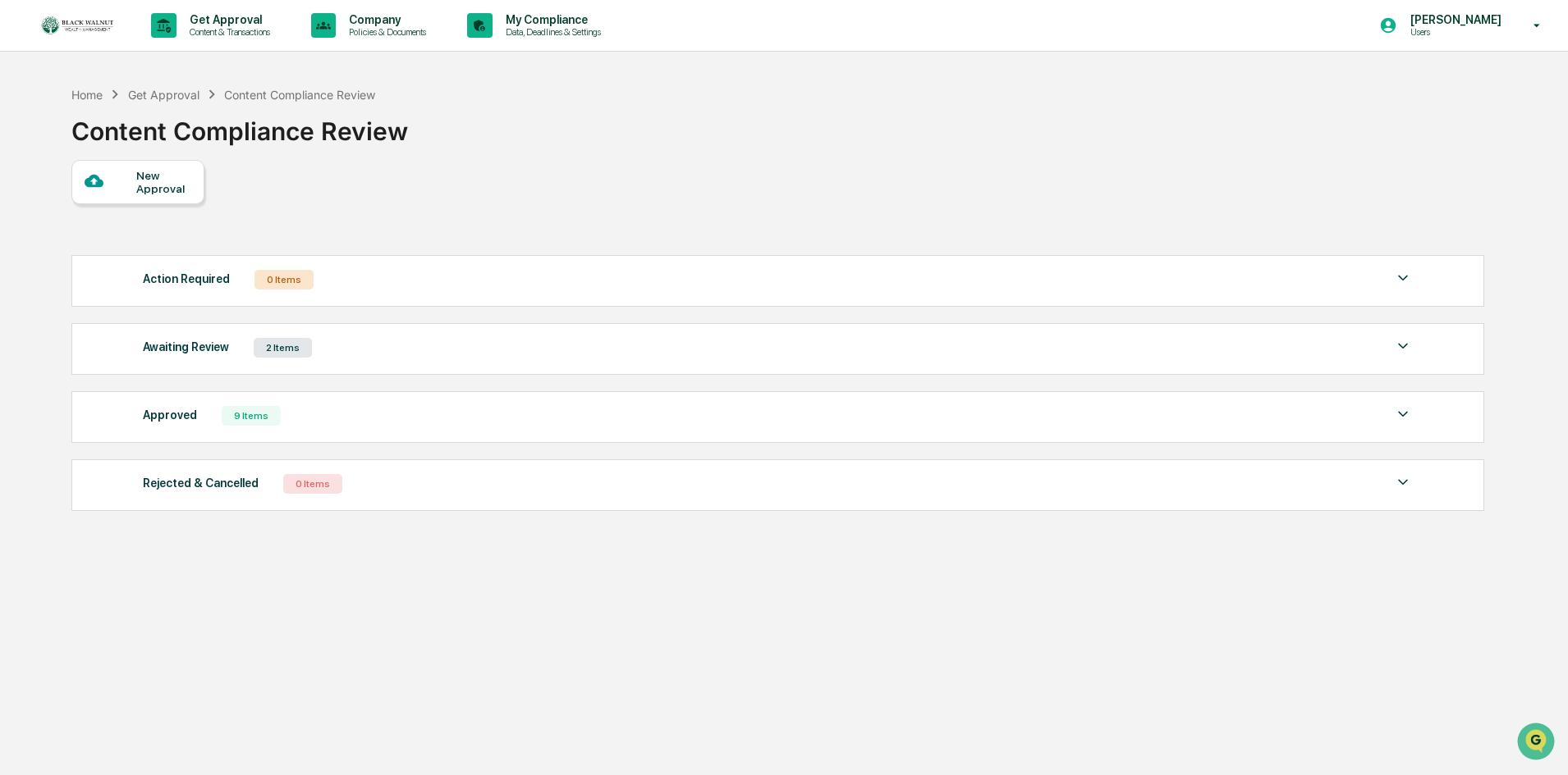
click at [864, 349] on div "Awaiting Review 2 Items" at bounding box center [778, 347] width 1270 height 23
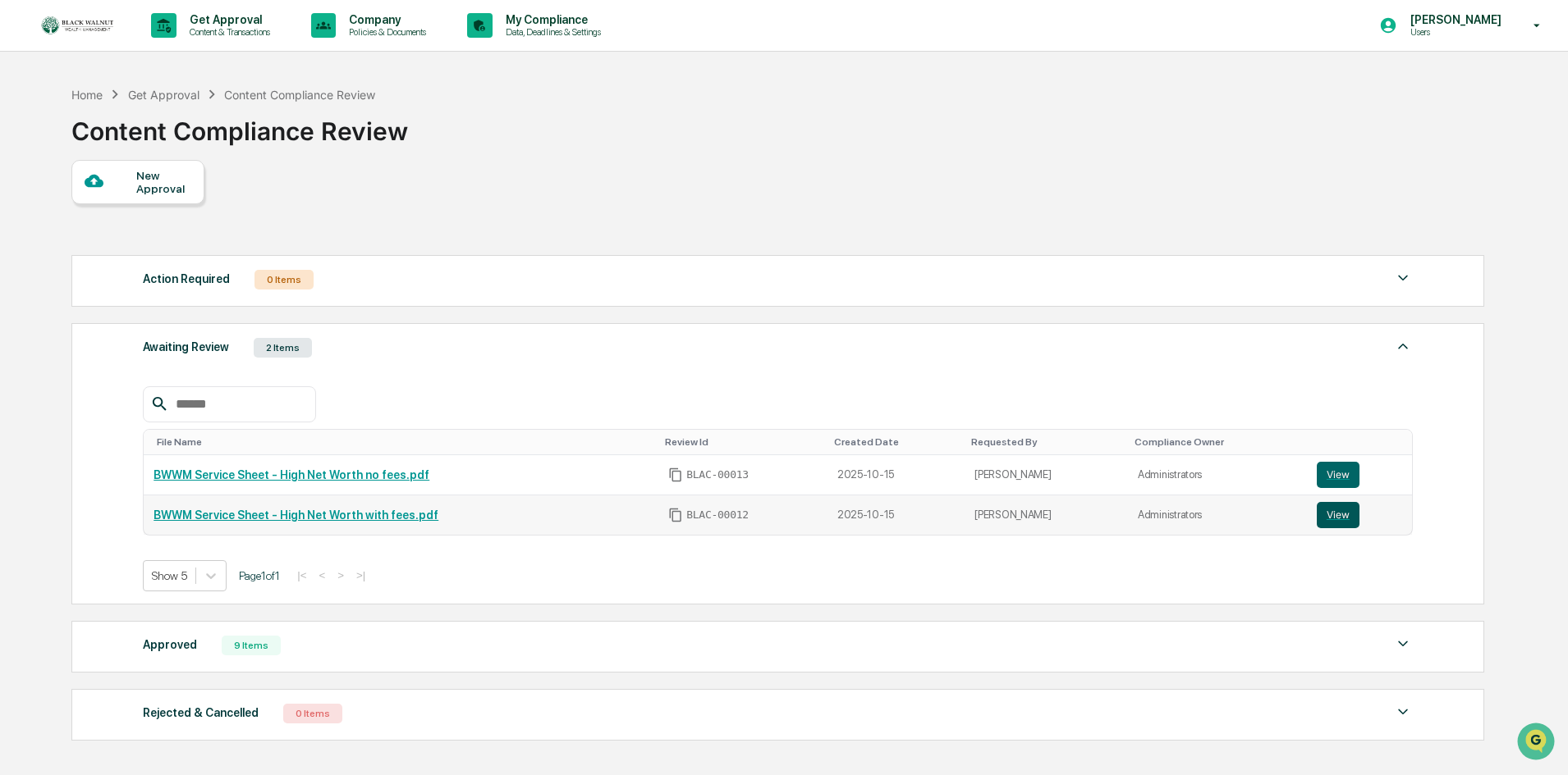
click at [1331, 517] on button "View" at bounding box center [1338, 515] width 43 height 26
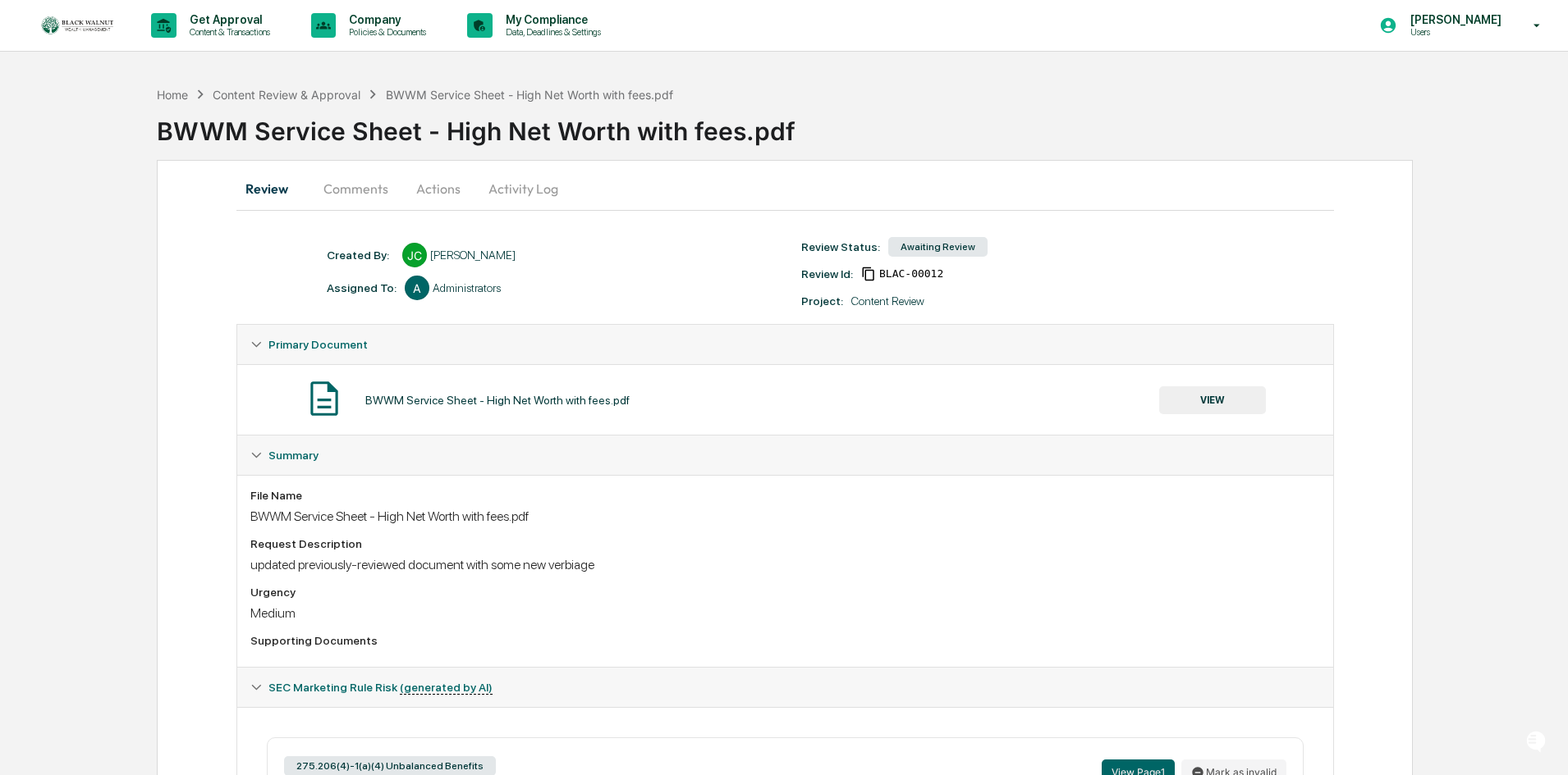
click at [436, 191] on button "Actions" at bounding box center [438, 188] width 74 height 39
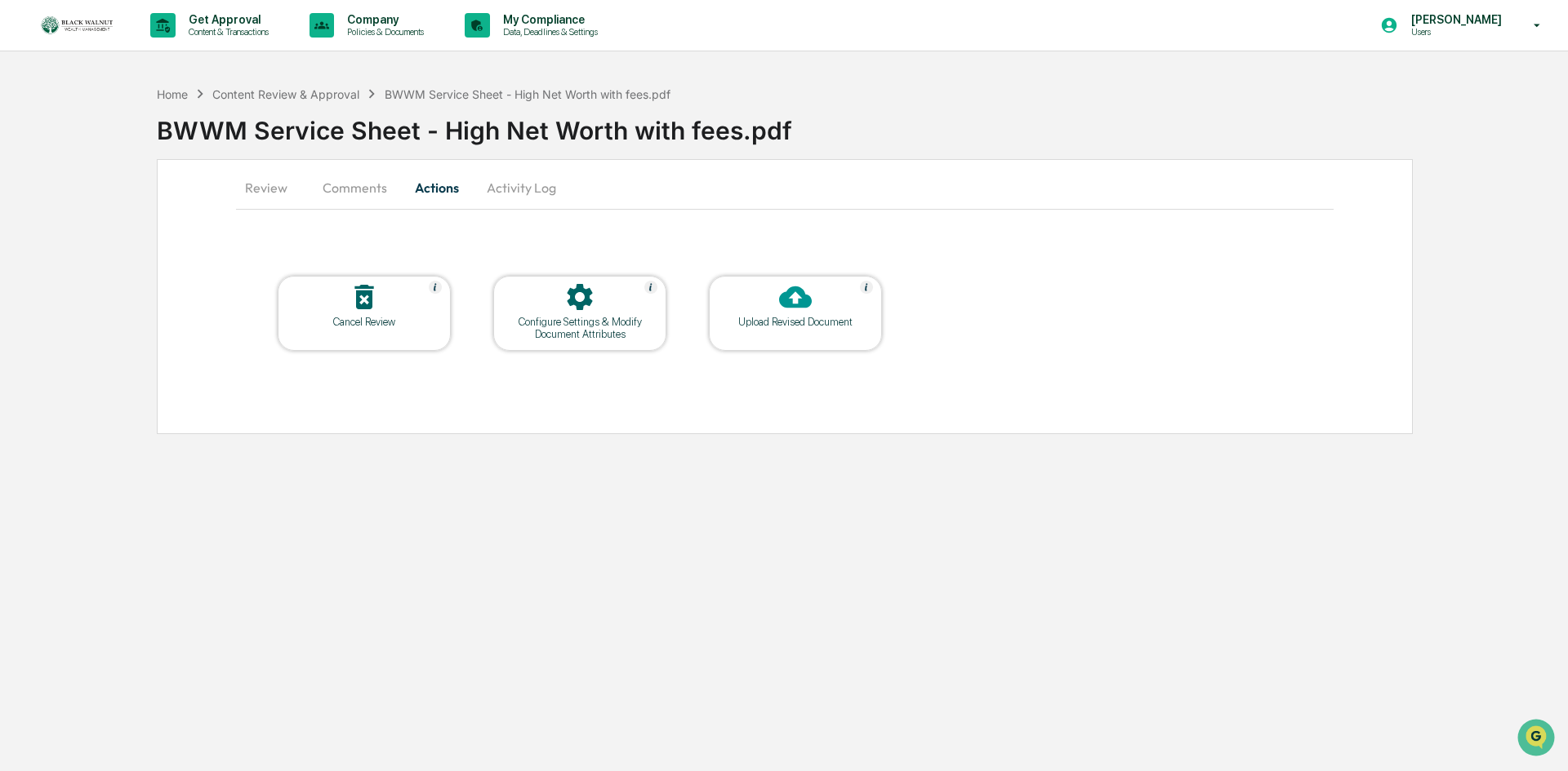
click at [336, 192] on button "Comments" at bounding box center [354, 187] width 91 height 39
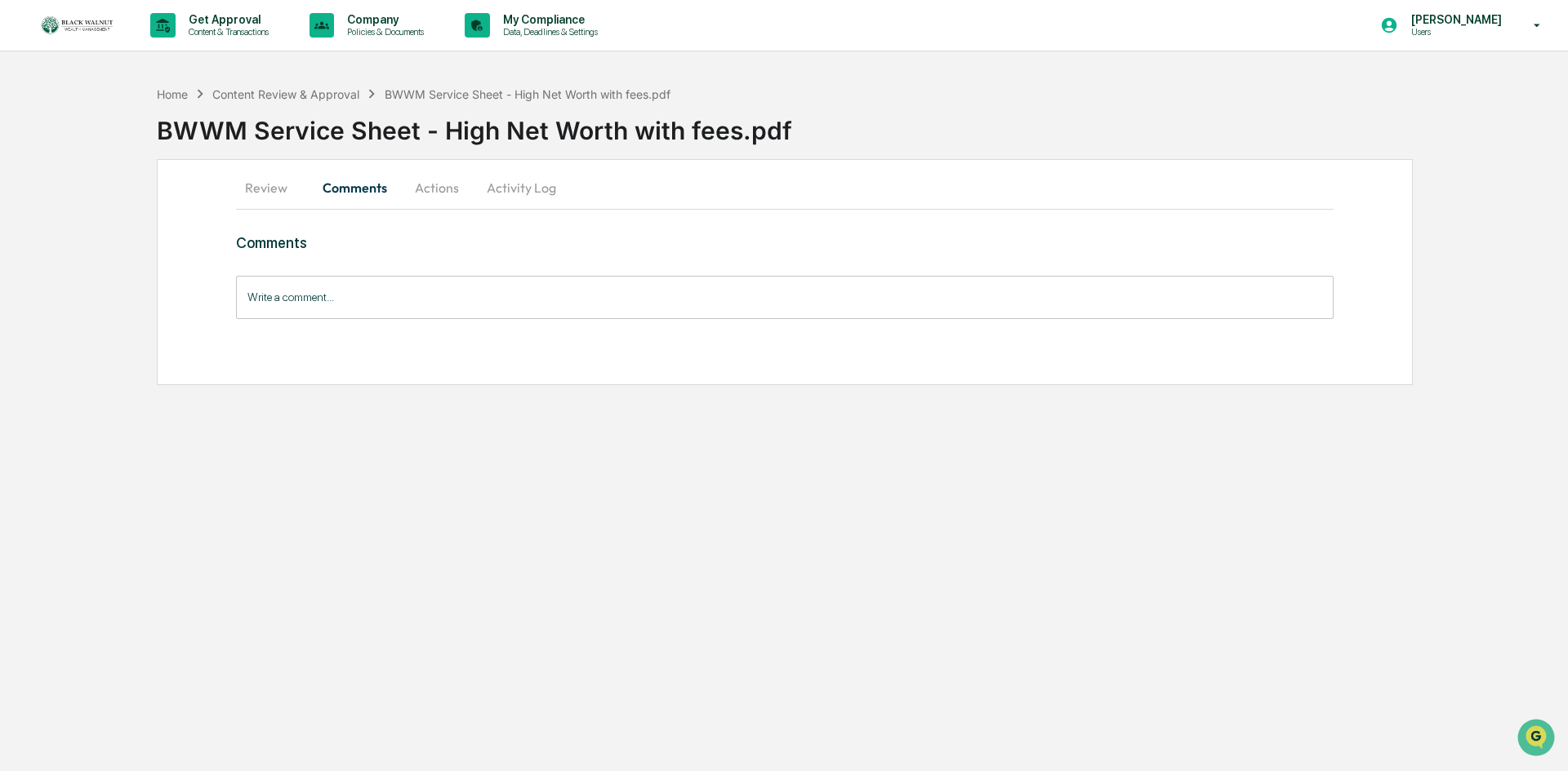
click at [260, 194] on button "Review" at bounding box center [272, 187] width 74 height 39
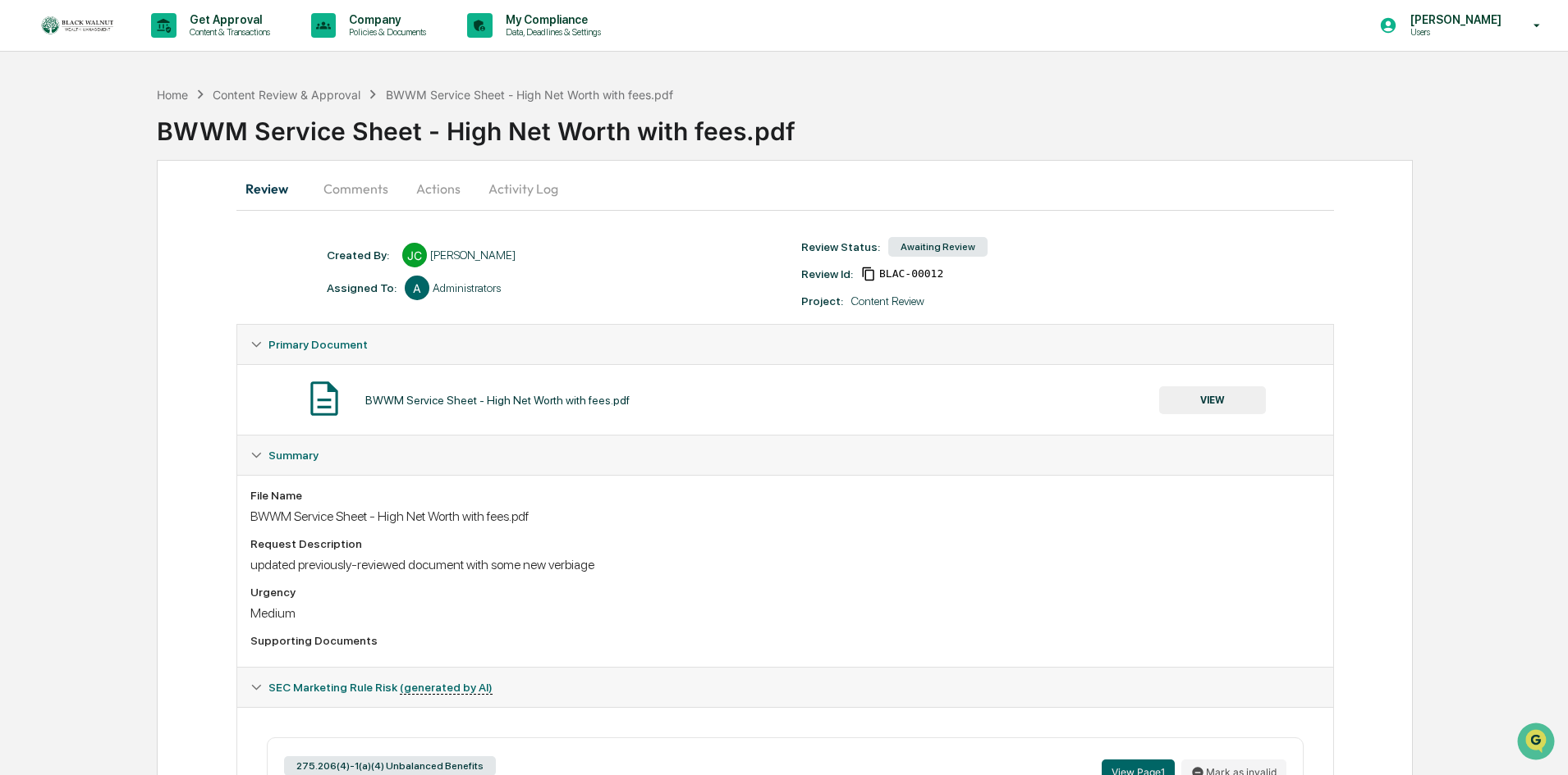
click at [441, 194] on button "Actions" at bounding box center [438, 188] width 74 height 39
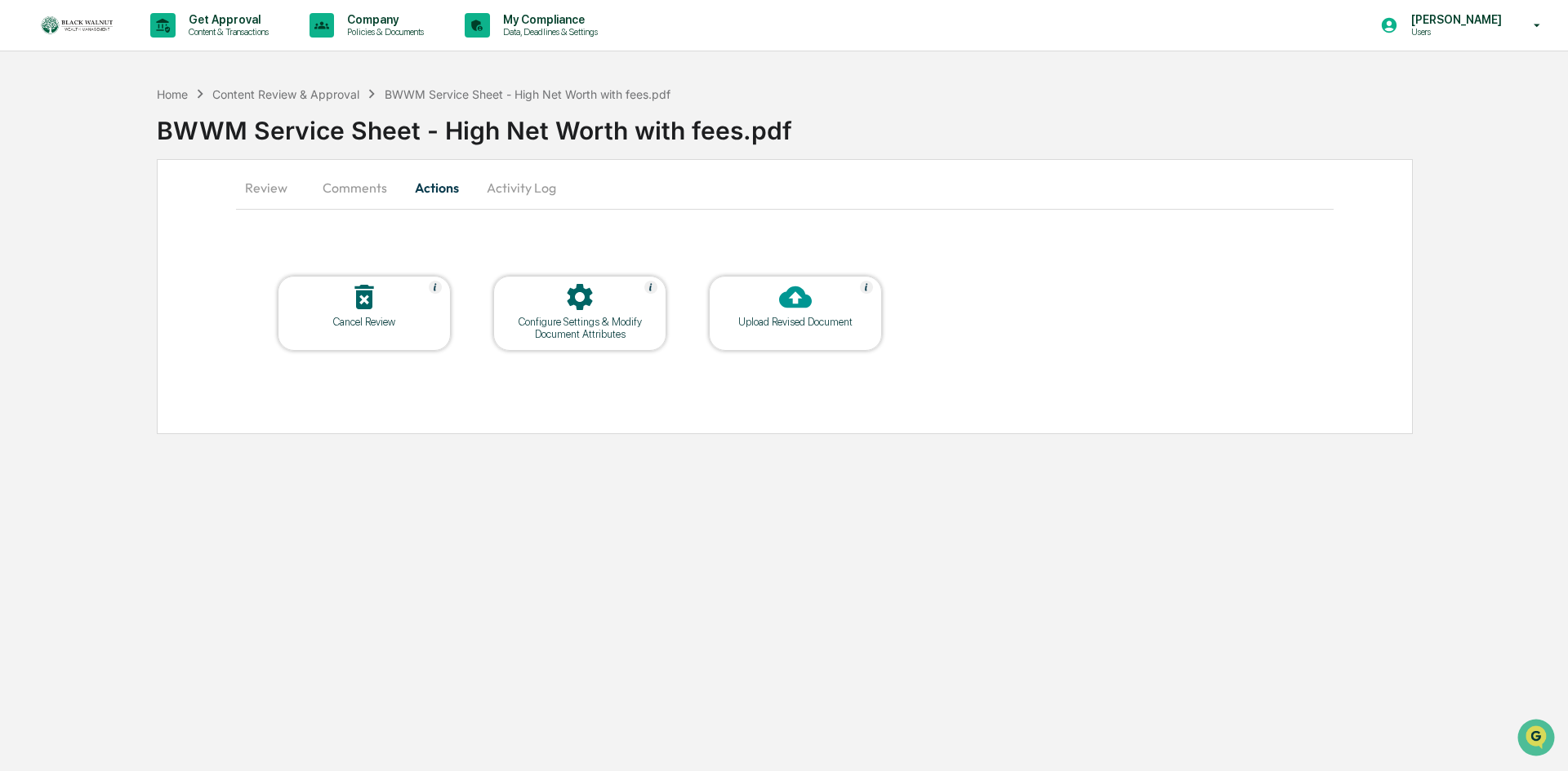
click at [853, 342] on div "Upload Revised Document" at bounding box center [795, 313] width 173 height 75
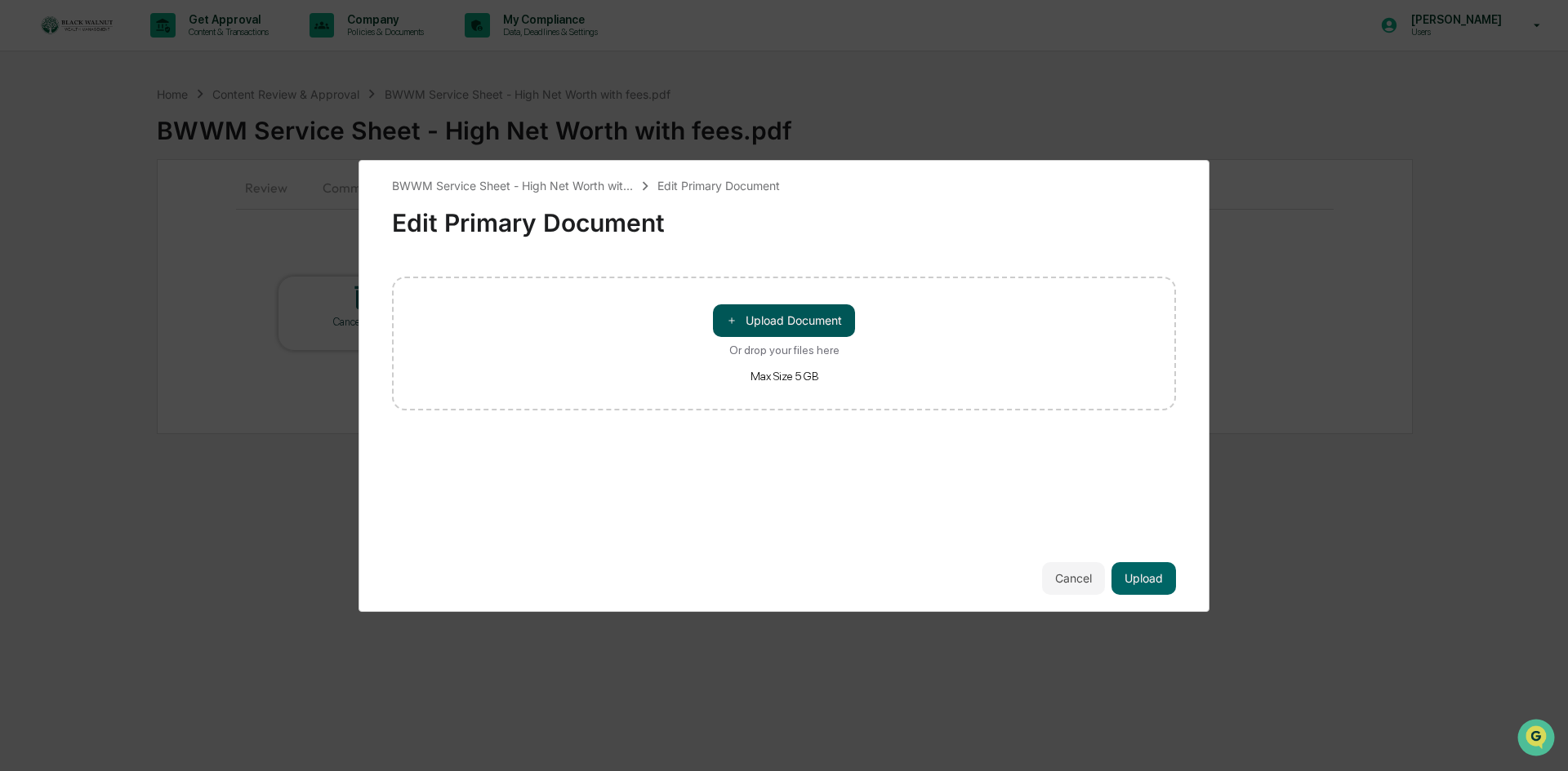
click at [829, 324] on button "＋ Upload Document" at bounding box center [784, 320] width 142 height 33
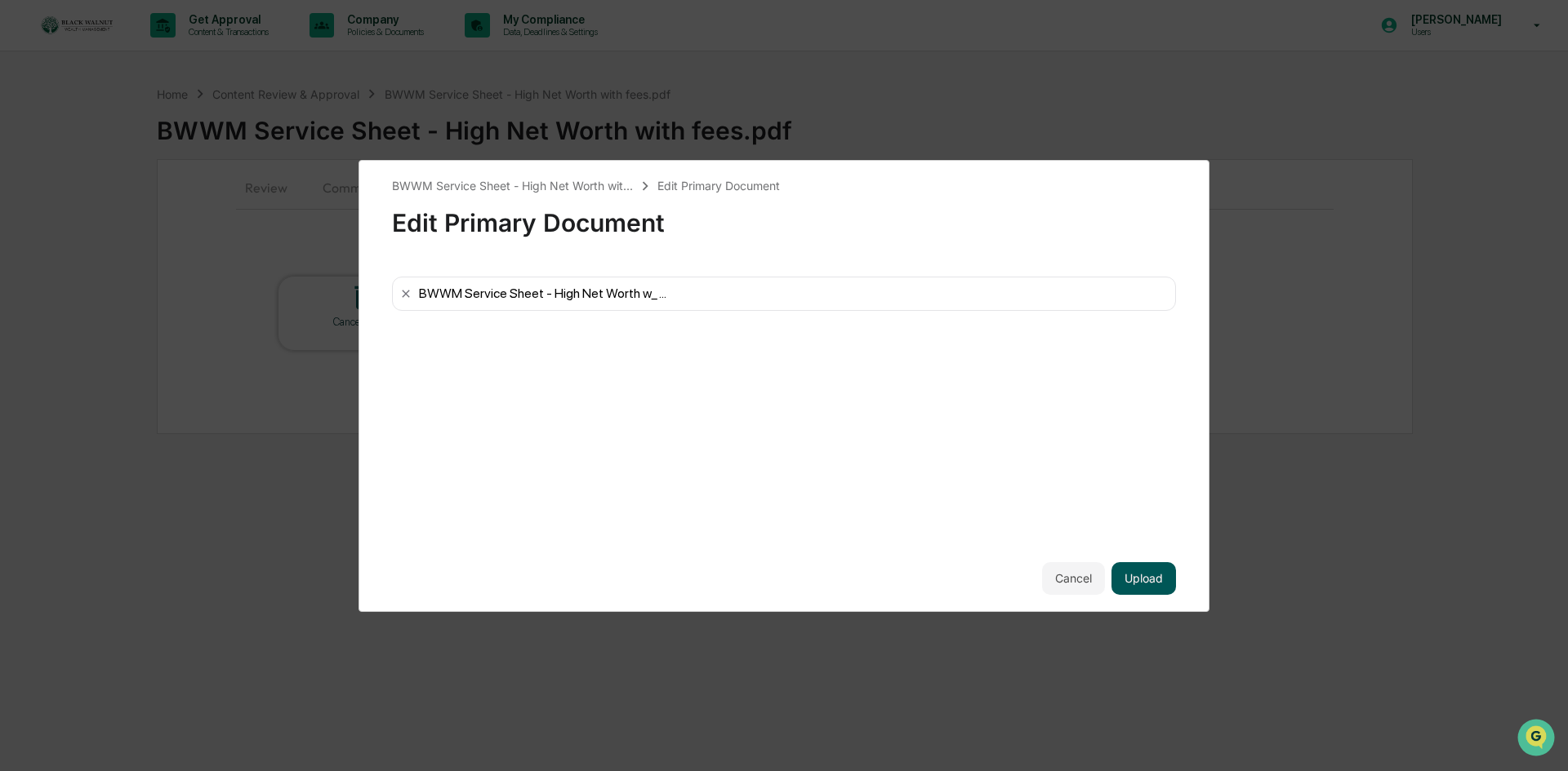
click at [1144, 572] on button "Upload" at bounding box center [1143, 579] width 64 height 33
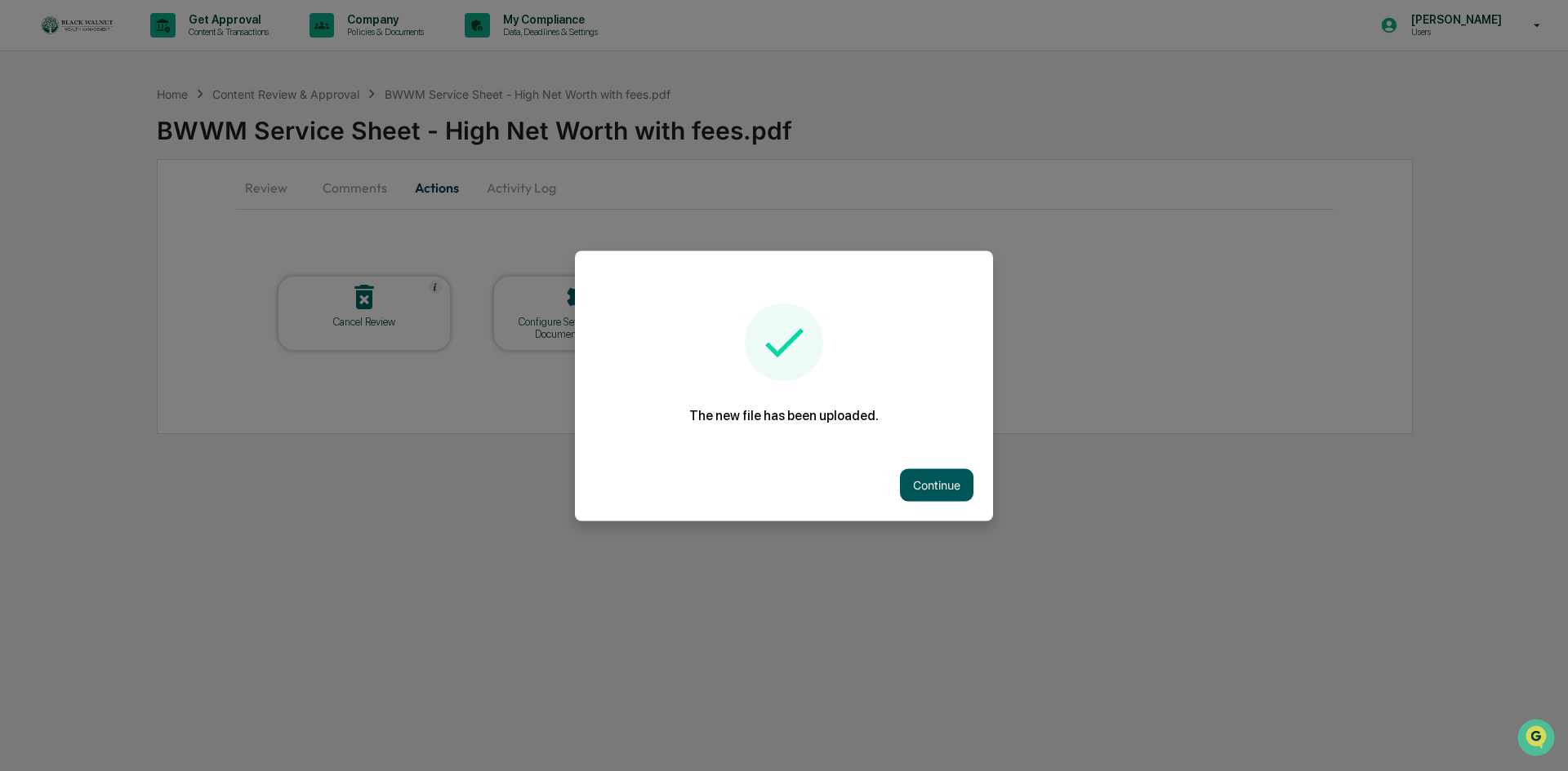
click at [942, 480] on button "Continue" at bounding box center [937, 485] width 74 height 33
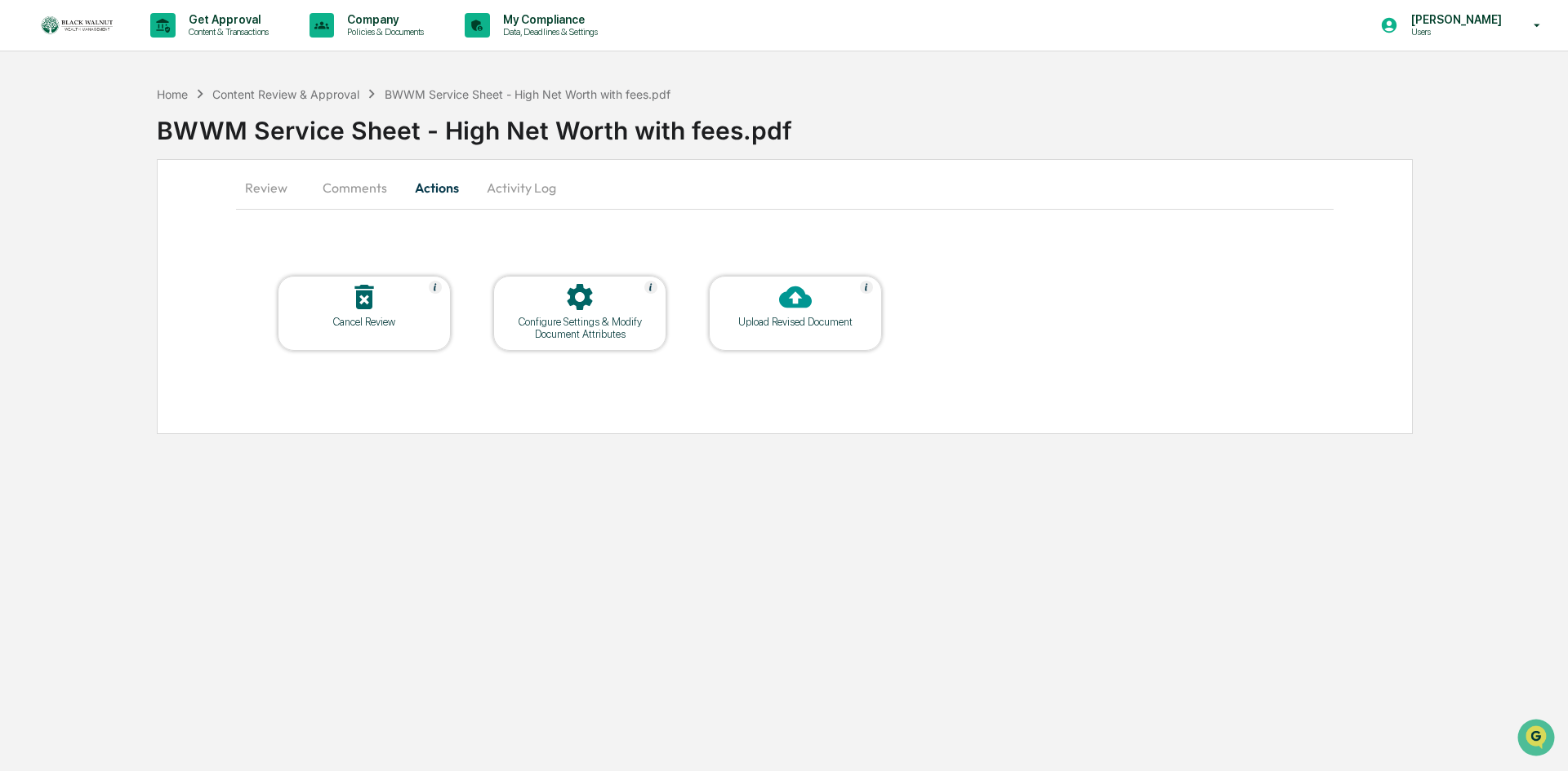
click at [367, 194] on button "Comments" at bounding box center [354, 187] width 91 height 39
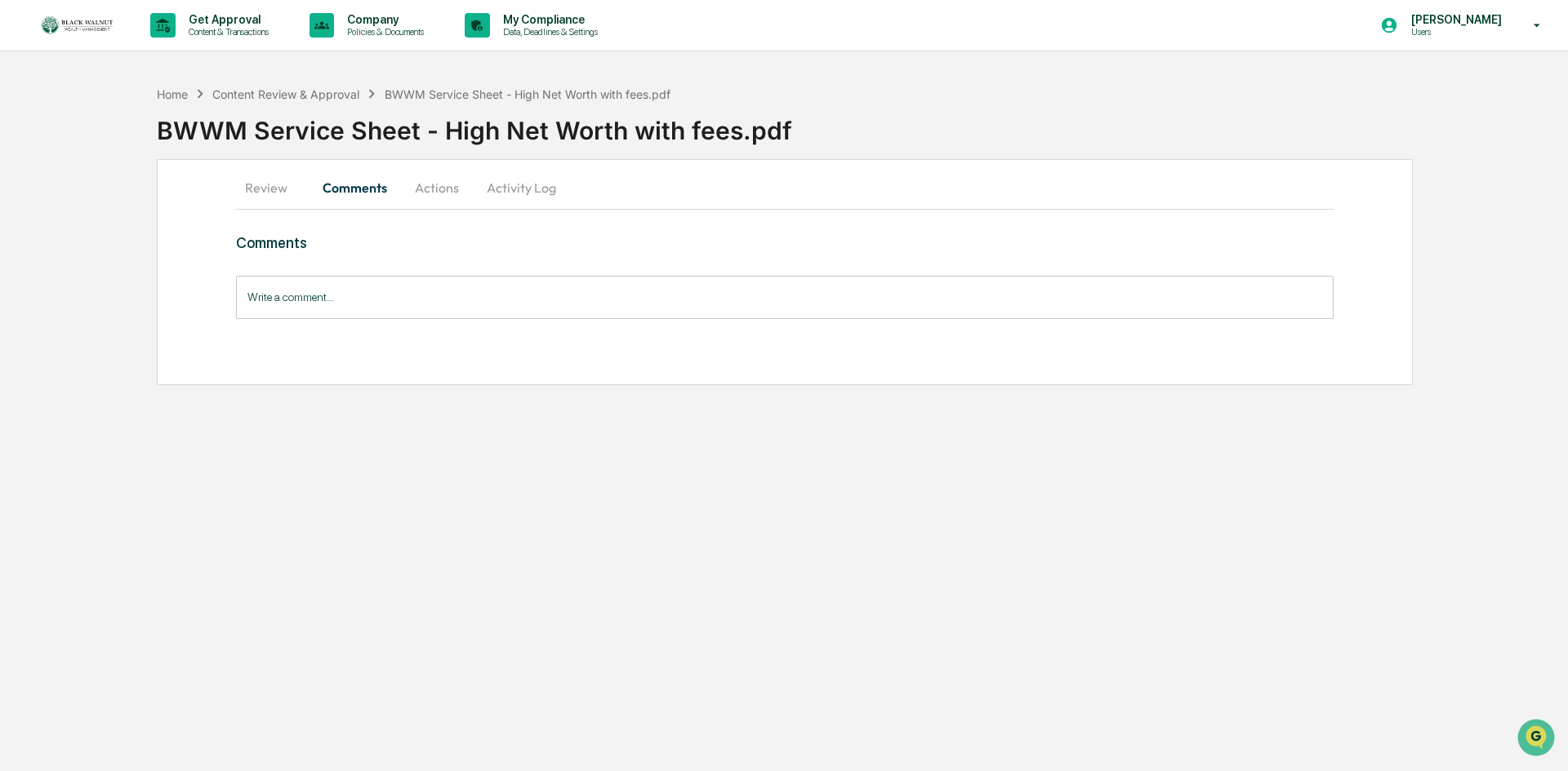
click at [400, 291] on input "Write a comment..." at bounding box center [784, 297] width 1098 height 43
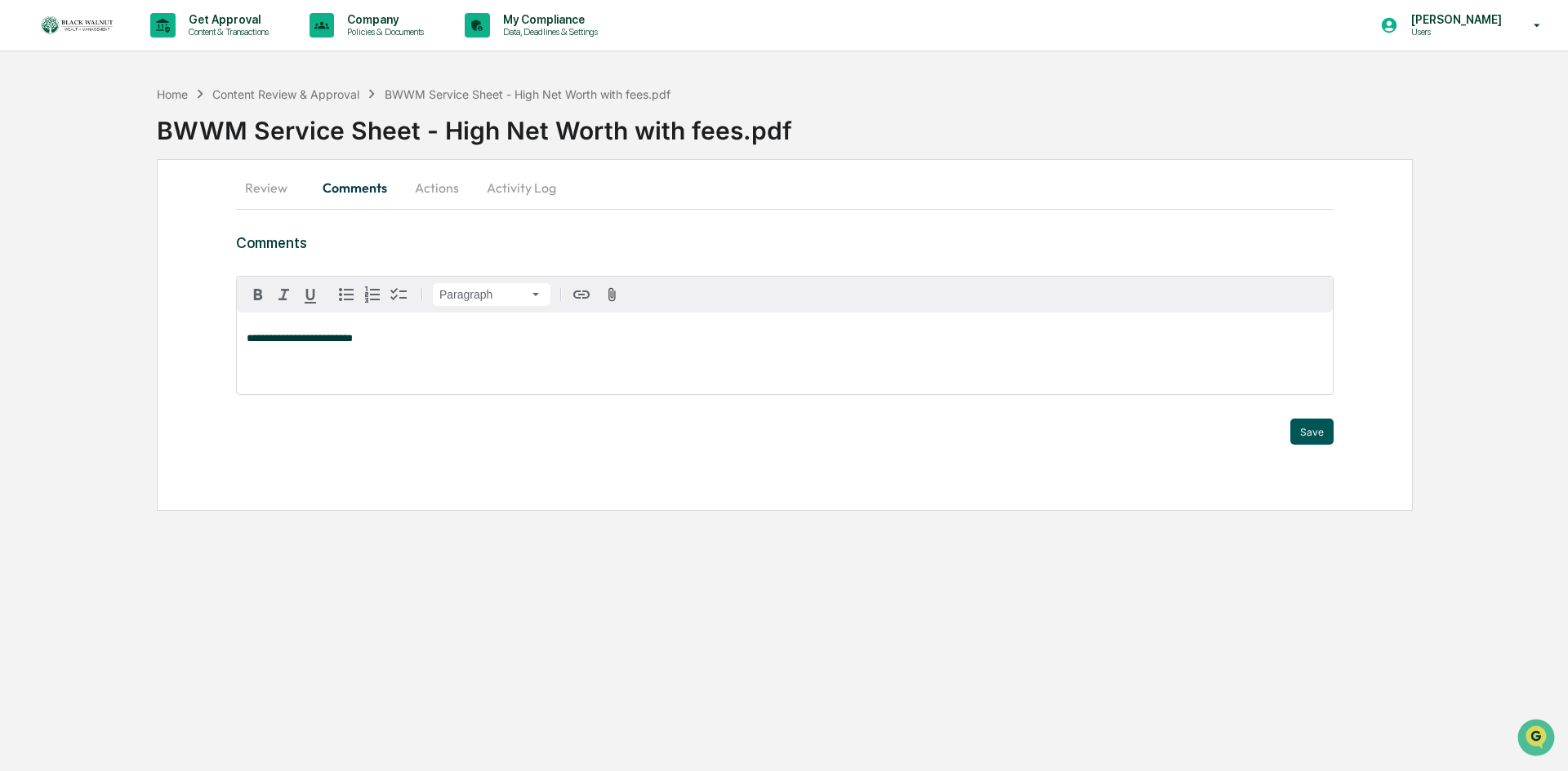
click at [1327, 433] on button "Save" at bounding box center [1311, 431] width 43 height 26
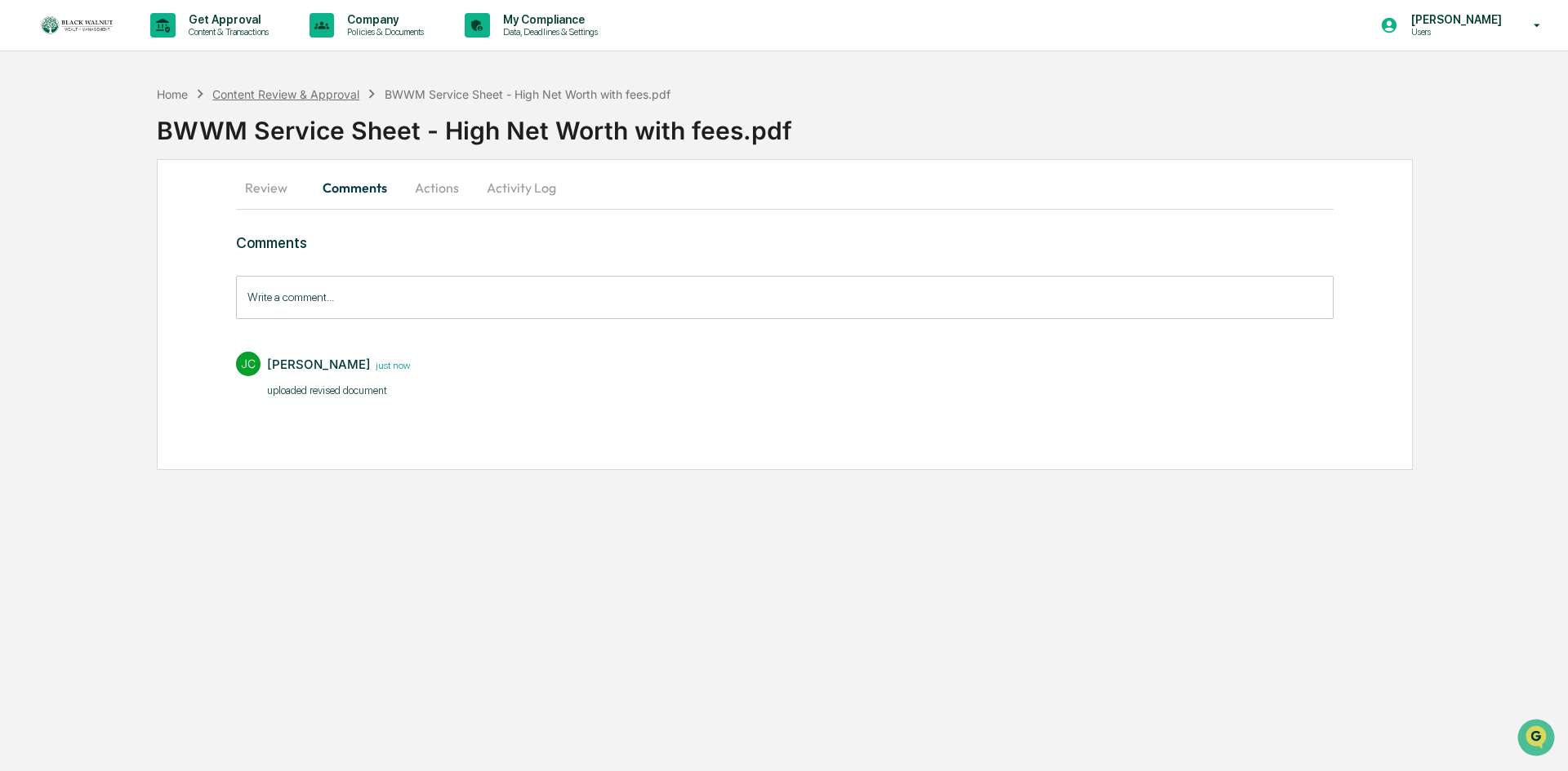
click at [278, 93] on div "Content Review & Approval" at bounding box center [285, 94] width 147 height 14
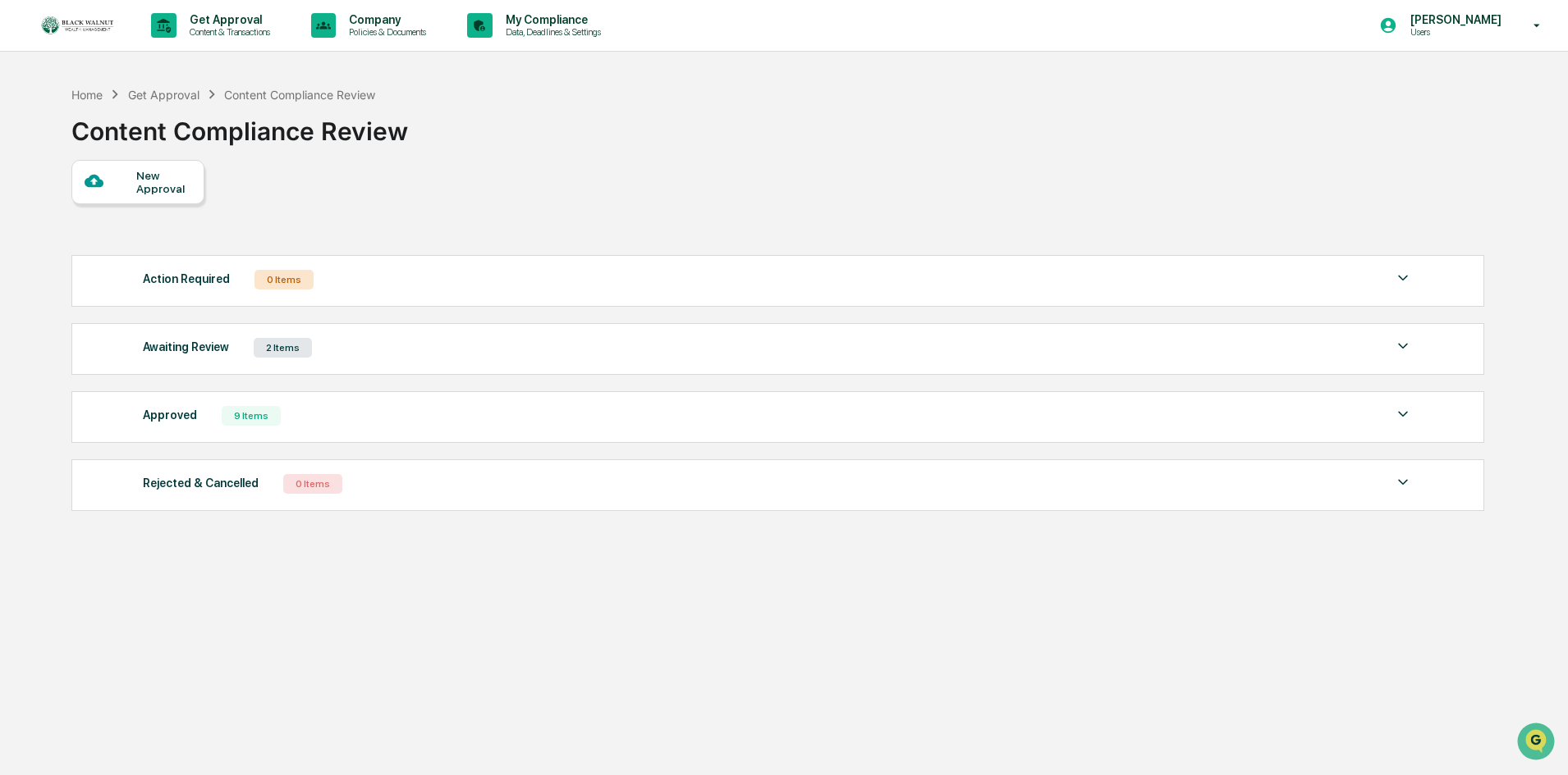
click at [730, 351] on div "Awaiting Review 2 Items" at bounding box center [778, 347] width 1270 height 23
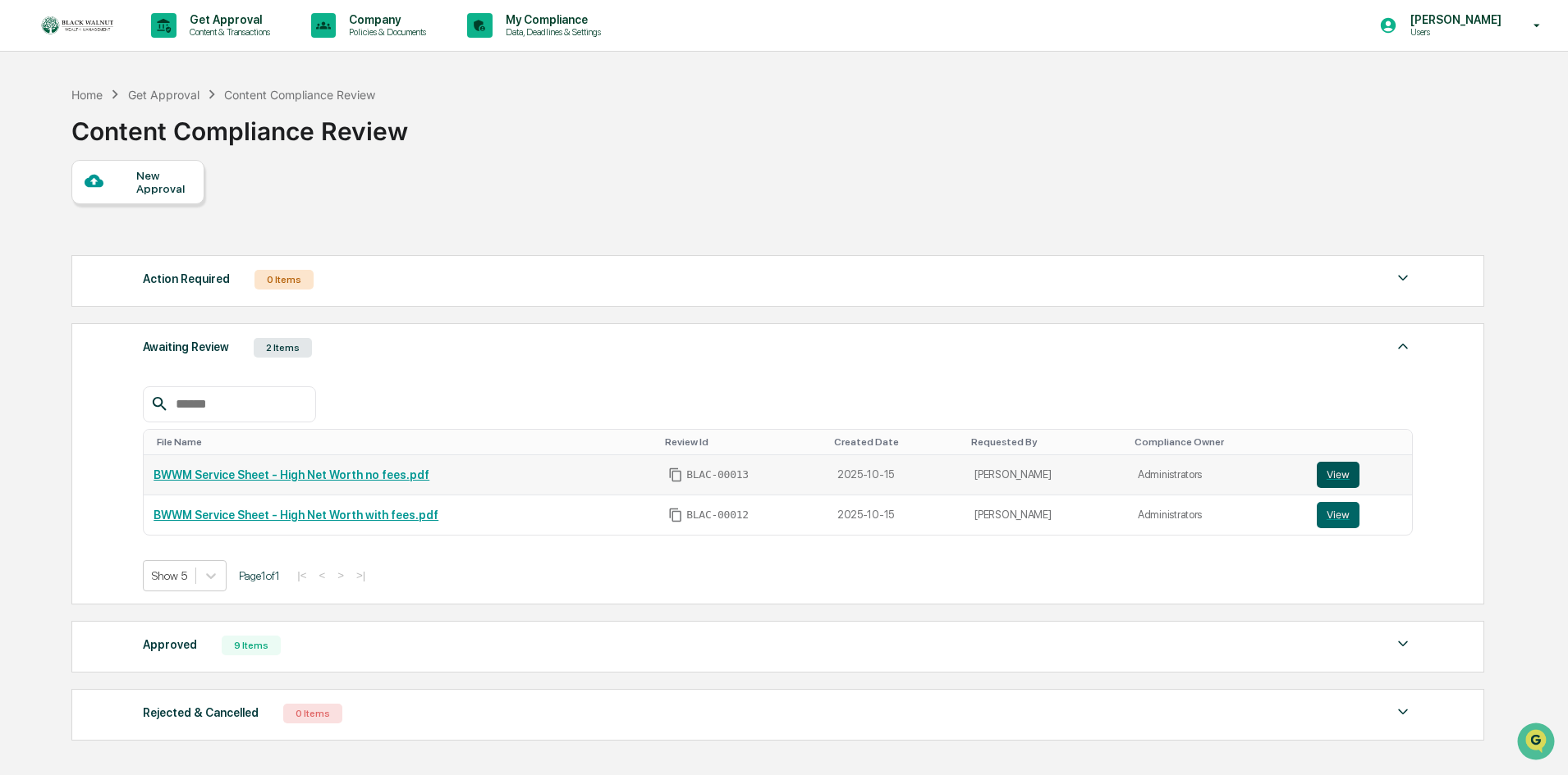
click at [1335, 480] on button "View" at bounding box center [1338, 474] width 43 height 26
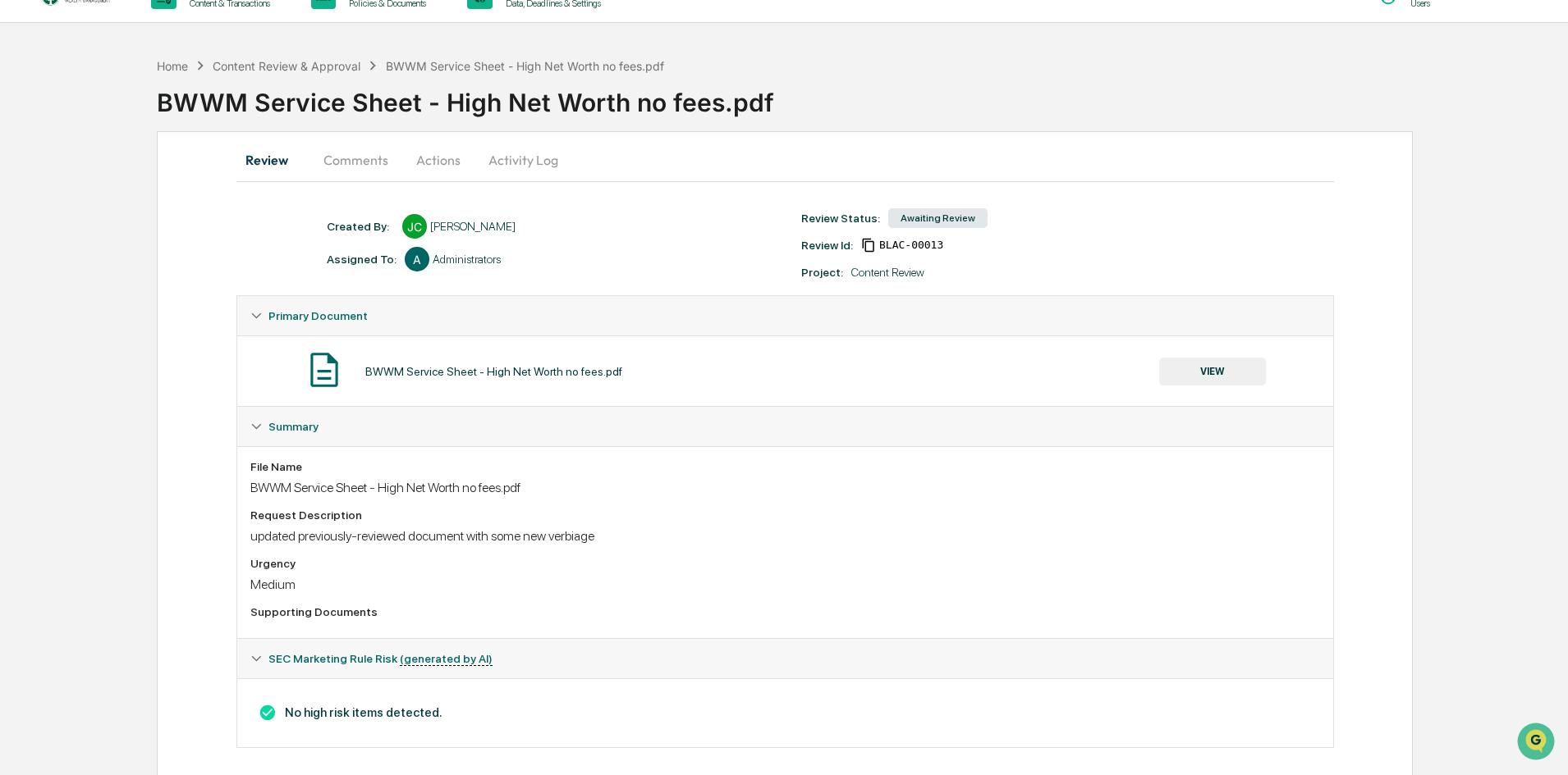
scroll to position [43, 0]
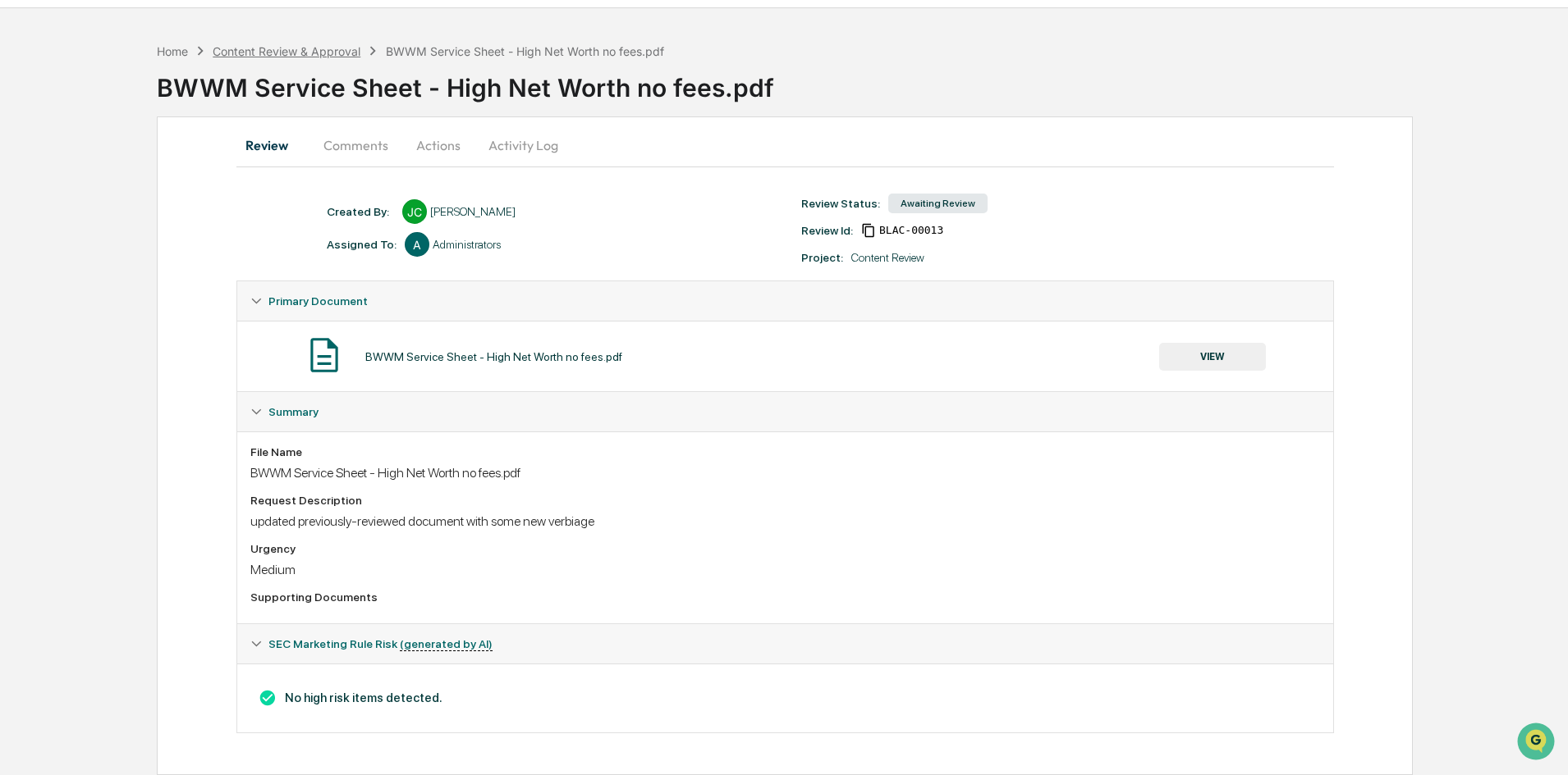
click at [286, 50] on div "Content Review & Approval" at bounding box center [285, 51] width 147 height 14
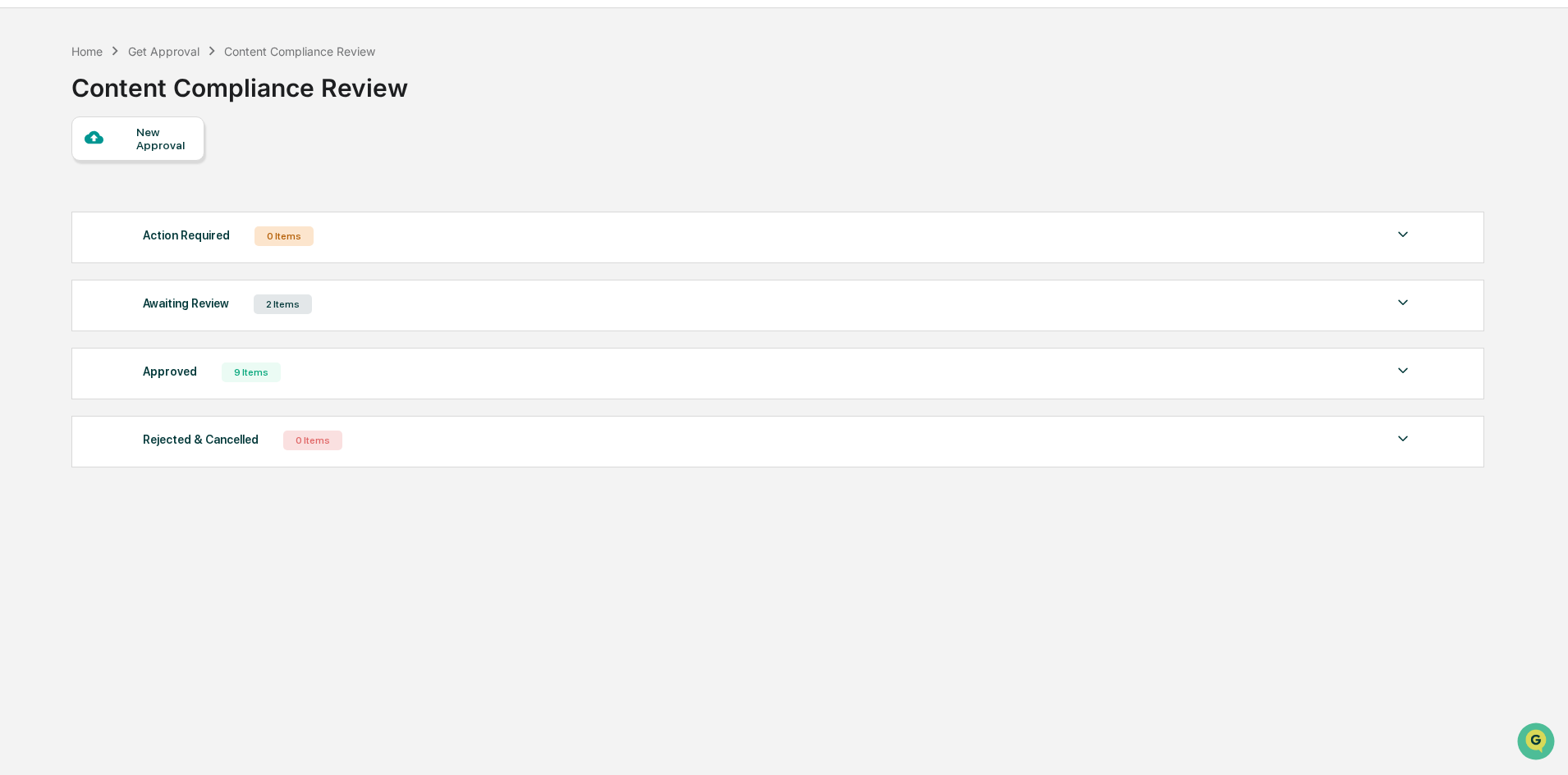
click at [1364, 301] on div "Awaiting Review 2 Items" at bounding box center [778, 304] width 1270 height 23
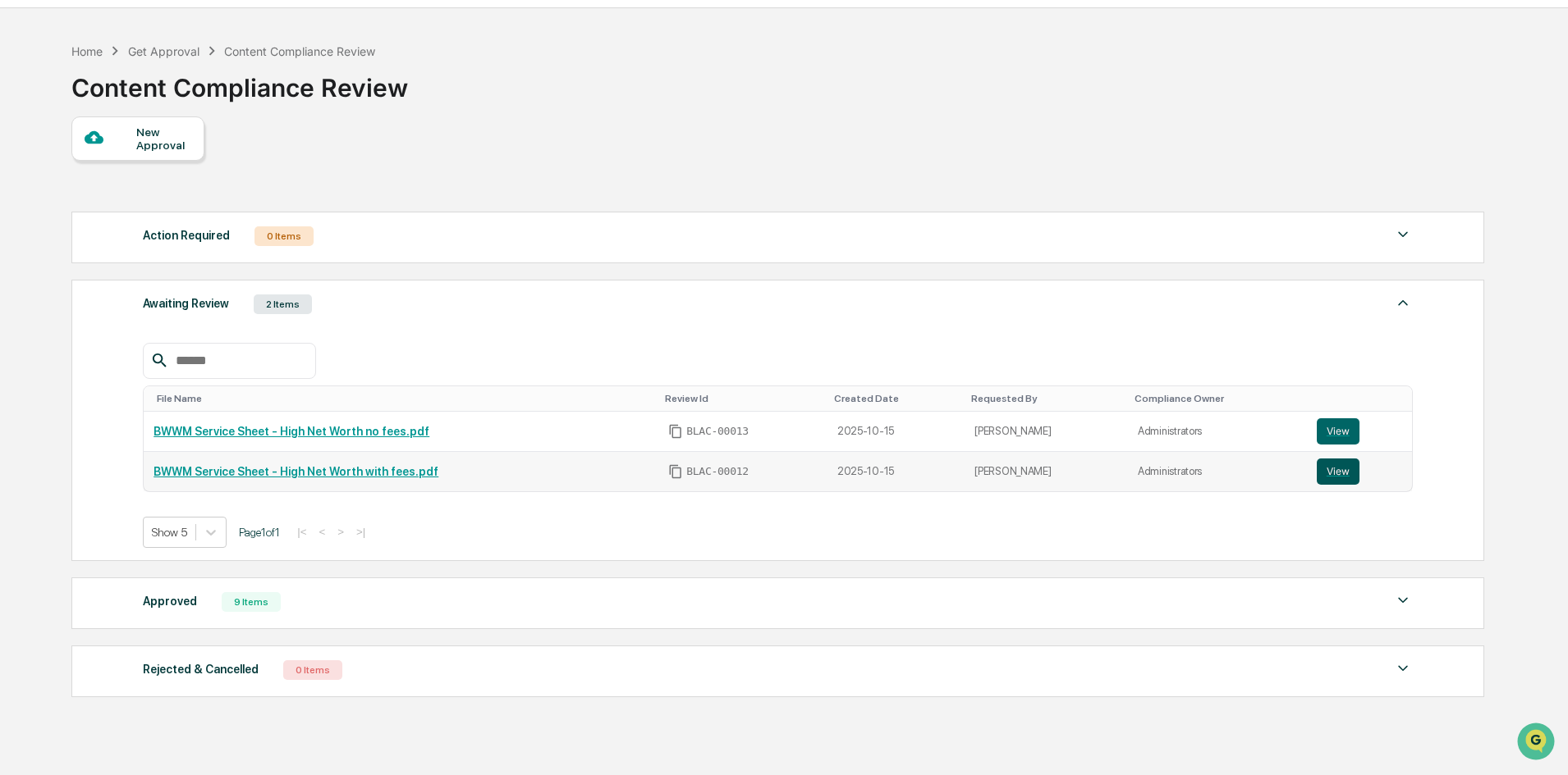
click at [1335, 473] on button "View" at bounding box center [1338, 471] width 43 height 26
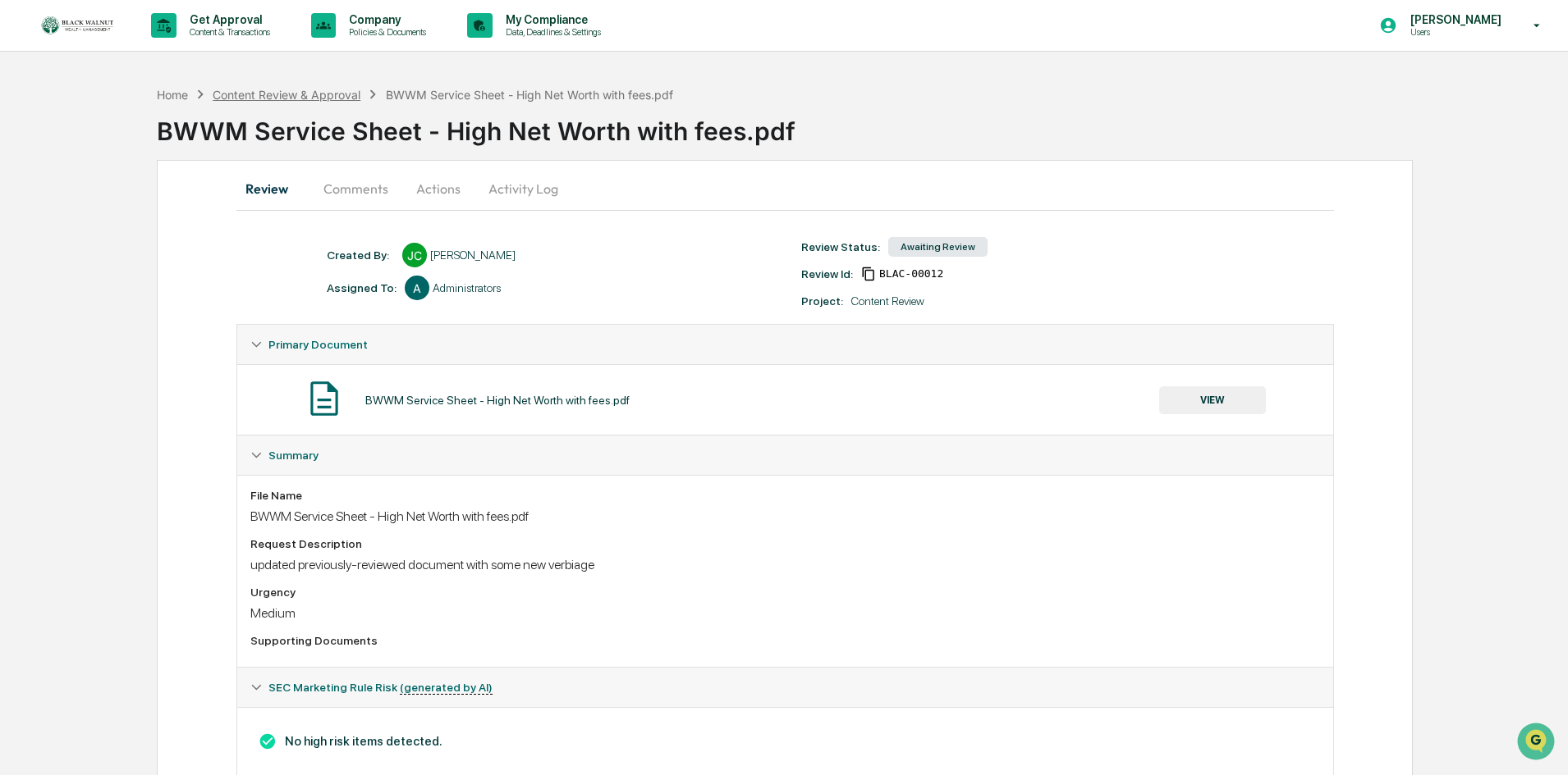
click at [262, 93] on div "Content Review & Approval" at bounding box center [285, 95] width 147 height 14
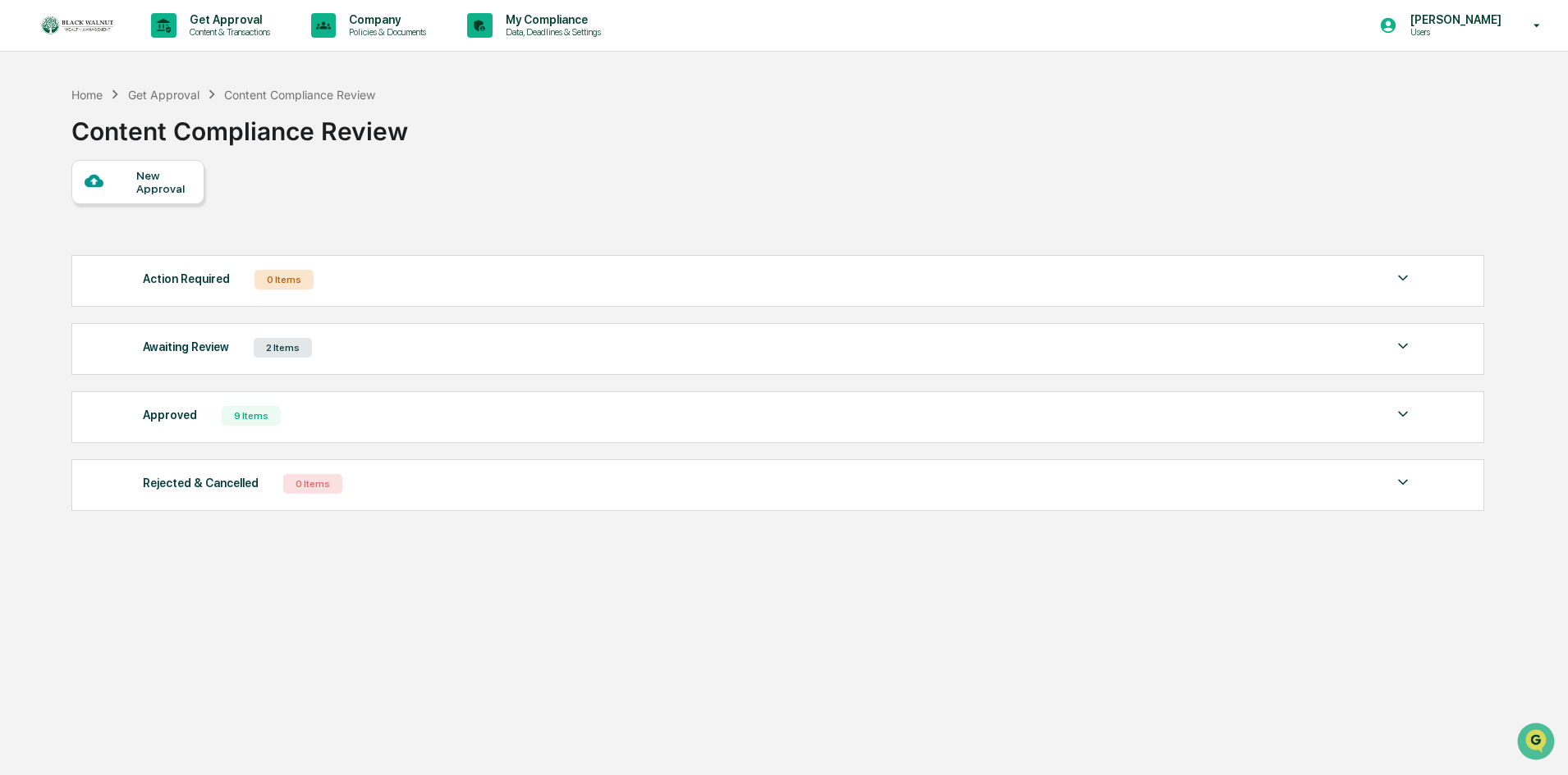
click at [926, 345] on div "Awaiting Review 2 Items" at bounding box center [778, 347] width 1270 height 23
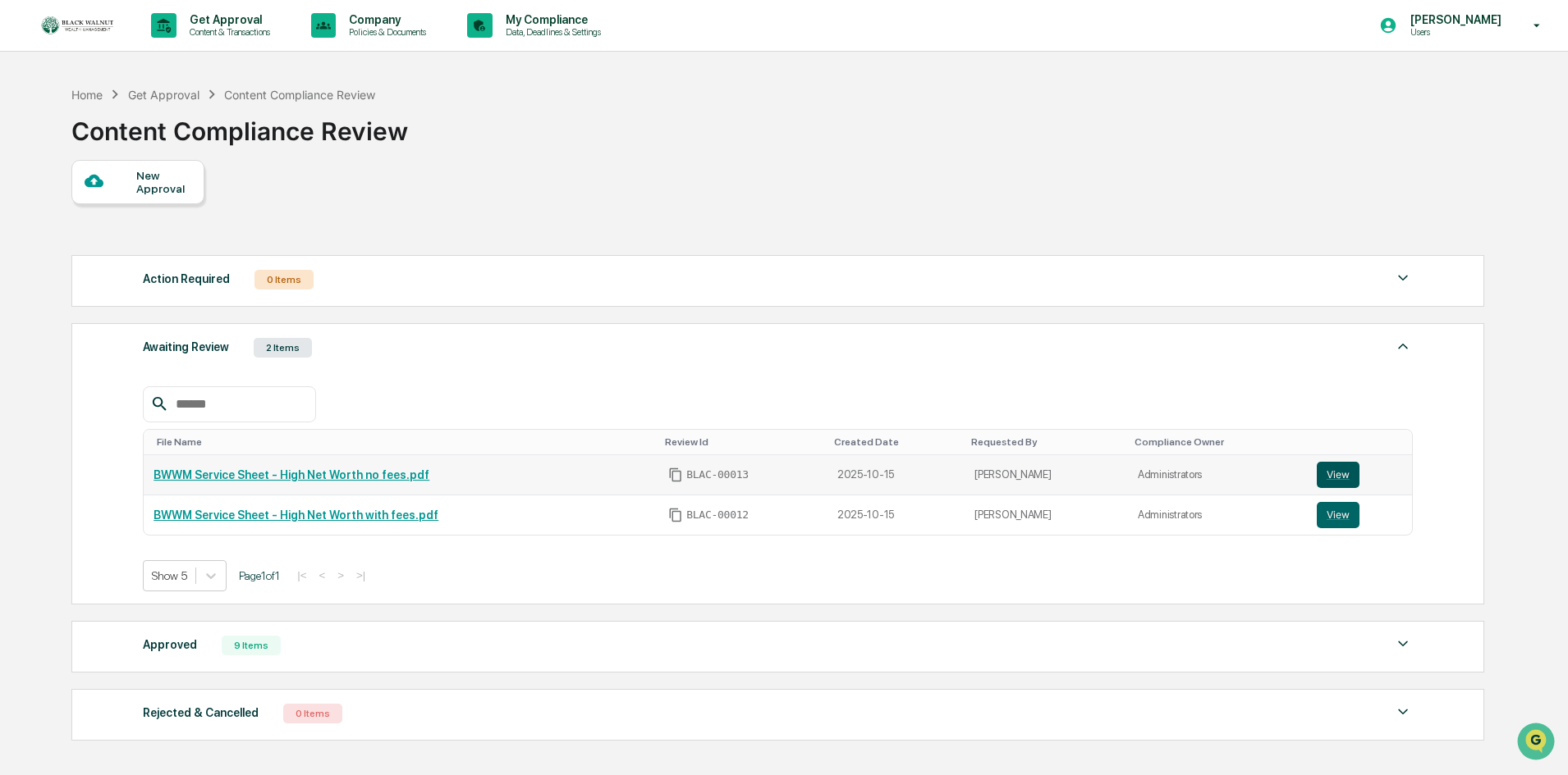
click at [1329, 471] on button "View" at bounding box center [1338, 474] width 43 height 26
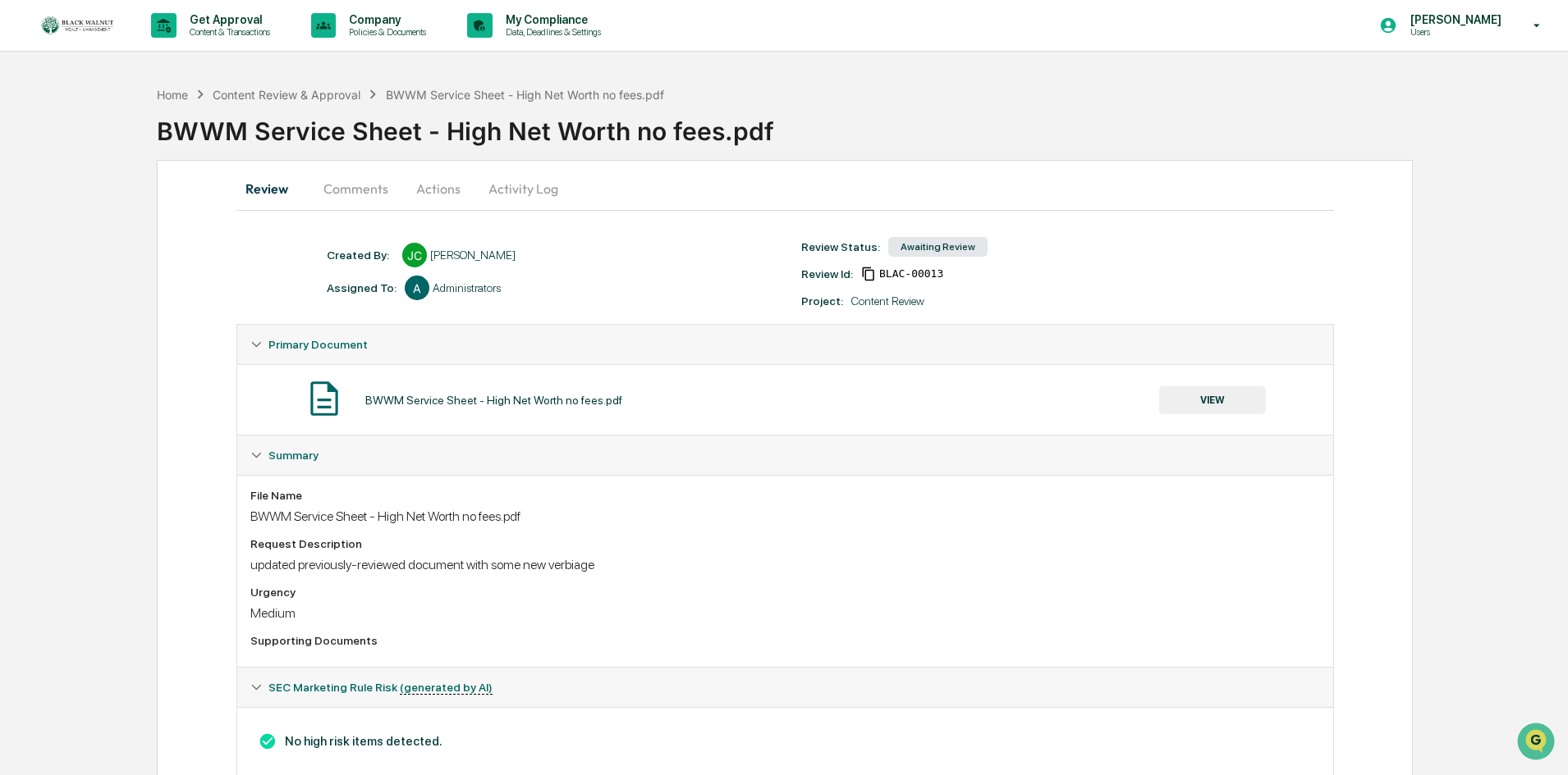
click at [839, 80] on div "Home Content Review & Approval BWWM Service Sheet - High Net Worth no fees.pdf …" at bounding box center [862, 119] width 1411 height 82
click at [298, 97] on div "Content Review & Approval" at bounding box center [285, 95] width 147 height 14
